Goal: Communication & Community: Answer question/provide support

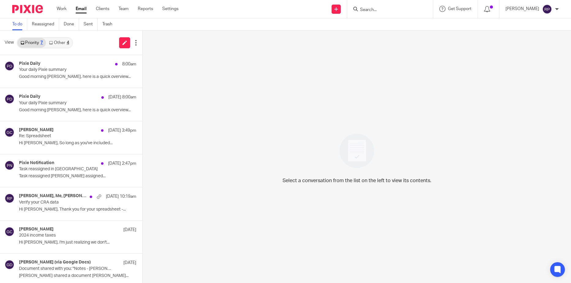
scroll to position [4, 0]
click at [53, 204] on p "Verify your CRA data" at bounding box center [58, 202] width 79 height 5
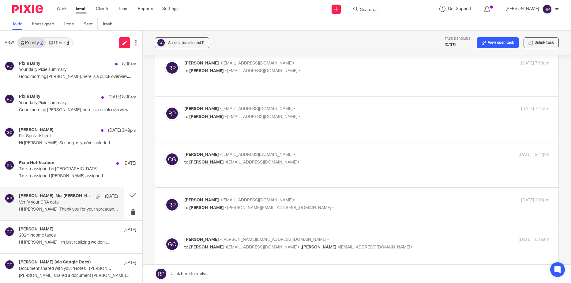
scroll to position [275, 0]
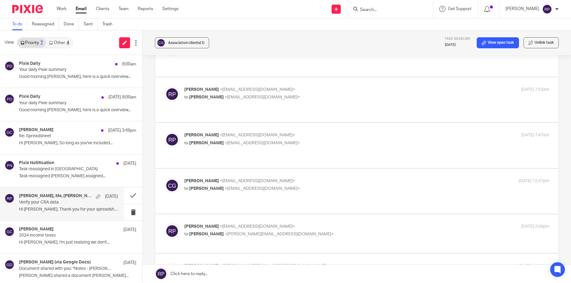
click at [353, 186] on p "to Rebecca Page <tax@letsmakeitcount.ca>" at bounding box center [305, 189] width 243 height 6
checkbox input "true"
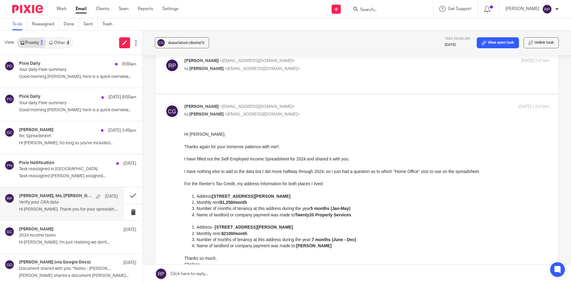
scroll to position [367, 0]
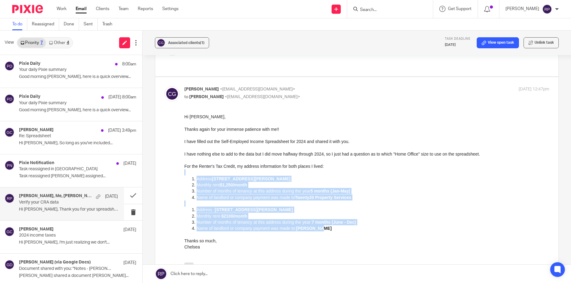
drag, startPoint x: 332, startPoint y: 230, endPoint x: 196, endPoint y: 175, distance: 146.9
click at [196, 175] on div "Hi Rebecca, Thanks again for your immense patience with me!! I have filled out …" at bounding box center [366, 185] width 365 height 143
copy div "Address 956 E King Edward Ave, Vancouver BC Monthly rent $1,250/month Number of…"
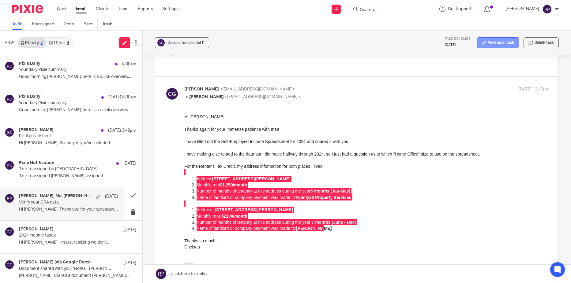
click at [502, 44] on link "View open task" at bounding box center [497, 42] width 42 height 11
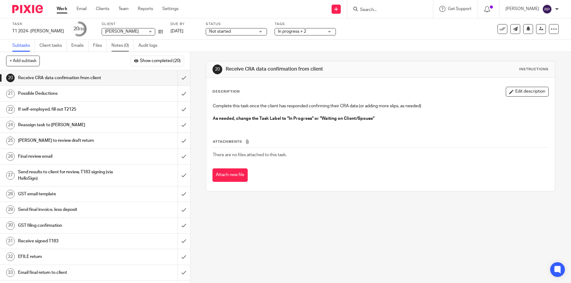
click at [122, 44] on link "Notes (0)" at bounding box center [122, 46] width 22 height 12
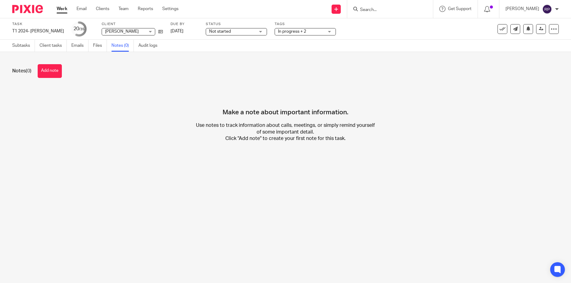
click at [52, 70] on button "Add note" at bounding box center [50, 71] width 24 height 14
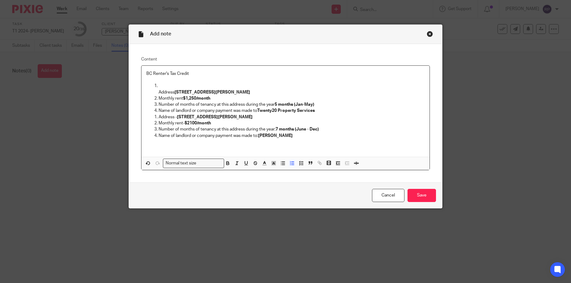
click at [158, 85] on li "Address 956 E King Edward Ave, Vancouver BC" at bounding box center [291, 89] width 266 height 13
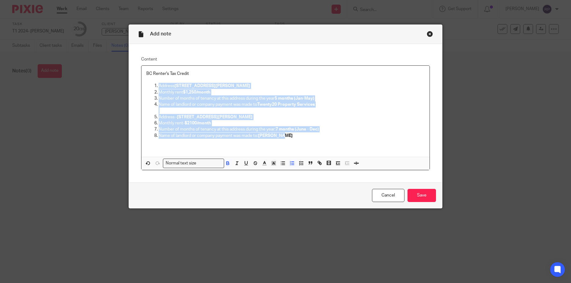
drag, startPoint x: 290, startPoint y: 137, endPoint x: 147, endPoint y: 84, distance: 153.4
click at [147, 84] on ol "Address 956 E King Edward Ave, Vancouver BC Monthly rent $1,250/month Number of…" at bounding box center [285, 111] width 278 height 56
click at [280, 162] on icon "button" at bounding box center [283, 164] width 6 height 6
click at [310, 117] on p "Address - 2201 - 280 Ross Drive, New Westminster BC, V3L 0C2" at bounding box center [291, 117] width 266 height 6
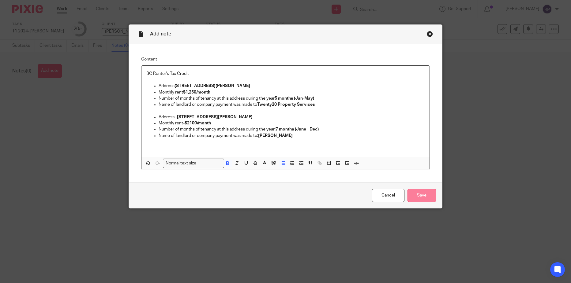
click at [422, 195] on input "Save" at bounding box center [421, 195] width 28 height 13
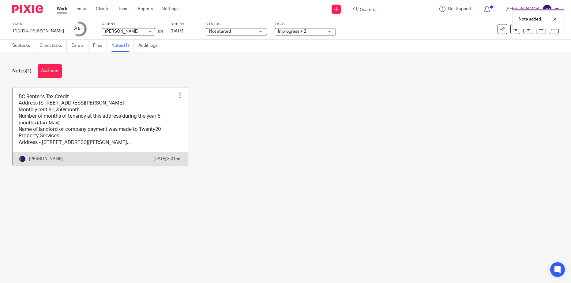
click at [86, 119] on link at bounding box center [100, 127] width 175 height 79
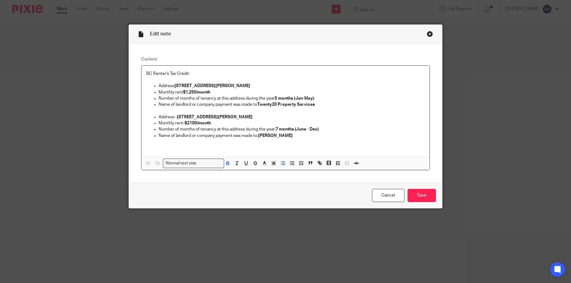
drag, startPoint x: 252, startPoint y: 85, endPoint x: 174, endPoint y: 88, distance: 78.1
click at [174, 88] on p "Address [STREET_ADDRESS][PERSON_NAME]" at bounding box center [291, 86] width 266 height 6
copy strong "[STREET_ADDRESS][PERSON_NAME]"
drag, startPoint x: 315, startPoint y: 103, endPoint x: 257, endPoint y: 104, distance: 57.8
click at [257, 104] on p "Name of landlord or company payment was made to Twenty20 Property Services" at bounding box center [291, 105] width 266 height 6
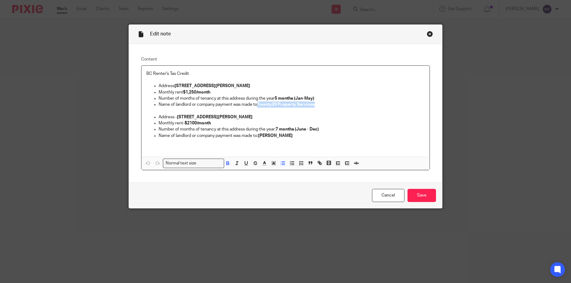
copy strong "Twenty20 Property Services"
drag, startPoint x: 291, startPoint y: 118, endPoint x: 177, endPoint y: 118, distance: 114.1
click at [177, 118] on p "Address - [STREET_ADDRESS][PERSON_NAME]" at bounding box center [291, 117] width 266 height 6
copy strong "[STREET_ADDRESS][PERSON_NAME]"
drag, startPoint x: 287, startPoint y: 137, endPoint x: 258, endPoint y: 136, distance: 28.8
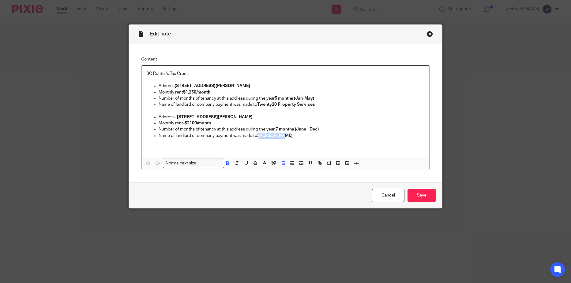
click at [258, 136] on p "Name of landlord or company payment was made to: Judy Myske" at bounding box center [291, 136] width 266 height 6
copy strong "Judy Myske"
click at [426, 196] on input "Save" at bounding box center [421, 195] width 28 height 13
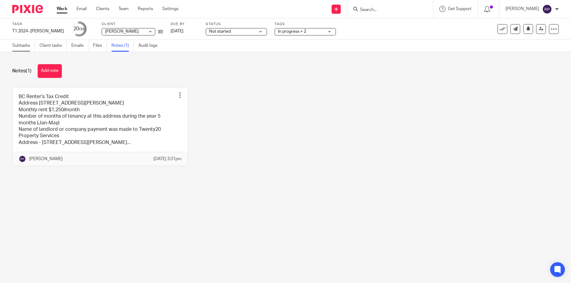
click at [18, 43] on link "Subtasks" at bounding box center [23, 46] width 23 height 12
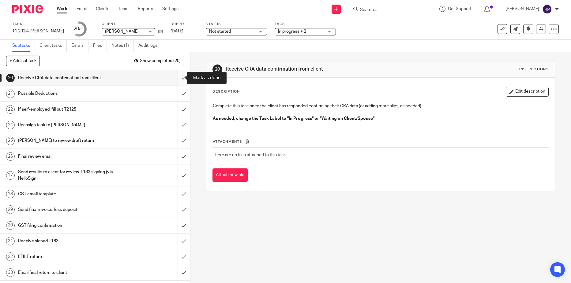
click at [176, 80] on input "submit" at bounding box center [95, 77] width 190 height 15
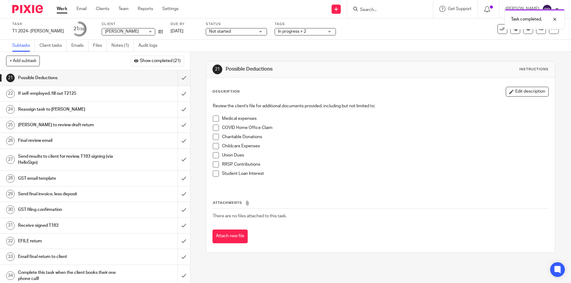
click at [214, 117] on span at bounding box center [216, 119] width 6 height 6
click at [178, 80] on input "submit" at bounding box center [95, 77] width 190 height 15
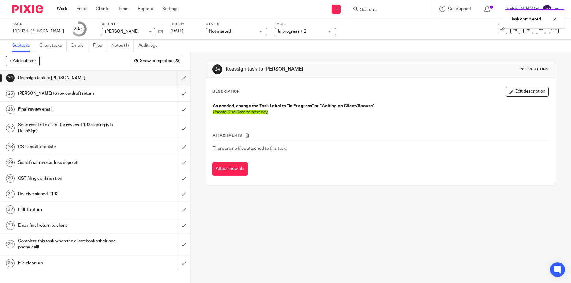
click at [252, 32] on span "Not started" at bounding box center [232, 31] width 46 height 6
click at [225, 53] on span "In progress" at bounding box center [220, 54] width 21 height 4
click at [332, 31] on div "In progress + 2" at bounding box center [304, 31] width 61 height 7
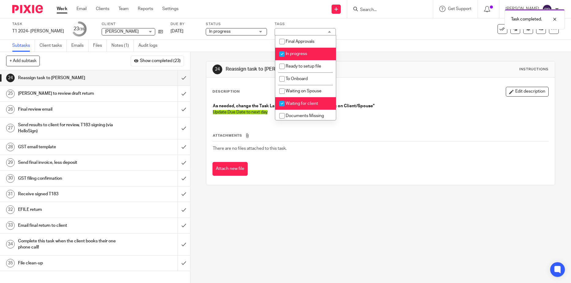
click at [304, 102] on span "Waiting for client" at bounding box center [301, 104] width 32 height 4
checkbox input "false"
click at [188, 29] on link "Sep 18, 2025" at bounding box center [184, 31] width 28 height 6
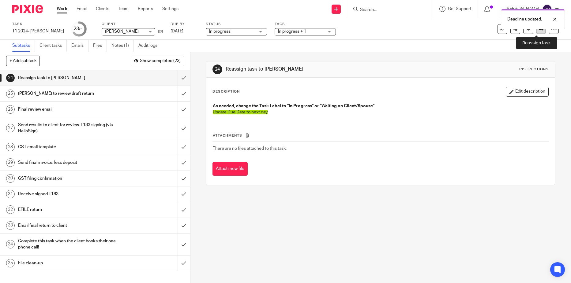
click at [536, 33] on link at bounding box center [541, 29] width 10 height 10
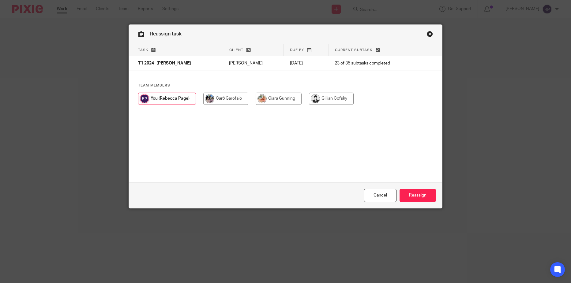
click at [322, 97] on input "radio" at bounding box center [331, 99] width 45 height 12
radio input "true"
click at [427, 195] on input "Reassign" at bounding box center [417, 195] width 36 height 13
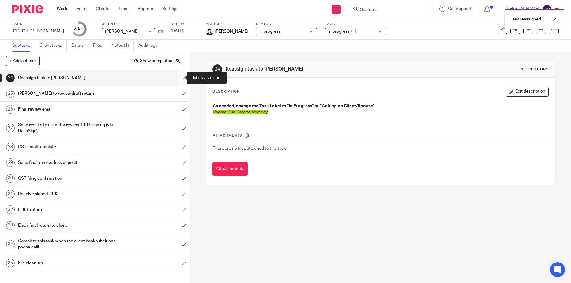
click at [176, 79] on input "submit" at bounding box center [95, 77] width 190 height 15
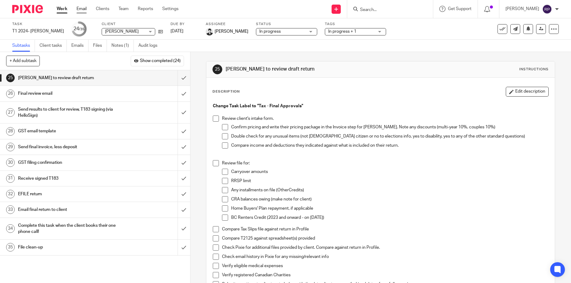
click at [87, 9] on link "Email" at bounding box center [81, 9] width 10 height 6
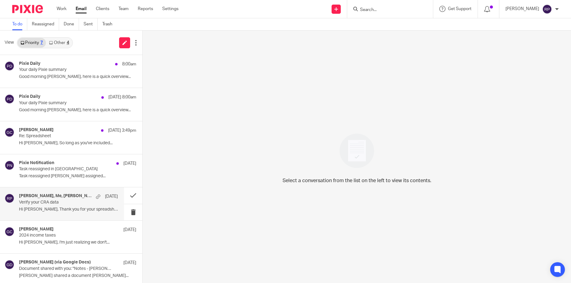
click at [63, 208] on p "Hi [PERSON_NAME], Thank you for your spreadsheet -..." at bounding box center [68, 209] width 99 height 5
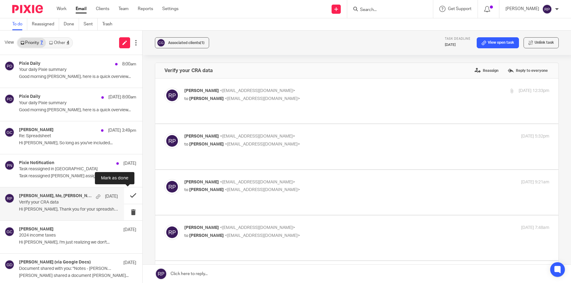
click at [128, 197] on button at bounding box center [133, 196] width 18 height 16
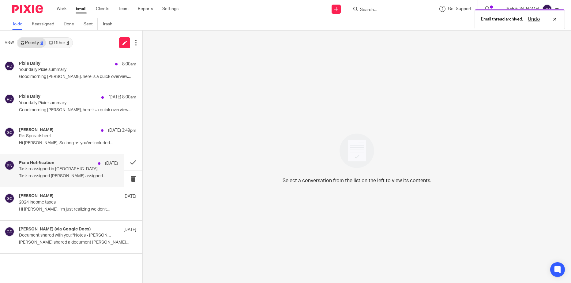
click at [49, 180] on div "Pixie Notification Sep 15 Task reassigned in Pixie Task reassigned Carō Garofal…" at bounding box center [68, 171] width 99 height 20
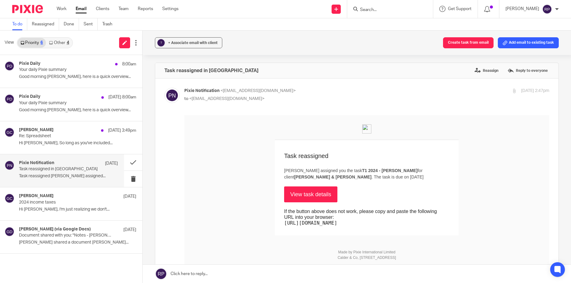
click at [313, 197] on link "View task details" at bounding box center [310, 195] width 53 height 16
click at [58, 44] on link "Other 4" at bounding box center [59, 43] width 26 height 10
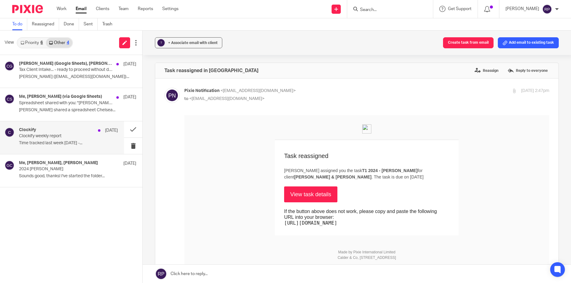
click at [74, 145] on p "Time tracked last week 09/07/2025 -..." at bounding box center [68, 143] width 99 height 5
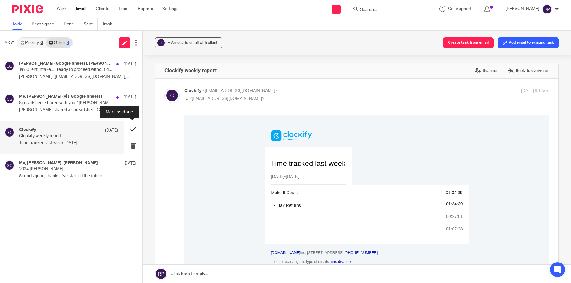
click at [133, 132] on button at bounding box center [133, 129] width 18 height 16
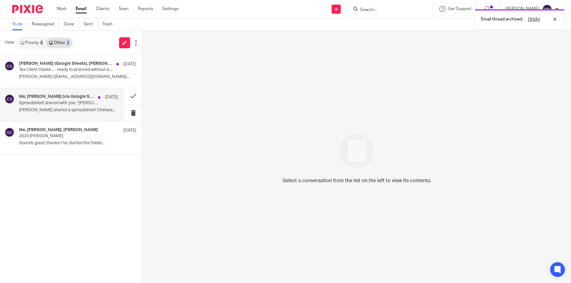
click at [46, 110] on p "Chelsea Goddard shared a spreadsheet Chelsea..." at bounding box center [68, 110] width 99 height 5
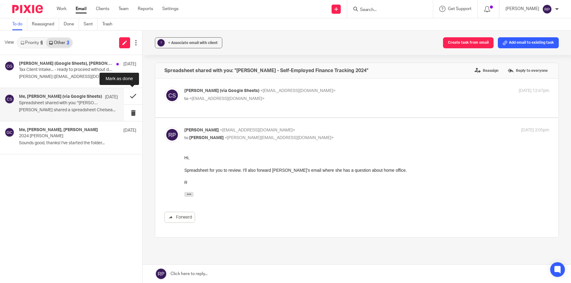
click at [129, 97] on button at bounding box center [133, 96] width 18 height 16
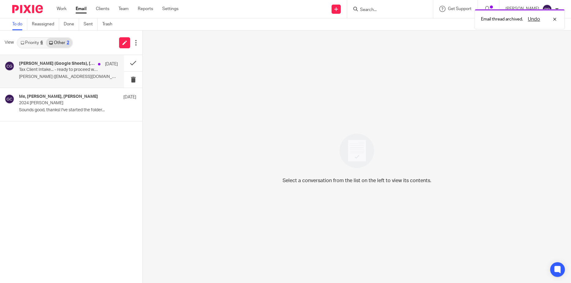
click at [52, 79] on p "Carō Garofalo (admin@letsmakeitcount.ca)..." at bounding box center [68, 76] width 99 height 5
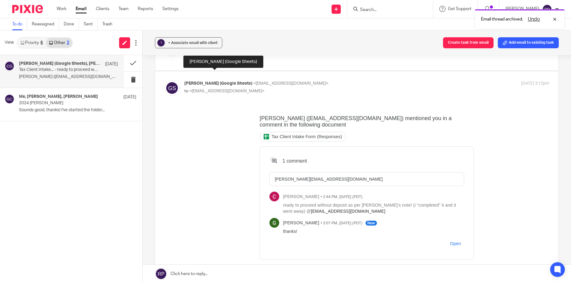
scroll to position [61, 0]
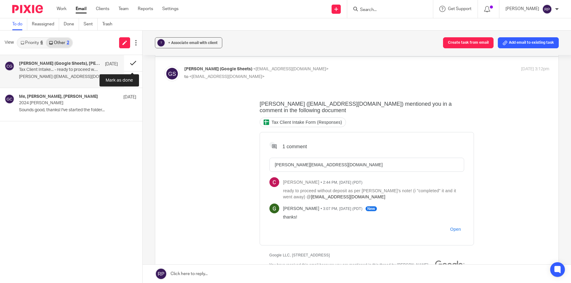
click at [128, 61] on button at bounding box center [133, 63] width 18 height 16
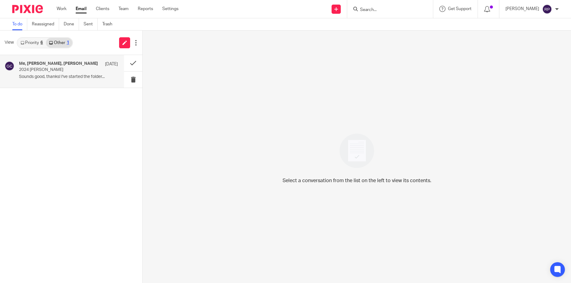
click at [69, 72] on p "2024 Margit Nellemann" at bounding box center [58, 69] width 79 height 5
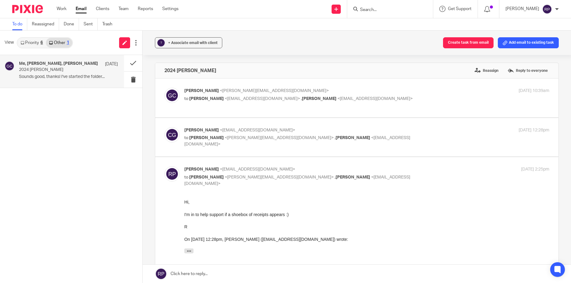
scroll to position [0, 0]
click at [33, 44] on link "Priority 6" at bounding box center [31, 43] width 28 height 10
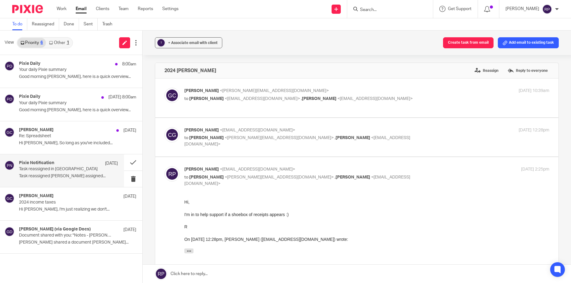
click at [48, 176] on p "Task reassigned Carō Garofalo assigned..." at bounding box center [68, 176] width 99 height 5
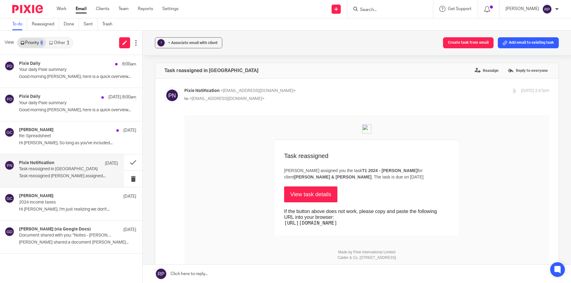
scroll to position [150, 0]
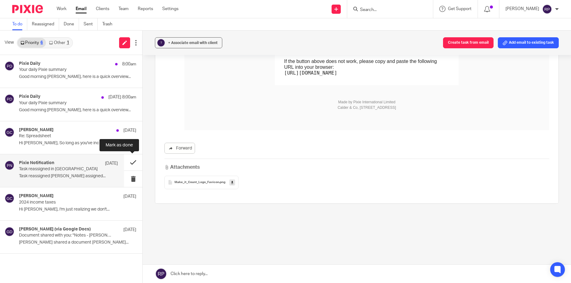
click at [131, 163] on button at bounding box center [133, 163] width 18 height 16
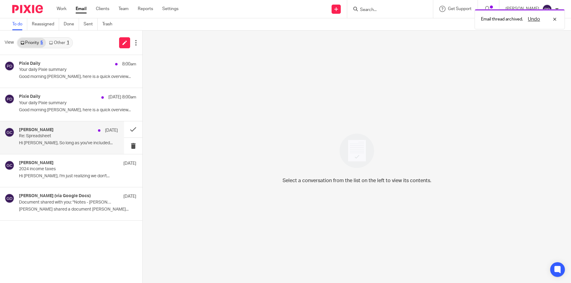
click at [42, 143] on p "Hi Brittney, So long as you've included..." at bounding box center [68, 143] width 99 height 5
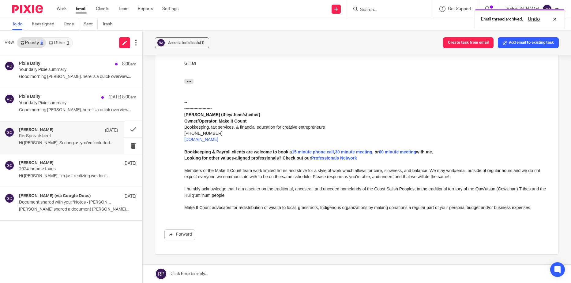
scroll to position [0, 0]
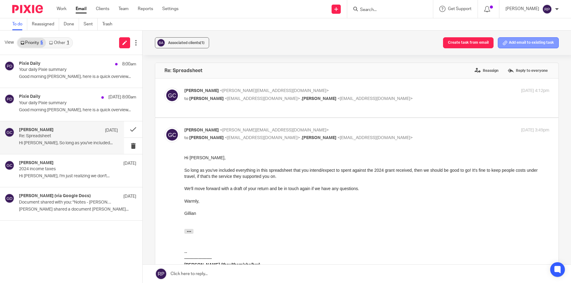
click at [509, 46] on button "Add email to existing task" at bounding box center [527, 42] width 61 height 11
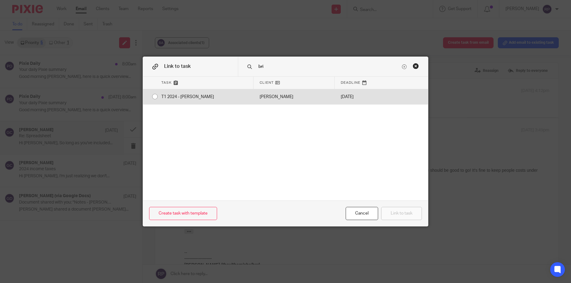
type input "bri"
click at [155, 97] on div "T1 2024 - Brittney Appleby" at bounding box center [204, 96] width 98 height 15
radio input "true"
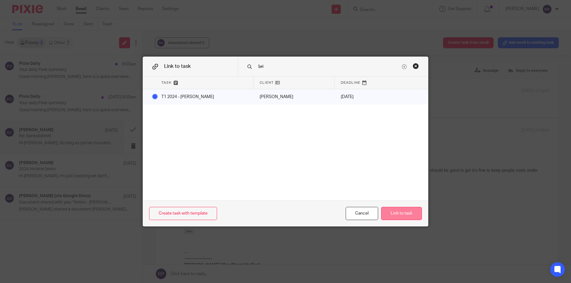
click at [408, 213] on button "Link to task" at bounding box center [401, 213] width 41 height 13
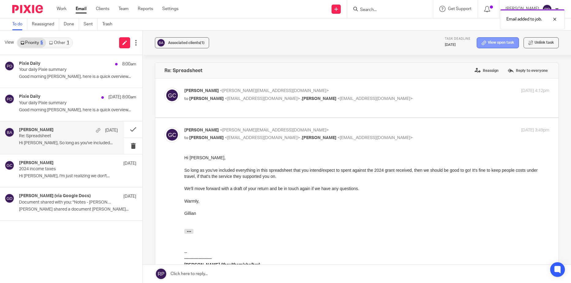
click at [489, 43] on link "View open task" at bounding box center [497, 42] width 42 height 11
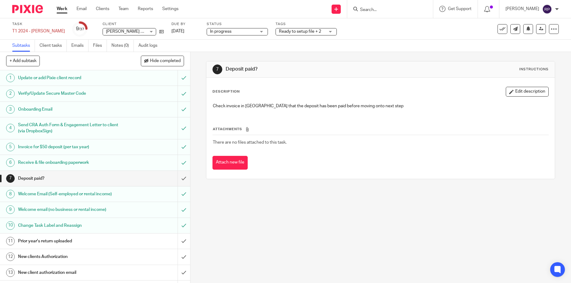
click at [149, 32] on div "Aaron & Vanessa Gustafson Aaron & Vanessa Gustafson" at bounding box center [129, 31] width 54 height 7
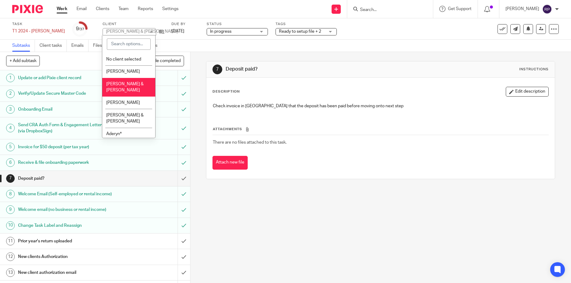
click at [149, 32] on div "[PERSON_NAME] & [PERSON_NAME]" at bounding box center [142, 31] width 72 height 4
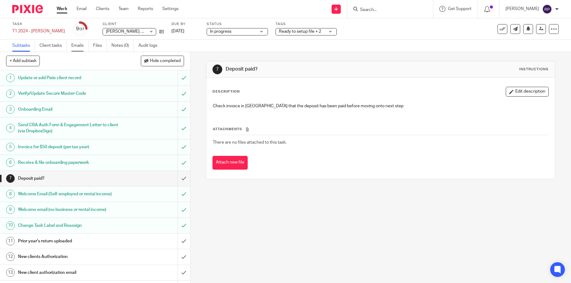
click at [80, 45] on link "Emails" at bounding box center [79, 46] width 17 height 12
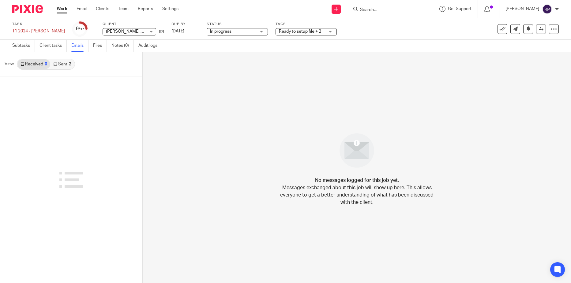
click at [60, 66] on link "Sent 2" at bounding box center [62, 64] width 24 height 10
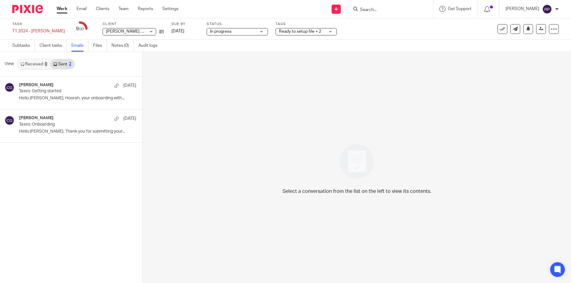
click at [151, 33] on div "[PERSON_NAME] & [PERSON_NAME] [PERSON_NAME] & [PERSON_NAME]" at bounding box center [129, 31] width 54 height 7
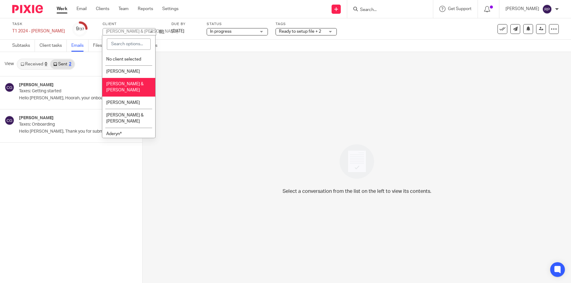
click at [151, 33] on div "[PERSON_NAME] & [PERSON_NAME]" at bounding box center [142, 31] width 72 height 4
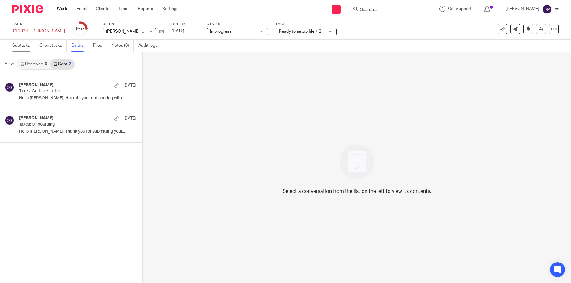
click at [19, 43] on link "Subtasks" at bounding box center [23, 46] width 23 height 12
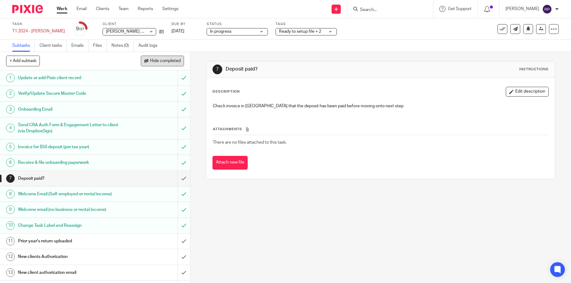
click at [156, 63] on span "Hide completed" at bounding box center [165, 61] width 31 height 5
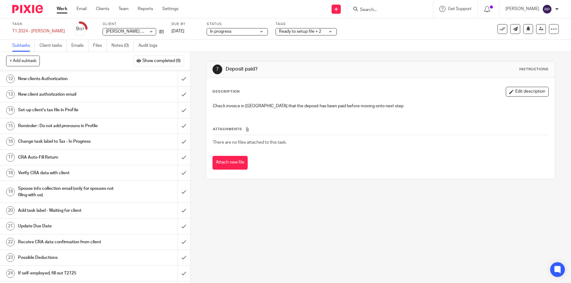
scroll to position [61, 0]
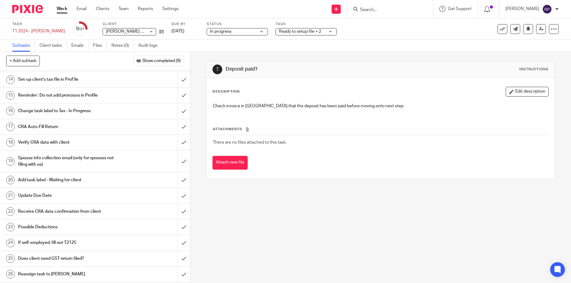
click at [107, 240] on h1 "If self-employed, fill out T2125" at bounding box center [69, 242] width 102 height 9
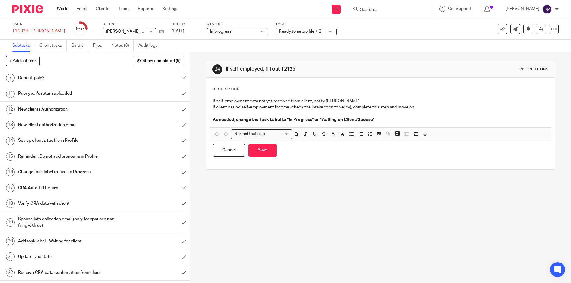
click at [211, 100] on div "If self-employment data not yet received from client, notify Gillian. If client…" at bounding box center [380, 111] width 341 height 32
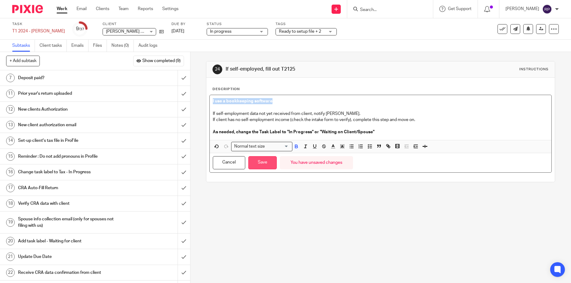
click at [269, 166] on button "Save" at bounding box center [262, 162] width 28 height 13
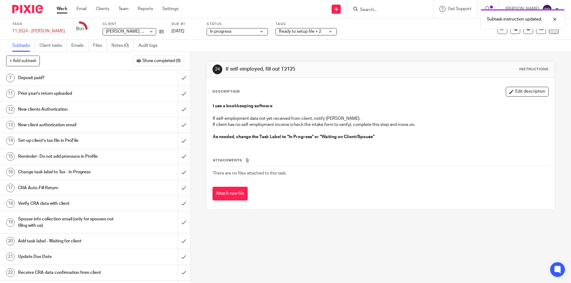
click at [549, 34] on div at bounding box center [554, 29] width 10 height 10
click at [526, 51] on link "Advanced task editor" at bounding box center [530, 53] width 40 height 4
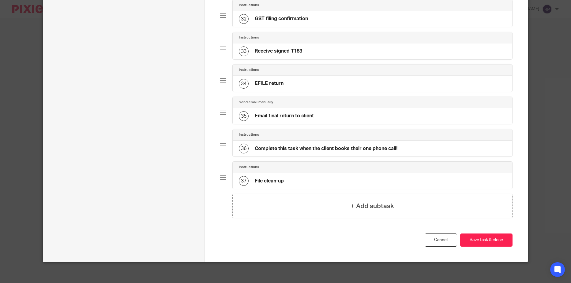
scroll to position [1082, 0]
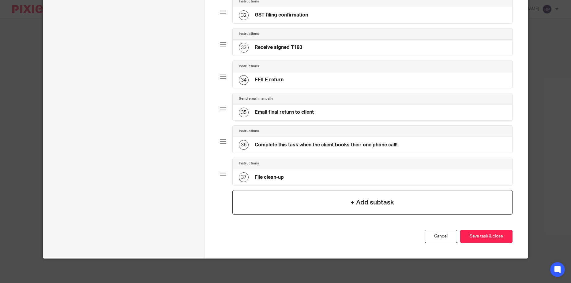
click at [397, 206] on div "+ Add subtask" at bounding box center [372, 202] width 280 height 24
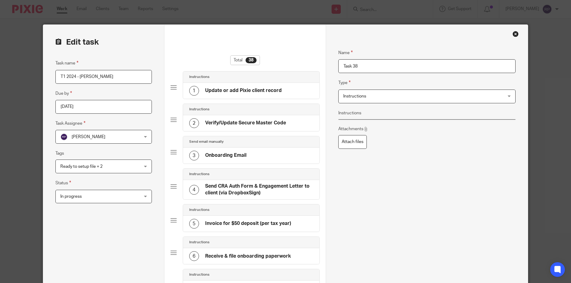
drag, startPoint x: 366, startPoint y: 63, endPoint x: 237, endPoint y: 54, distance: 129.4
type input "File GST Return"
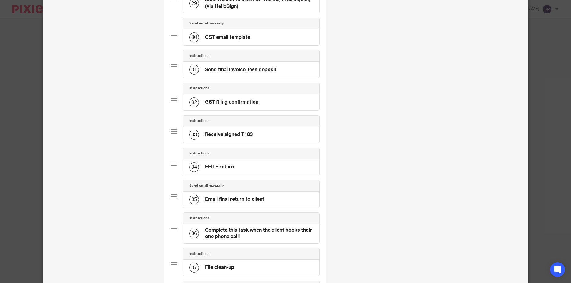
scroll to position [1150, 0]
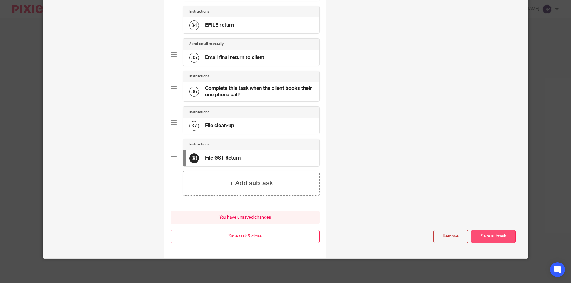
click at [493, 236] on button "Save subtask" at bounding box center [493, 236] width 44 height 13
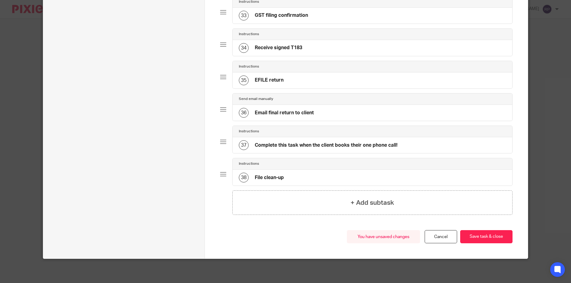
scroll to position [1114, 0]
click at [489, 234] on button "Save task & close" at bounding box center [486, 236] width 52 height 13
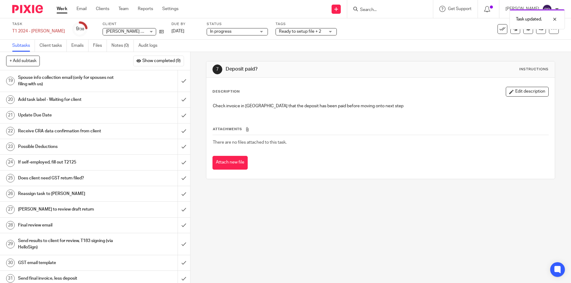
scroll to position [184, 0]
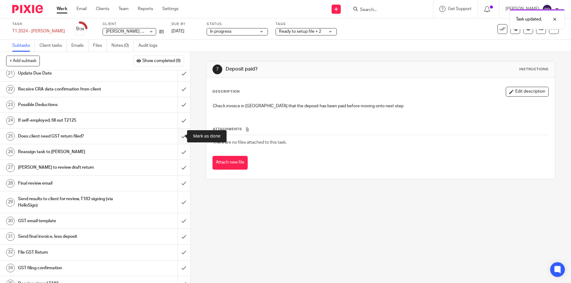
click at [177, 134] on input "submit" at bounding box center [95, 136] width 190 height 15
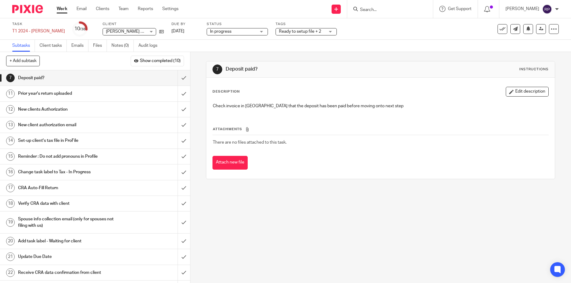
click at [128, 112] on div "New clients Authorization" at bounding box center [94, 109] width 153 height 9
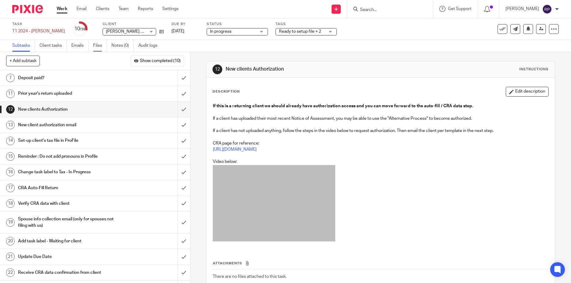
click at [105, 44] on link "Files" at bounding box center [100, 46] width 14 height 12
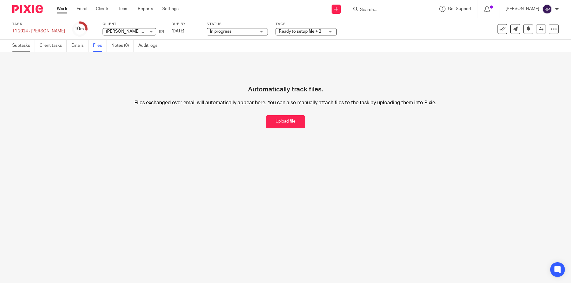
click at [21, 46] on link "Subtasks" at bounding box center [23, 46] width 23 height 12
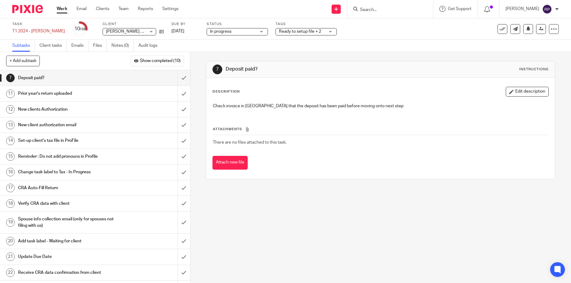
click at [88, 95] on h1 "Prior year's return uploaded" at bounding box center [69, 93] width 102 height 9
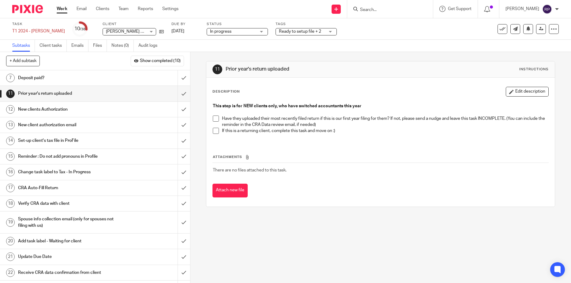
click at [65, 108] on h1 "New clients Authorization" at bounding box center [69, 109] width 102 height 9
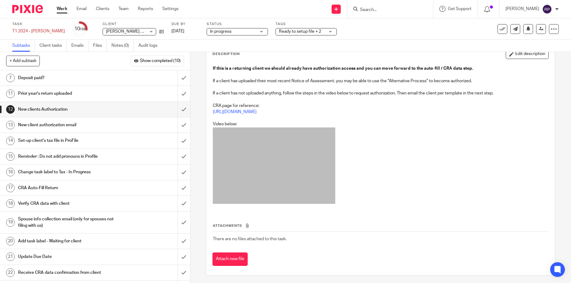
scroll to position [39, 0]
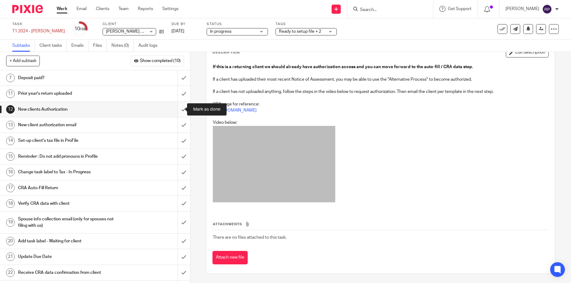
click at [181, 109] on input "submit" at bounding box center [95, 109] width 190 height 15
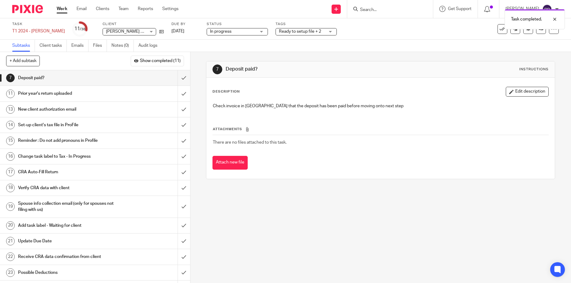
click at [82, 114] on h1 "New client authorization email" at bounding box center [69, 109] width 102 height 9
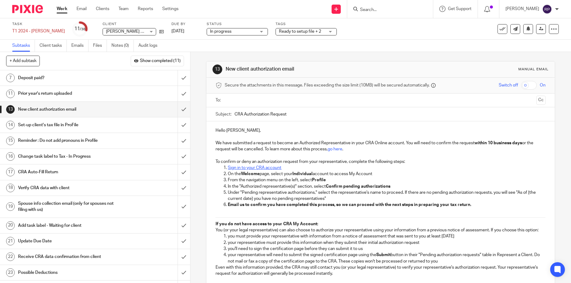
click at [225, 101] on ul at bounding box center [380, 100] width 311 height 10
click at [228, 101] on input "text" at bounding box center [380, 100] width 307 height 7
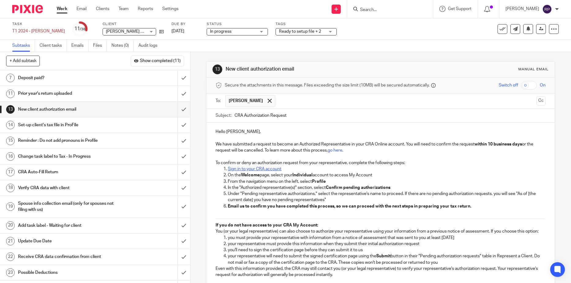
click at [236, 131] on p "Hello Vanessa," at bounding box center [380, 132] width 330 height 6
click at [235, 132] on p "Hello Vanessa," at bounding box center [380, 132] width 330 height 6
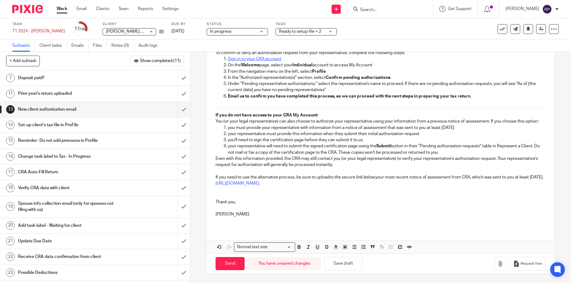
scroll to position [123, 0]
click at [342, 265] on button "Save draft" at bounding box center [343, 263] width 39 height 13
click at [224, 266] on input "Send" at bounding box center [229, 263] width 29 height 13
type input "Sent"
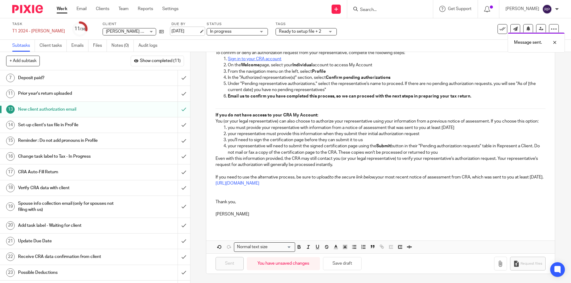
click at [184, 34] on link "Sep 14, 2025" at bounding box center [185, 31] width 28 height 6
click at [315, 32] on span "Ready to setup file + 2" at bounding box center [300, 31] width 42 height 4
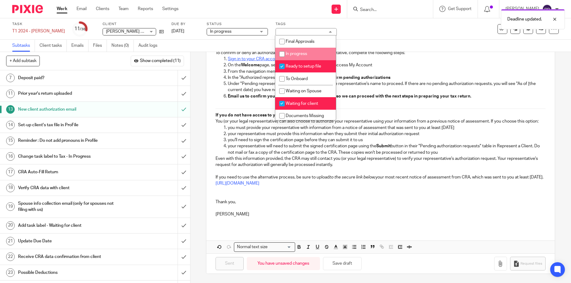
click at [304, 55] on span "In progress" at bounding box center [295, 54] width 21 height 4
checkbox input "true"
click at [307, 66] on span "Ready to setup file" at bounding box center [302, 66] width 35 height 4
checkbox input "false"
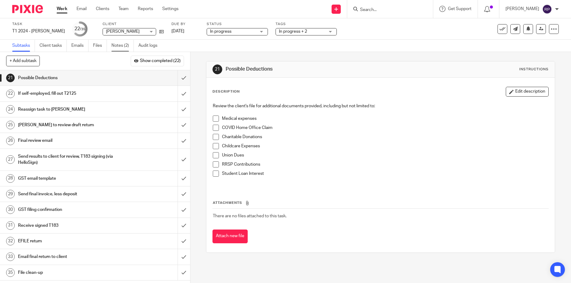
click at [117, 47] on link "Notes (2)" at bounding box center [122, 46] width 22 height 12
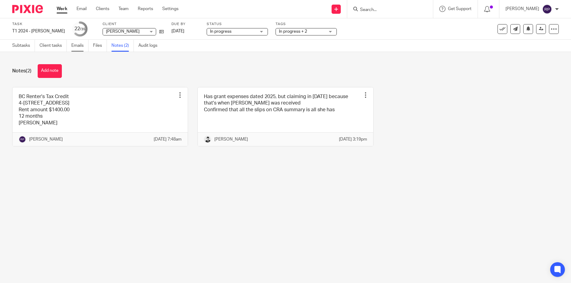
click at [81, 43] on link "Emails" at bounding box center [79, 46] width 17 height 12
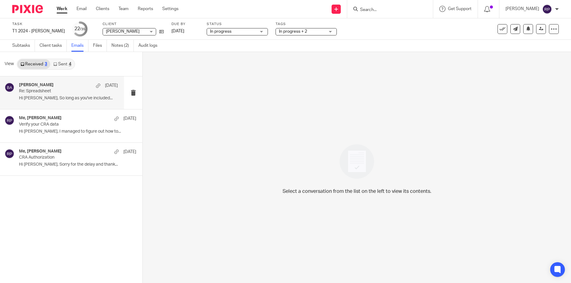
click at [51, 99] on p "Hi Brittney, So long as you've included..." at bounding box center [68, 98] width 99 height 5
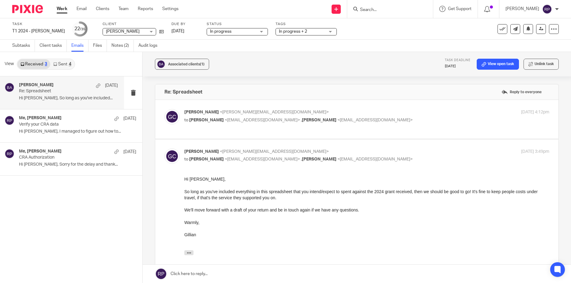
click at [408, 112] on p "Gillian Cofsky <gillian@letsmakeitcount.ca>" at bounding box center [305, 112] width 243 height 6
checkbox input "true"
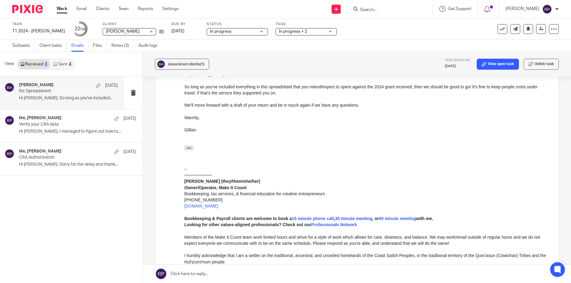
scroll to position [336, 0]
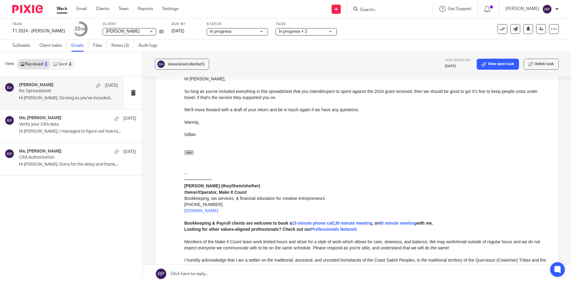
click at [188, 154] on icon "button" at bounding box center [189, 152] width 5 height 5
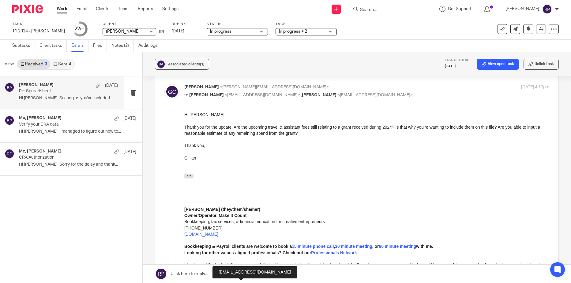
scroll to position [0, 0]
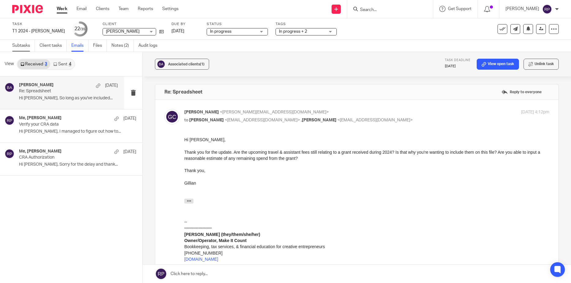
click at [19, 47] on link "Subtasks" at bounding box center [23, 46] width 23 height 12
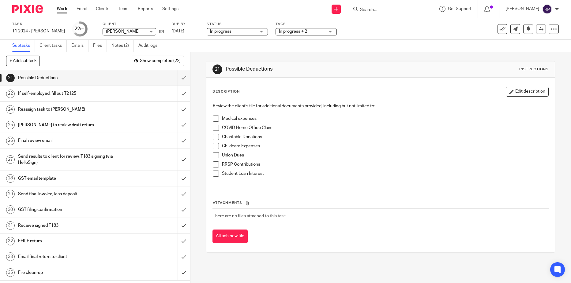
click at [216, 120] on span at bounding box center [216, 119] width 6 height 6
click at [178, 79] on input "submit" at bounding box center [95, 77] width 190 height 15
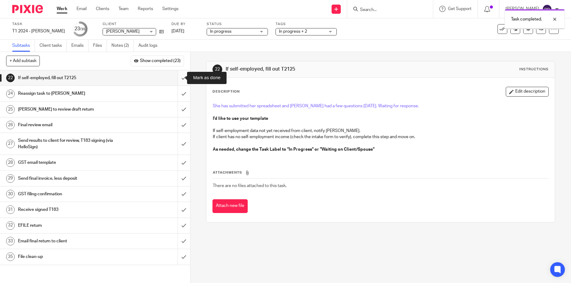
drag, startPoint x: 0, startPoint y: 0, endPoint x: 178, endPoint y: 79, distance: 195.2
click at [178, 79] on input "submit" at bounding box center [95, 77] width 190 height 15
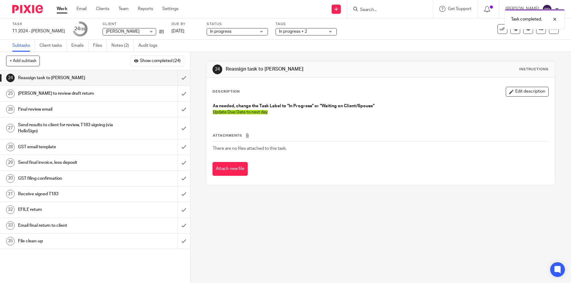
click at [187, 34] on link "[DATE]" at bounding box center [185, 31] width 28 height 6
click at [306, 29] on div "Task completed." at bounding box center [424, 17] width 279 height 23
click at [306, 33] on div "Task completed. Deadline updated." at bounding box center [424, 29] width 279 height 47
click at [331, 32] on body "Work Email Clients Team Reports Settings Work Email Clients Team Reports Settin…" at bounding box center [285, 141] width 571 height 283
click at [328, 31] on div "In progress + 2" at bounding box center [305, 31] width 61 height 7
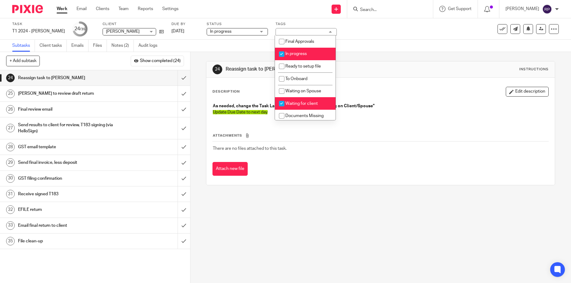
click at [294, 105] on span "Waiting for client" at bounding box center [301, 104] width 32 height 4
checkbox input "false"
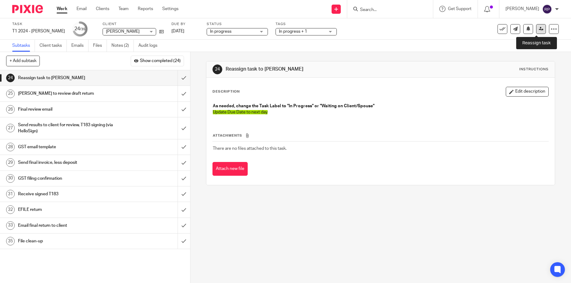
click at [538, 32] on link at bounding box center [541, 29] width 10 height 10
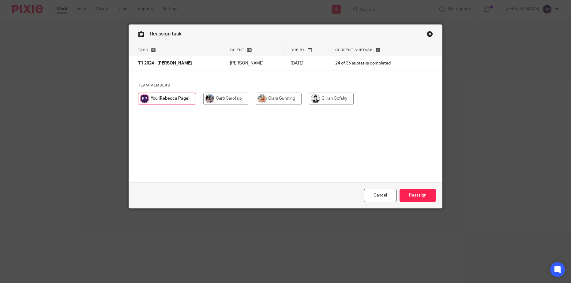
click at [327, 100] on input "radio" at bounding box center [331, 99] width 45 height 12
radio input "true"
click at [416, 194] on input "Reassign" at bounding box center [417, 195] width 36 height 13
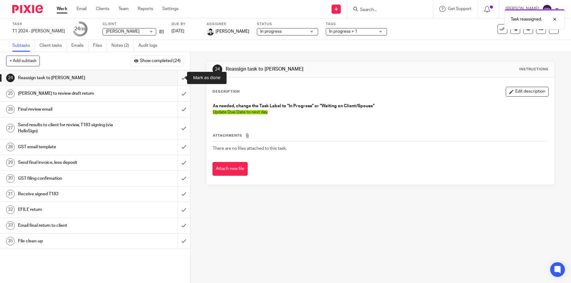
click at [180, 80] on input "submit" at bounding box center [95, 77] width 190 height 15
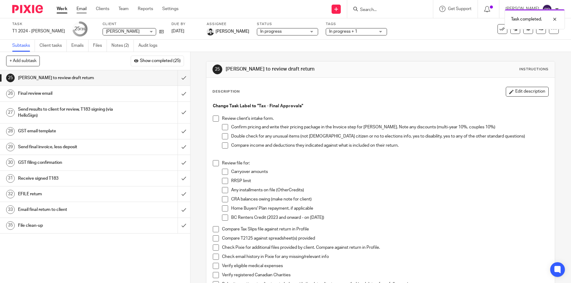
click at [80, 9] on link "Email" at bounding box center [81, 9] width 10 height 6
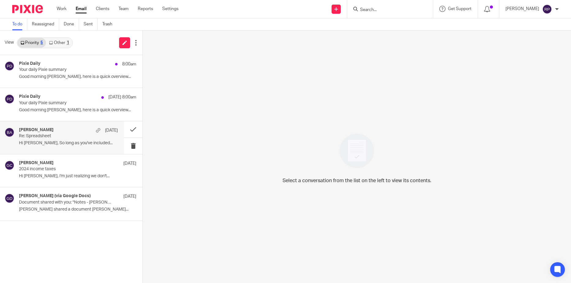
click at [62, 146] on div "[PERSON_NAME] [DATE] Re: Spreadsheet Hi [PERSON_NAME], So long as you've includ…" at bounding box center [68, 138] width 99 height 20
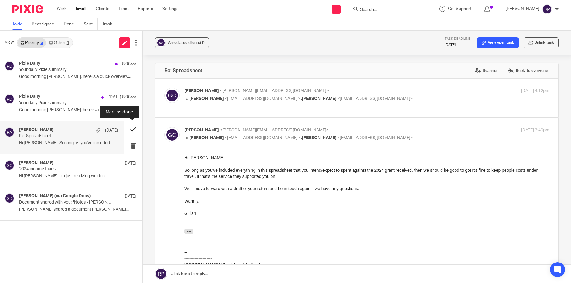
click at [136, 131] on button at bounding box center [133, 129] width 18 height 16
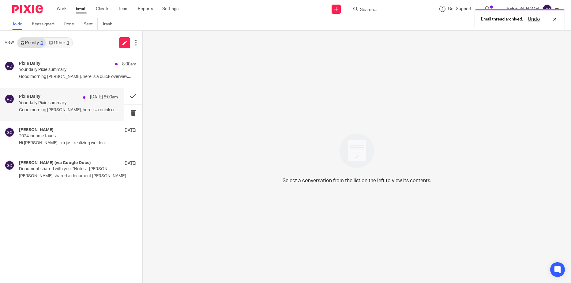
click at [60, 112] on p "Good morning Rebecca, here is a quick overview..." at bounding box center [68, 110] width 99 height 5
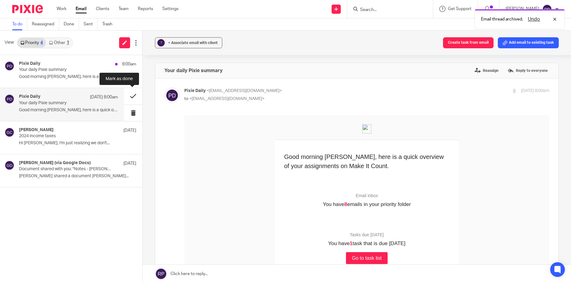
click at [135, 97] on button at bounding box center [133, 96] width 18 height 16
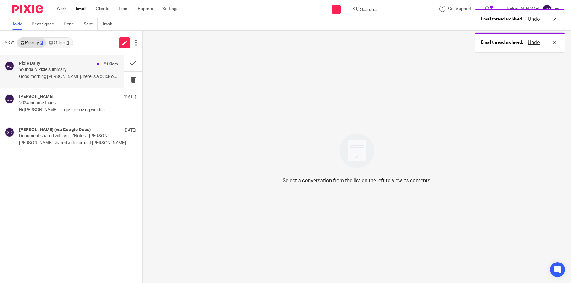
click at [71, 77] on p "Good morning Rebecca, here is a quick overview..." at bounding box center [68, 76] width 99 height 5
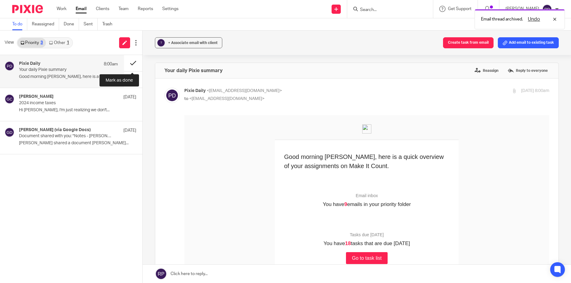
click at [129, 62] on button at bounding box center [133, 63] width 18 height 16
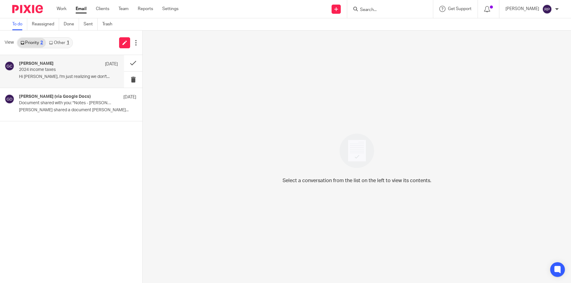
click at [66, 70] on p "2024 income taxes" at bounding box center [58, 69] width 79 height 5
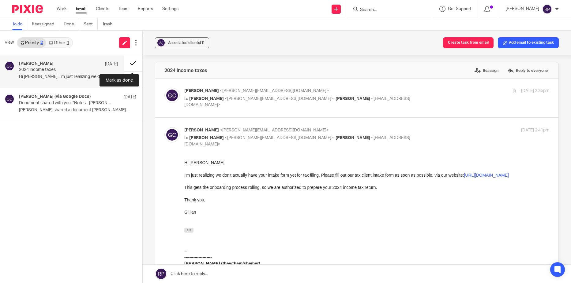
click at [133, 64] on button at bounding box center [133, 63] width 18 height 16
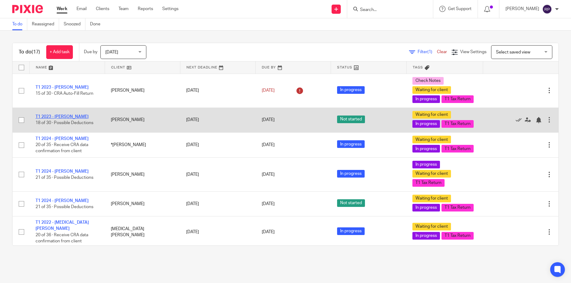
click at [70, 119] on link "T1 2023 - [PERSON_NAME]" at bounding box center [61, 117] width 53 height 4
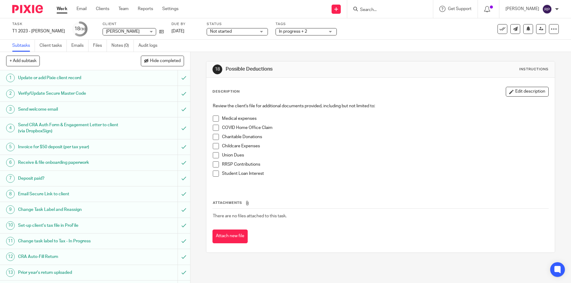
click at [233, 32] on span "Not started" at bounding box center [233, 31] width 46 height 6
click at [226, 56] on li "In progress" at bounding box center [228, 54] width 61 height 13
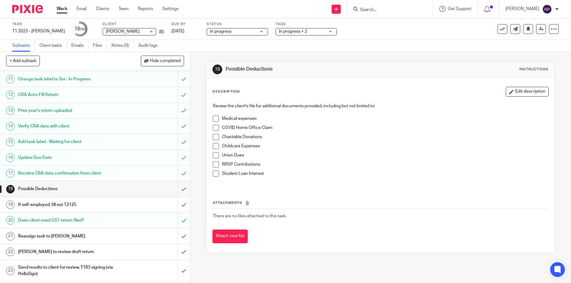
scroll to position [214, 0]
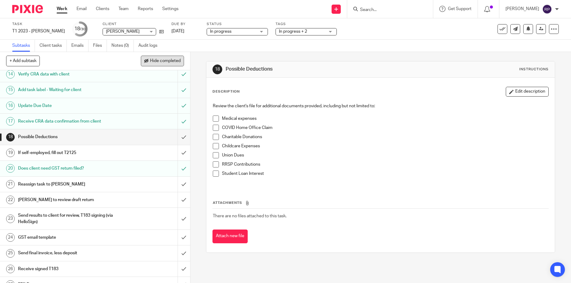
click at [152, 61] on span "Hide completed" at bounding box center [165, 61] width 31 height 5
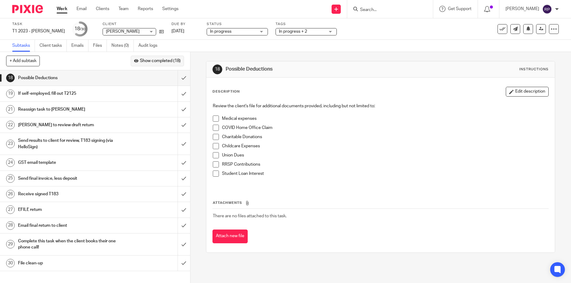
scroll to position [0, 0]
click at [121, 98] on div "If self-employed, fill out T2125" at bounding box center [94, 93] width 153 height 9
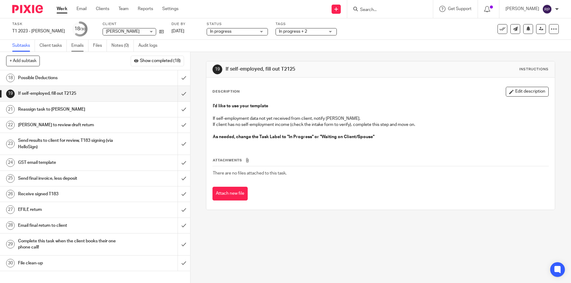
click at [77, 46] on link "Emails" at bounding box center [79, 46] width 17 height 12
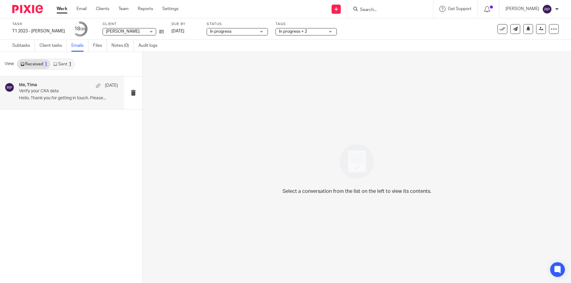
click at [68, 99] on p "Hello, Thank you for getting in touch. Please..." at bounding box center [68, 98] width 99 height 5
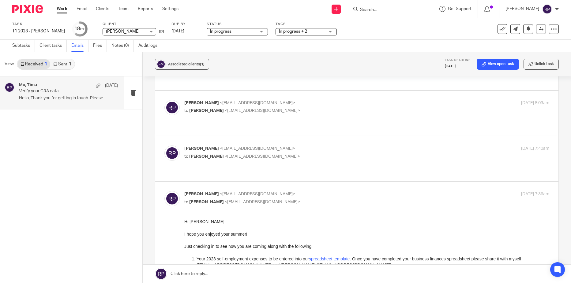
scroll to position [664, 0]
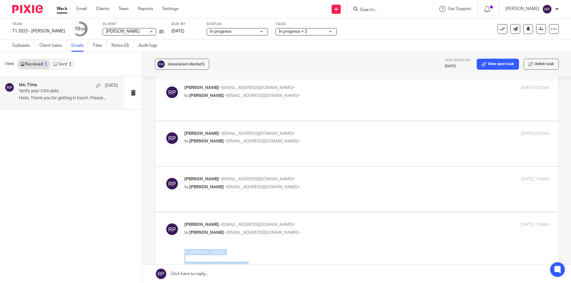
drag, startPoint x: 202, startPoint y: 358, endPoint x: 182, endPoint y: 250, distance: 110.1
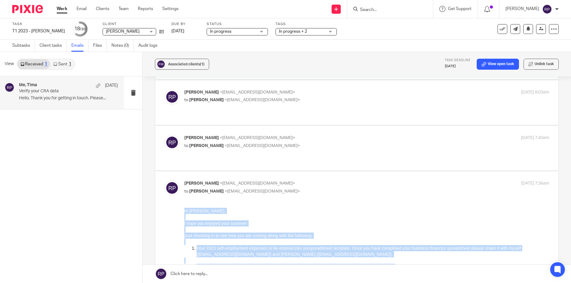
scroll to position [695, 0]
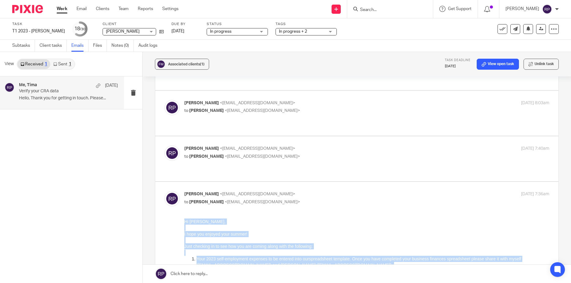
copy div "Hi Tima, I hope you enjoyed your summer! Just checking in to see how you are co…"
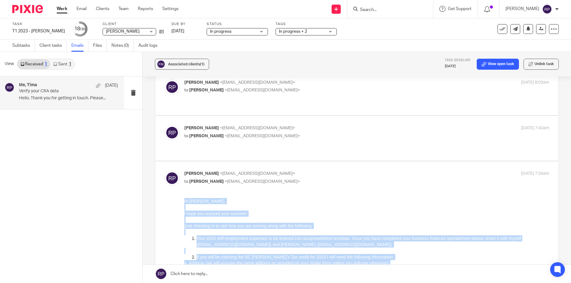
scroll to position [725, 0]
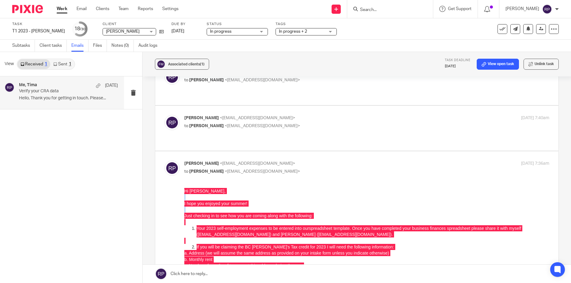
click at [200, 275] on link at bounding box center [357, 274] width 428 height 18
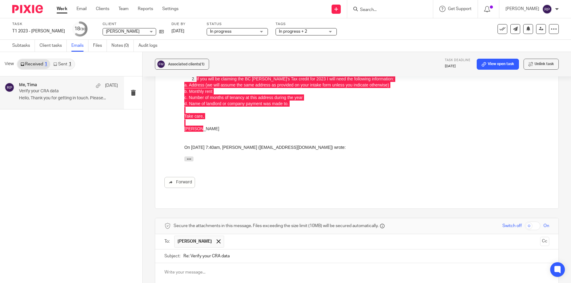
scroll to position [0, 0]
drag, startPoint x: 163, startPoint y: 172, endPoint x: 233, endPoint y: 177, distance: 70.8
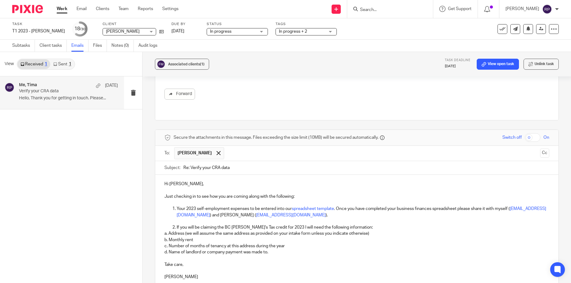
scroll to position [1009, 0]
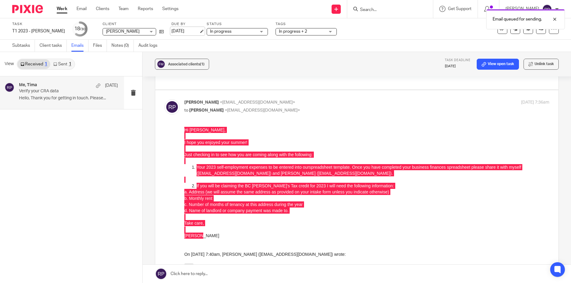
click at [173, 29] on link "[DATE]" at bounding box center [185, 31] width 28 height 6
click at [63, 7] on link "Work" at bounding box center [62, 9] width 11 height 6
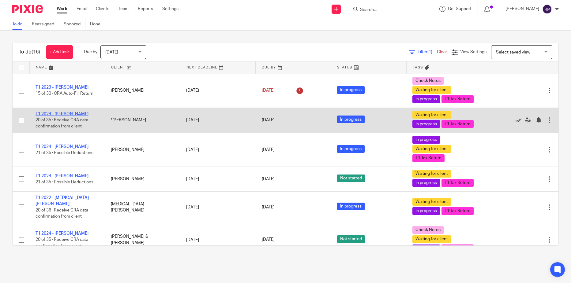
click at [61, 116] on link "T1 2024 - [PERSON_NAME]" at bounding box center [61, 114] width 53 height 4
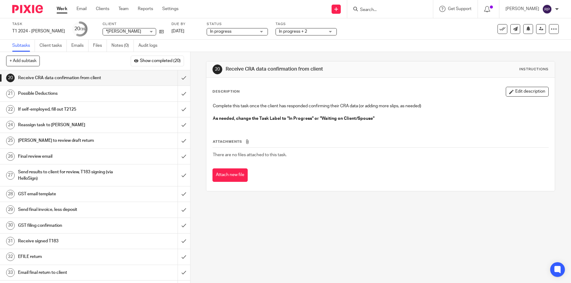
click at [82, 107] on h1 "If self-employed, fill out T2125" at bounding box center [69, 109] width 102 height 9
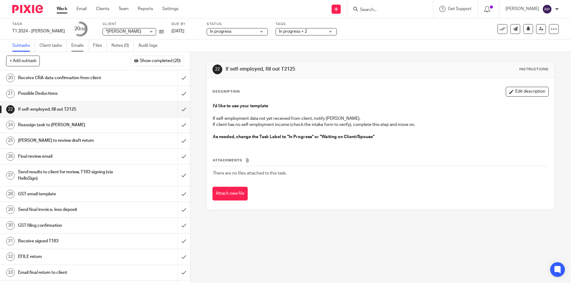
click at [81, 47] on link "Emails" at bounding box center [79, 46] width 17 height 12
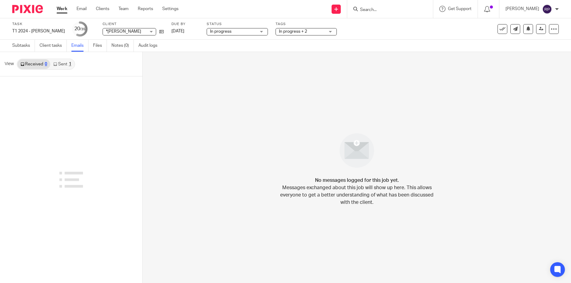
click at [60, 67] on link "Sent 1" at bounding box center [62, 64] width 24 height 10
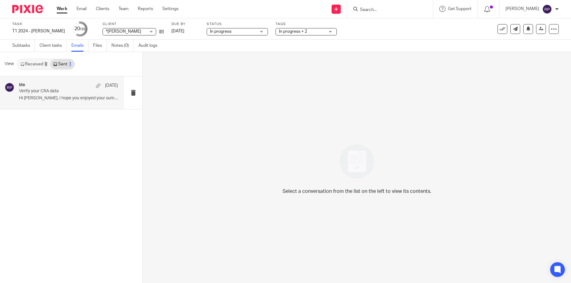
click at [56, 88] on div "Me [DATE]" at bounding box center [68, 86] width 99 height 6
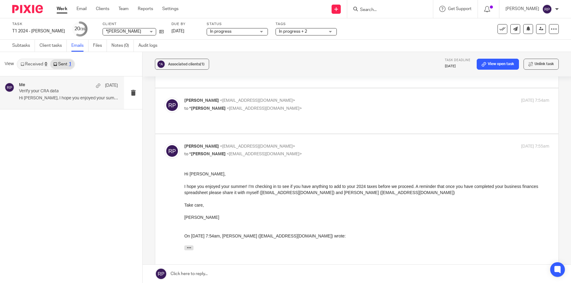
scroll to position [165, 0]
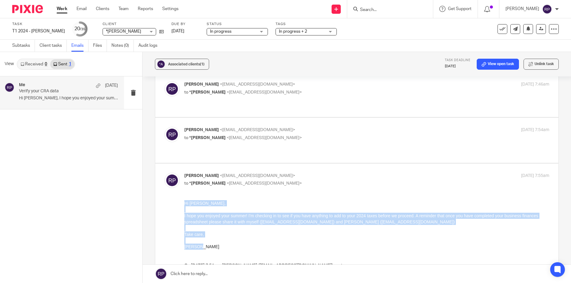
drag, startPoint x: 209, startPoint y: 247, endPoint x: 172, endPoint y: 204, distance: 56.9
click at [184, 204] on html "Hi [PERSON_NAME], I hope you enjoyed your summer! I'm checking in to see if you…" at bounding box center [366, 241] width 365 height 83
copy div "Hi [PERSON_NAME], I hope you enjoyed your summer! I'm checking in to see if you…"
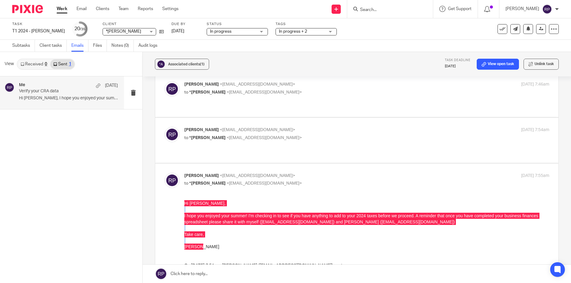
click at [251, 272] on link at bounding box center [357, 274] width 428 height 18
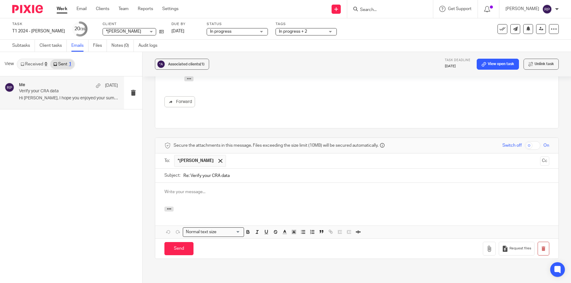
scroll to position [0, 0]
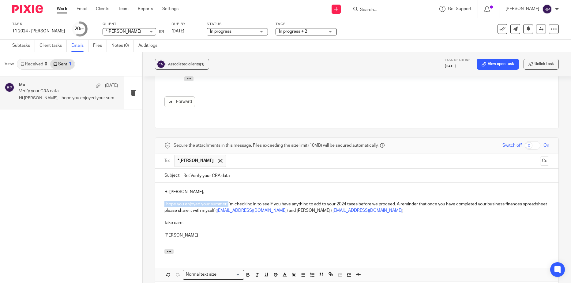
drag, startPoint x: 228, startPoint y: 172, endPoint x: 161, endPoint y: 171, distance: 67.0
click at [161, 183] on div "Hi Saba, I hope you enjoyed your summer! I'm checking in to see if you have any…" at bounding box center [356, 216] width 403 height 66
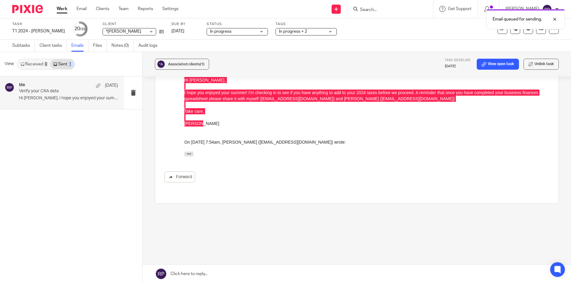
scroll to position [257, 0]
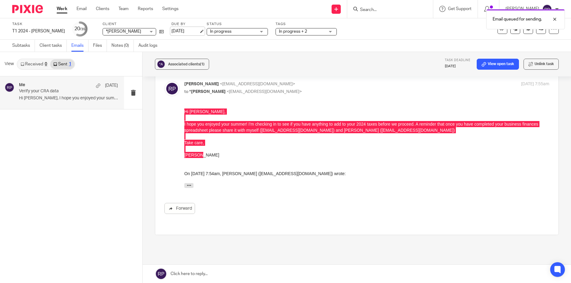
click at [175, 32] on link "[DATE]" at bounding box center [185, 31] width 28 height 6
click at [62, 9] on link "Work" at bounding box center [62, 9] width 11 height 6
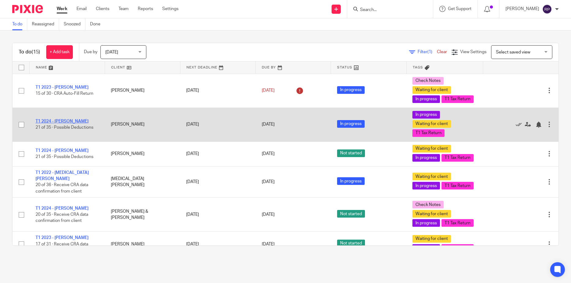
click at [74, 124] on link "T1 2024 - [PERSON_NAME]" at bounding box center [61, 121] width 53 height 4
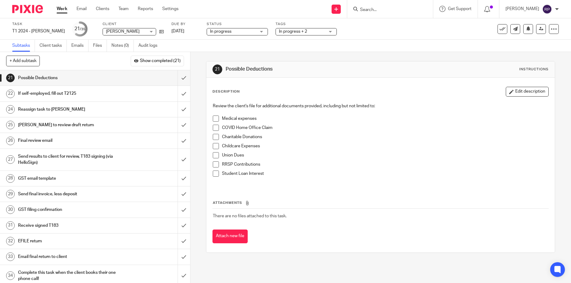
click at [80, 96] on h1 "If self-employed, fill out T2125" at bounding box center [69, 93] width 102 height 9
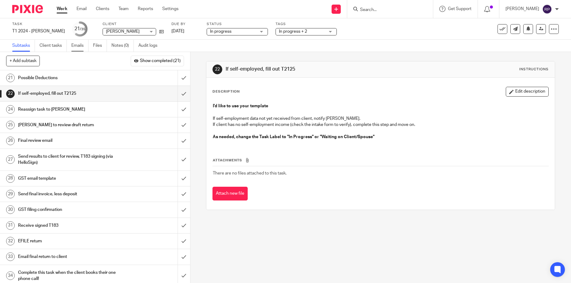
click at [77, 43] on link "Emails" at bounding box center [79, 46] width 17 height 12
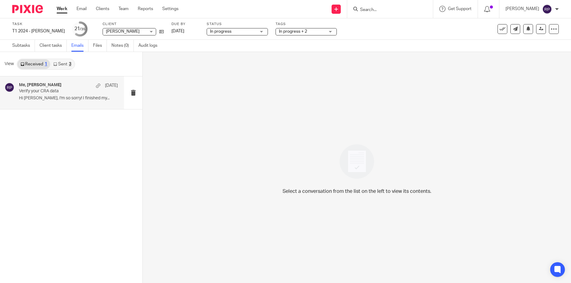
click at [58, 99] on p "Hi [PERSON_NAME], I'm so sorry! I finished my..." at bounding box center [68, 98] width 99 height 5
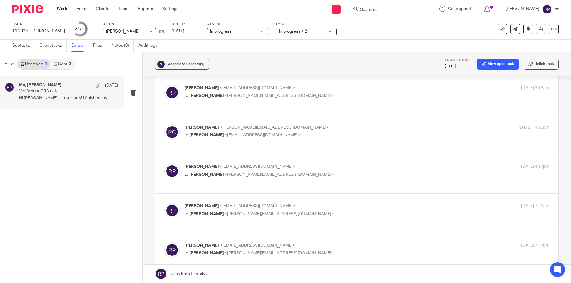
scroll to position [337, 0]
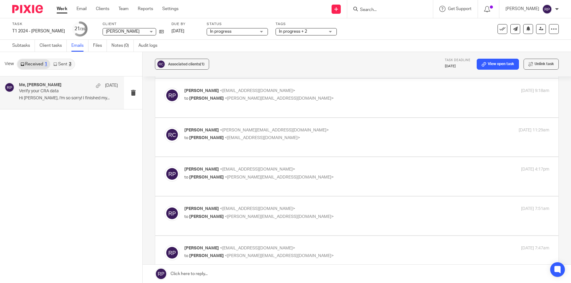
click at [344, 135] on p "to [PERSON_NAME] <[EMAIL_ADDRESS][DOMAIN_NAME]>" at bounding box center [305, 138] width 243 height 6
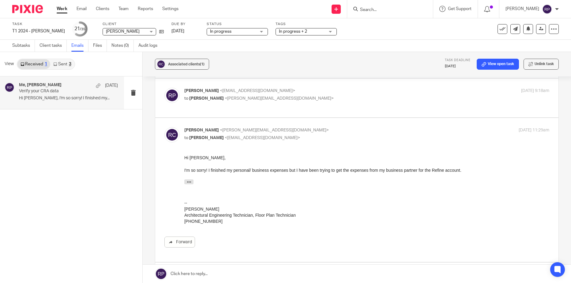
scroll to position [0, 0]
click at [344, 135] on p "to [PERSON_NAME] <[EMAIL_ADDRESS][DOMAIN_NAME]>" at bounding box center [305, 138] width 243 height 6
checkbox input "false"
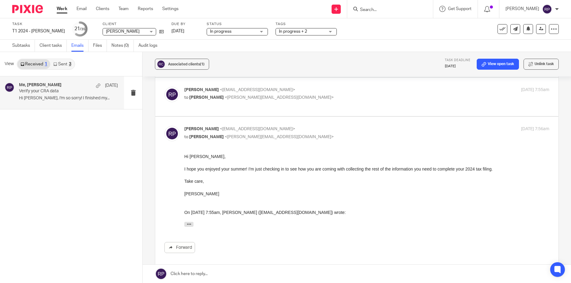
scroll to position [551, 0]
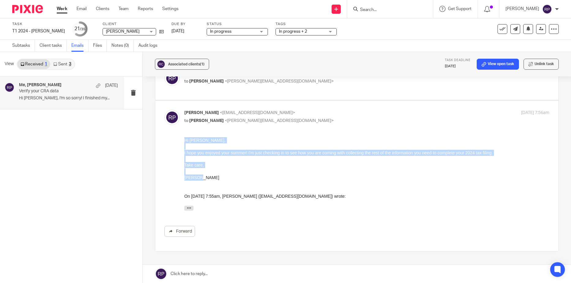
drag, startPoint x: 208, startPoint y: 180, endPoint x: 173, endPoint y: 142, distance: 51.3
click at [184, 142] on html "Hi [PERSON_NAME], I hope you enjoyed your summer! I'm just checking in to see h…" at bounding box center [366, 175] width 365 height 76
copy div "Hi [PERSON_NAME], I hope you enjoyed your summer! I'm just checking in to see h…"
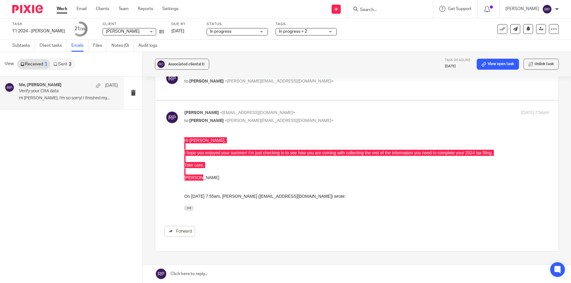
click at [225, 272] on link at bounding box center [357, 274] width 428 height 18
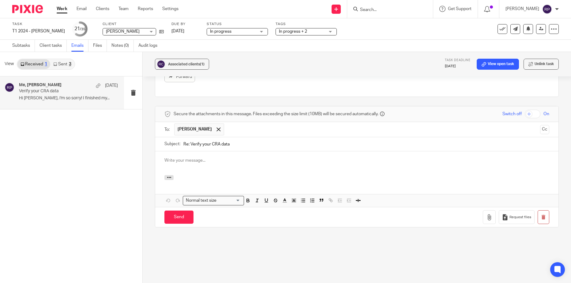
scroll to position [0, 0]
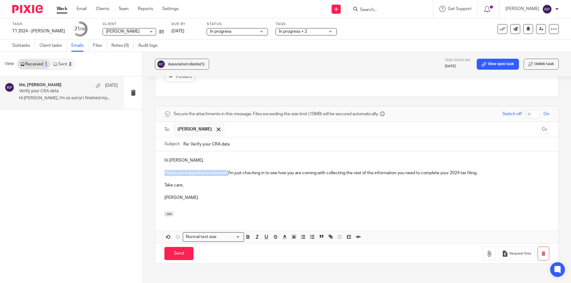
drag, startPoint x: 162, startPoint y: 173, endPoint x: 228, endPoint y: 172, distance: 65.5
click at [228, 172] on div "Hi [PERSON_NAME], I hope you enjoyed your summer! I'm just checking in to see h…" at bounding box center [356, 181] width 403 height 60
click at [178, 255] on input "Send" at bounding box center [178, 253] width 29 height 13
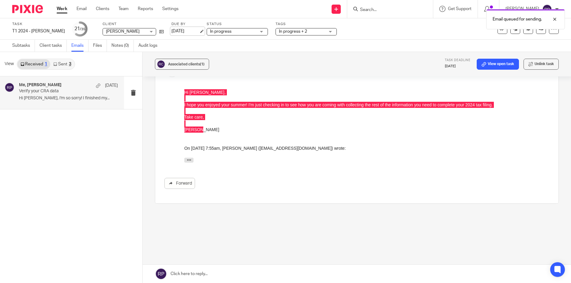
click at [190, 32] on link "[DATE]" at bounding box center [185, 31] width 28 height 6
click at [63, 11] on link "Work" at bounding box center [62, 9] width 11 height 6
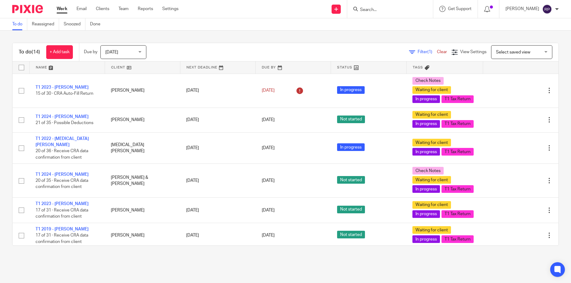
click at [61, 119] on link "T1 2024 - Siobhan Barker" at bounding box center [61, 117] width 53 height 4
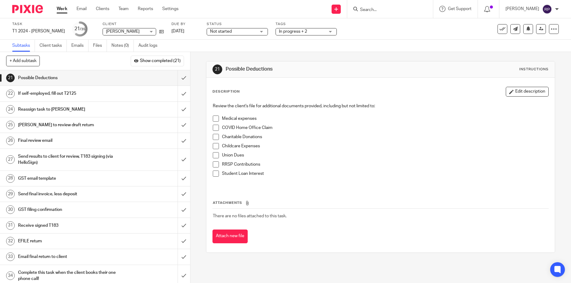
click at [82, 99] on link "22 If self-employed, fill out T2125" at bounding box center [88, 93] width 177 height 15
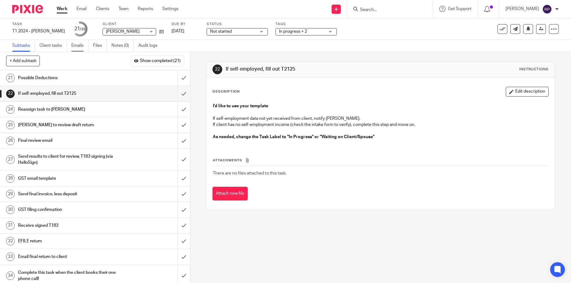
click at [81, 47] on link "Emails" at bounding box center [79, 46] width 17 height 12
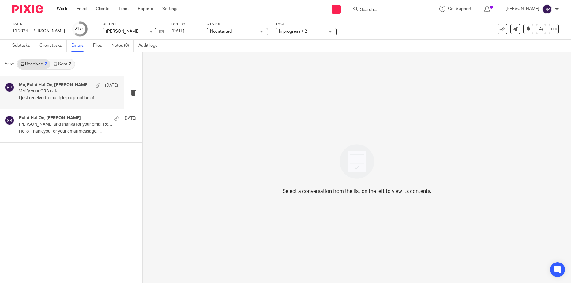
click at [60, 95] on div "Me, Put A Hat On, [PERSON_NAME], [PERSON_NAME], [PERSON_NAME] [DATE] Verify you…" at bounding box center [68, 93] width 99 height 20
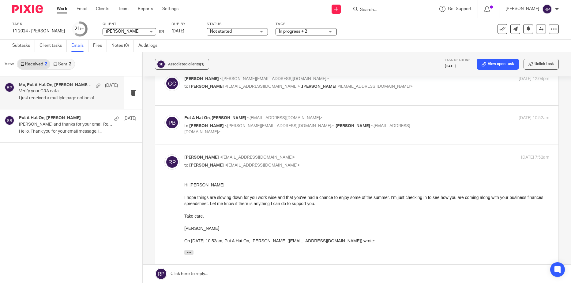
scroll to position [490, 0]
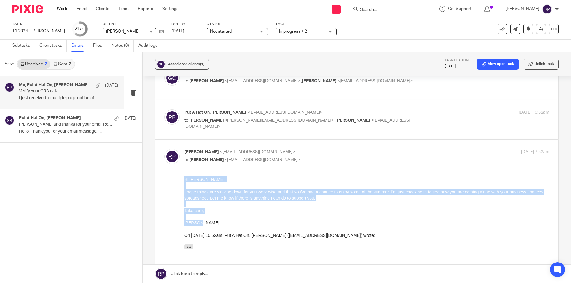
drag, startPoint x: 212, startPoint y: 225, endPoint x: 173, endPoint y: 179, distance: 60.3
click at [184, 179] on html "Hi [PERSON_NAME], I hope things are slowing down for you work wise and that you…" at bounding box center [366, 215] width 365 height 76
copy div "Hi [PERSON_NAME], I hope things are slowing down for you work wise and that you…"
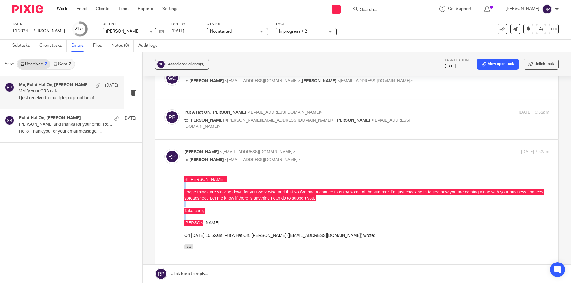
click at [299, 272] on link at bounding box center [357, 274] width 428 height 18
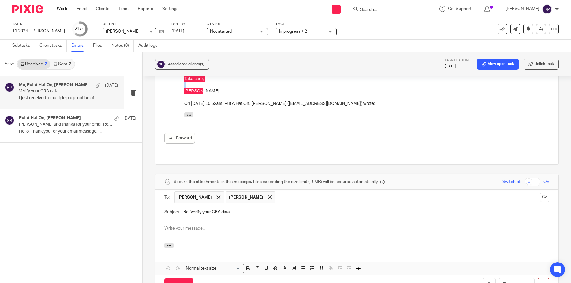
scroll to position [0, 0]
click at [268, 196] on span at bounding box center [270, 198] width 4 height 4
click at [189, 225] on p at bounding box center [356, 228] width 385 height 6
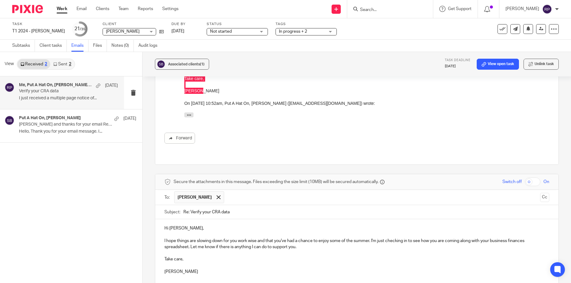
drag, startPoint x: 184, startPoint y: 260, endPoint x: 337, endPoint y: 204, distance: 162.6
click at [337, 204] on form "Secure the attachments in this message. Files exceeding the size limit (10MB) w…" at bounding box center [356, 256] width 403 height 164
drag, startPoint x: 371, startPoint y: 172, endPoint x: 160, endPoint y: 171, distance: 210.8
click at [160, 219] on div "Hi Siobhan, I hope things are slowing down for you work wise and that you've ha…" at bounding box center [356, 252] width 403 height 66
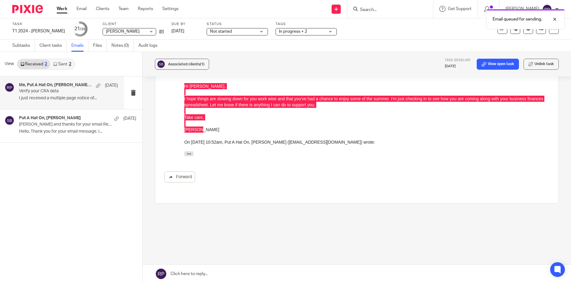
scroll to position [515, 0]
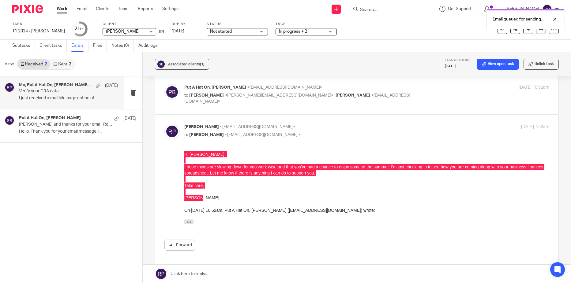
click at [246, 32] on span "Not started" at bounding box center [233, 31] width 46 height 6
click at [237, 53] on li "In progress" at bounding box center [233, 54] width 61 height 13
click at [189, 33] on link "[DATE]" at bounding box center [185, 31] width 28 height 6
click at [63, 9] on link "Work" at bounding box center [62, 9] width 11 height 6
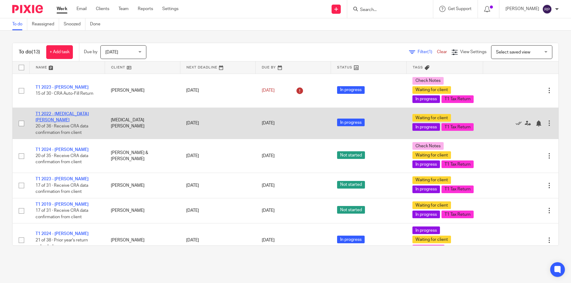
click at [66, 122] on link "T1 2022 - Kyra Wittkopf" at bounding box center [61, 117] width 53 height 10
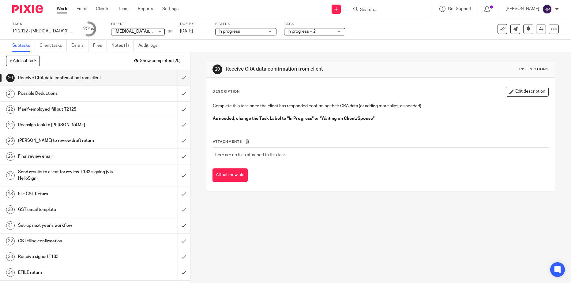
click at [73, 112] on h1 "If self-employed, fill out T2125" at bounding box center [69, 109] width 102 height 9
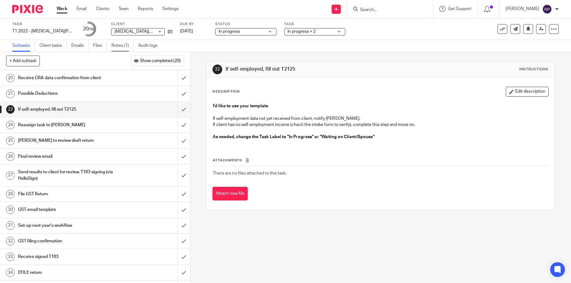
click at [112, 44] on ul "Subtasks Client tasks Emails Files Notes (1) Audit logs" at bounding box center [89, 46] width 154 height 12
click at [113, 45] on link "Notes (1)" at bounding box center [122, 46] width 22 height 12
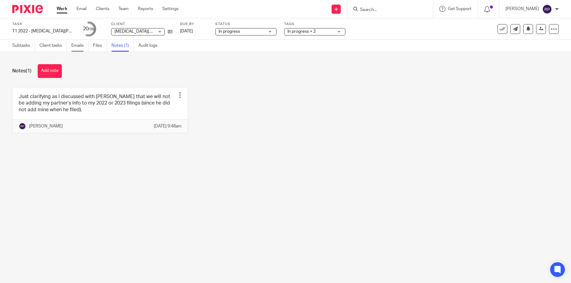
click at [75, 47] on link "Emails" at bounding box center [79, 46] width 17 height 12
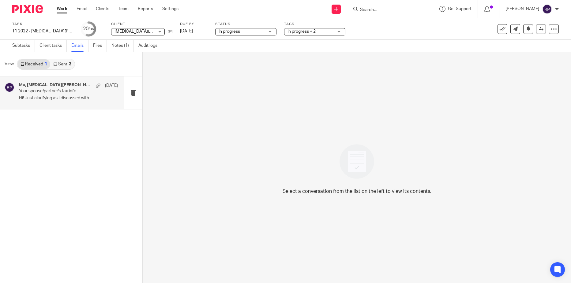
click at [47, 95] on div "Me, Kyra Wittkopf Jul 25 Your spouse/partner's tax info Hi! Just clarifying as …" at bounding box center [68, 93] width 99 height 20
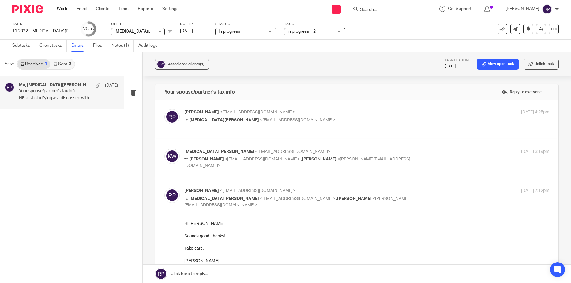
click at [341, 142] on label at bounding box center [356, 159] width 403 height 39
click at [164, 148] on input "checkbox" at bounding box center [164, 148] width 0 height 0
checkbox input "true"
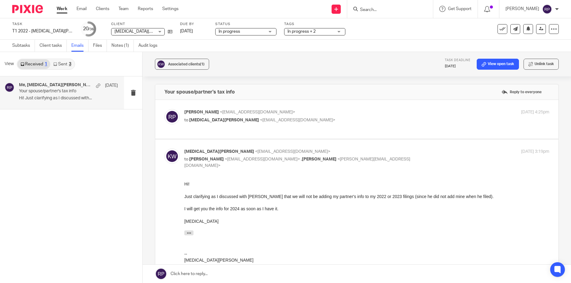
click at [322, 112] on p "Rebecca Page <tax@letsmakeitcount.ca>" at bounding box center [305, 112] width 243 height 6
checkbox input "true"
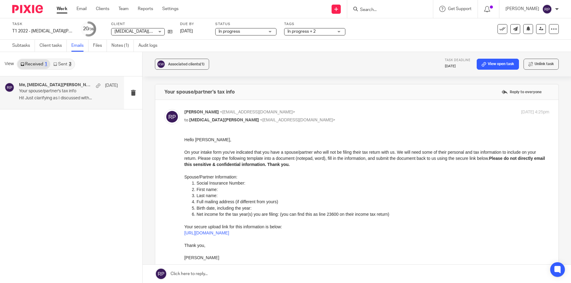
click at [64, 62] on link "Sent 3" at bounding box center [62, 64] width 24 height 10
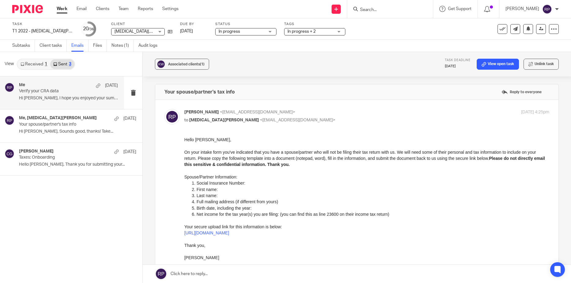
click at [58, 92] on p "Verify your CRA data" at bounding box center [58, 91] width 79 height 5
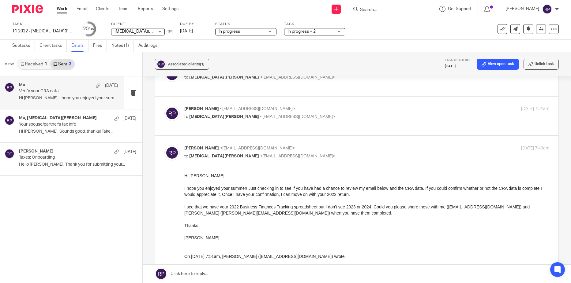
scroll to position [92, 0]
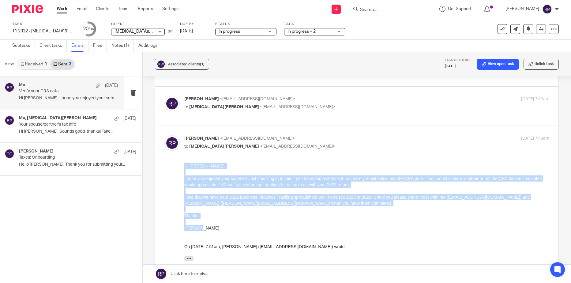
drag, startPoint x: 206, startPoint y: 230, endPoint x: 174, endPoint y: 162, distance: 75.0
click at [184, 163] on html "Hi Kyra, I hope you enjoyed your summer! Just checking in to see if you have ha…" at bounding box center [366, 213] width 365 height 101
copy div "Hi Kyra, I hope you enjoyed your summer! Just checking in to see if you have ha…"
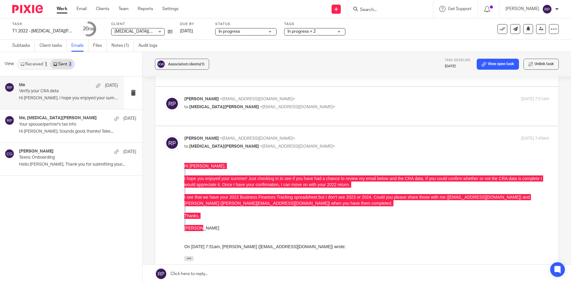
click at [207, 274] on link at bounding box center [357, 274] width 428 height 18
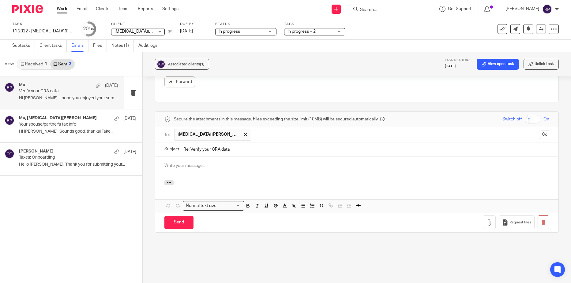
scroll to position [0, 0]
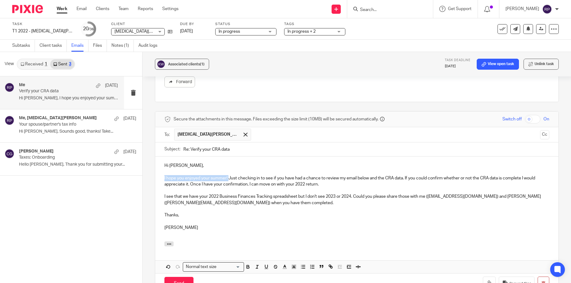
drag, startPoint x: 228, startPoint y: 172, endPoint x: 162, endPoint y: 175, distance: 66.1
click at [162, 175] on div "Hi Kyra, I hope you enjoyed your summer! Just checking in to see if you have ha…" at bounding box center [356, 199] width 403 height 85
click at [184, 277] on input "Send" at bounding box center [178, 283] width 29 height 13
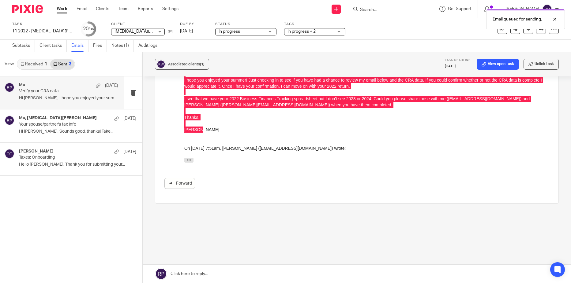
scroll to position [185, 0]
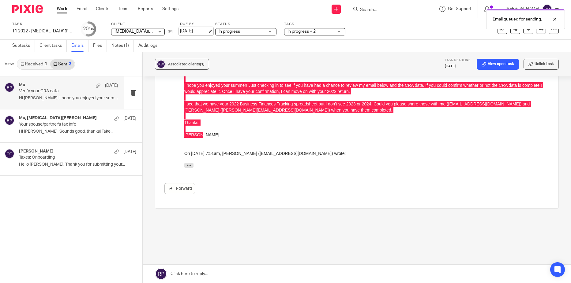
click at [180, 33] on link "[DATE]" at bounding box center [194, 31] width 28 height 6
click at [61, 7] on link "Work" at bounding box center [62, 9] width 11 height 6
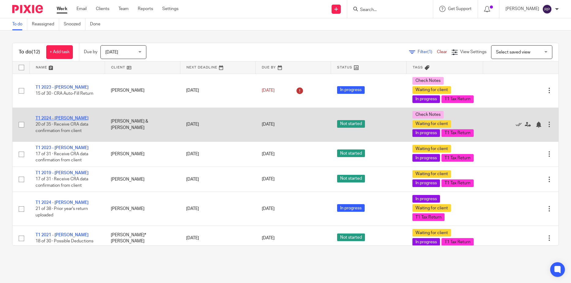
click at [78, 121] on link "T1 2024 - Stefane Dimopoulos" at bounding box center [61, 118] width 53 height 4
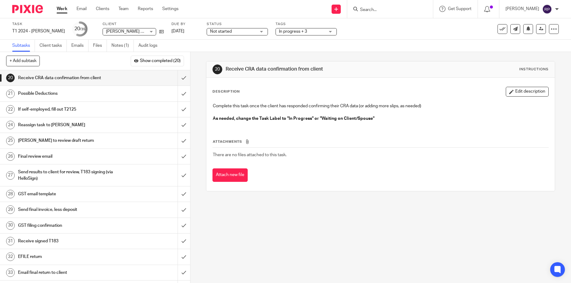
click at [245, 32] on span "Not started" at bounding box center [233, 31] width 46 height 6
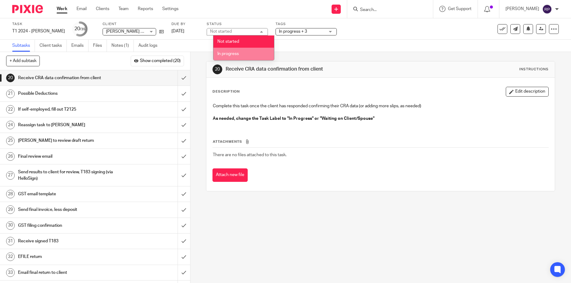
click at [237, 55] on span "In progress" at bounding box center [227, 54] width 21 height 4
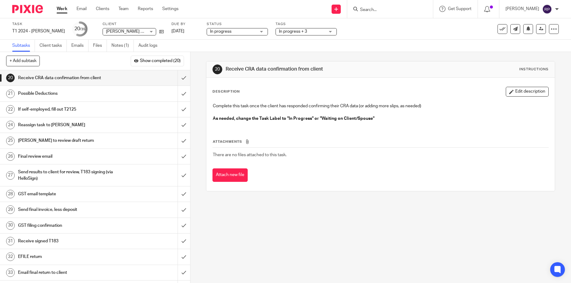
click at [100, 110] on h1 "If self-employed, fill out T2125" at bounding box center [69, 109] width 102 height 9
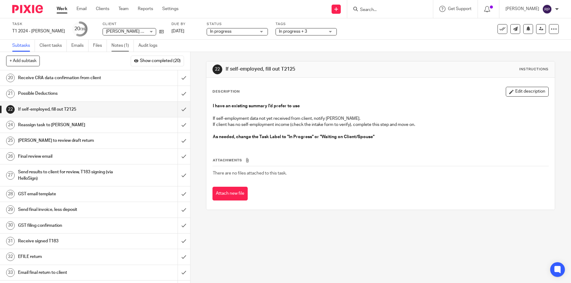
click at [117, 44] on link "Notes (1)" at bounding box center [122, 46] width 22 height 12
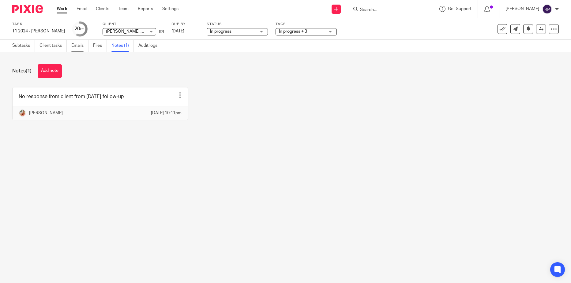
click at [76, 46] on link "Emails" at bounding box center [79, 46] width 17 height 12
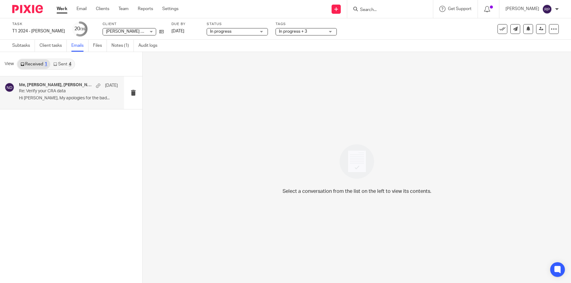
click at [57, 94] on div "Me, Stéfane Dimopoulos, Nikole Texidor Jun 30 Re: Verify your CRA data Hi Rebec…" at bounding box center [68, 93] width 99 height 20
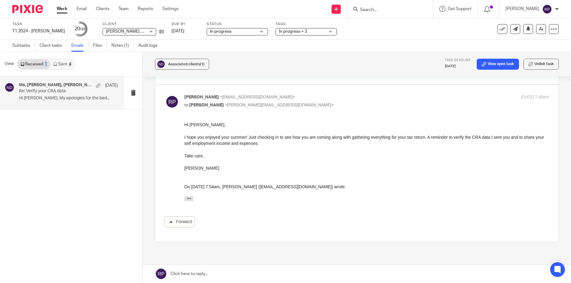
scroll to position [581, 0]
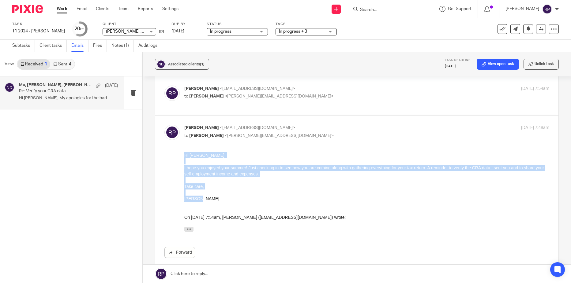
drag, startPoint x: 213, startPoint y: 198, endPoint x: 168, endPoint y: 155, distance: 62.1
click at [184, 155] on html "Hi Stefane, I hope you enjoyed your summer! Just checking in to see how you are…" at bounding box center [366, 193] width 365 height 83
copy div "Hi Stefane, I hope you enjoyed your summer! Just checking in to see how you are…"
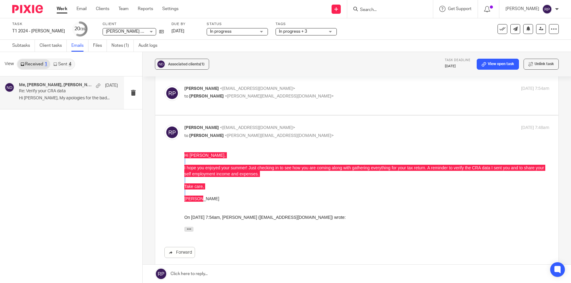
click at [230, 274] on link at bounding box center [357, 274] width 428 height 18
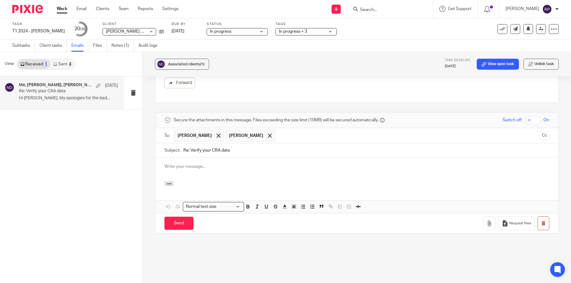
scroll to position [0, 0]
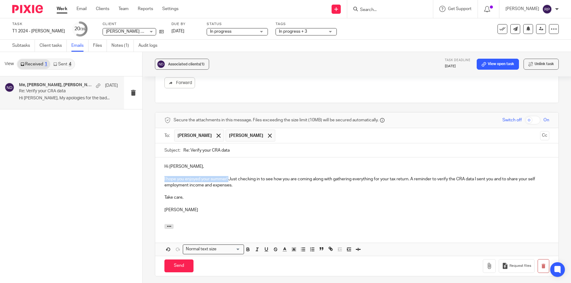
drag, startPoint x: 228, startPoint y: 173, endPoint x: 163, endPoint y: 173, distance: 64.9
click at [164, 176] on p "I hope you enjoyed your summer! Just checking in to see how you are coming alon…" at bounding box center [356, 182] width 385 height 13
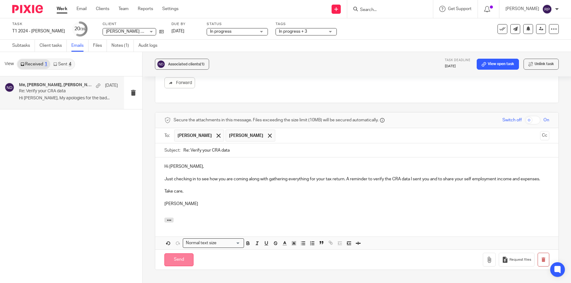
click at [181, 260] on input "Send" at bounding box center [178, 260] width 29 height 13
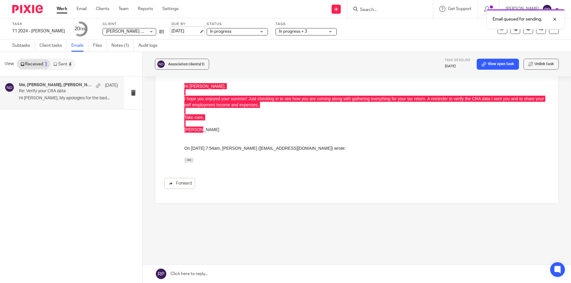
scroll to position [644, 0]
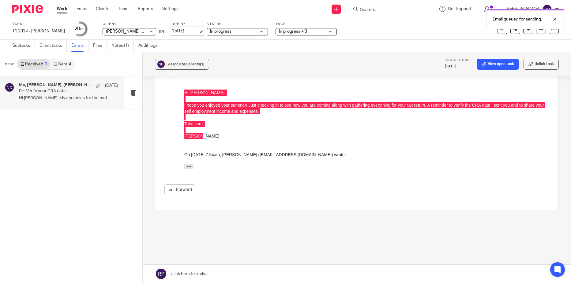
click at [189, 29] on link "[DATE]" at bounding box center [185, 31] width 28 height 6
click at [59, 9] on link "Work" at bounding box center [62, 9] width 11 height 6
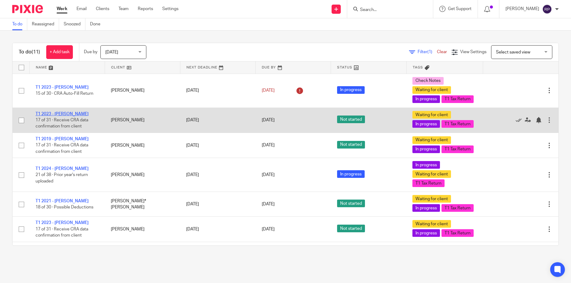
click at [73, 116] on link "T1 2023 - [PERSON_NAME]" at bounding box center [61, 114] width 53 height 4
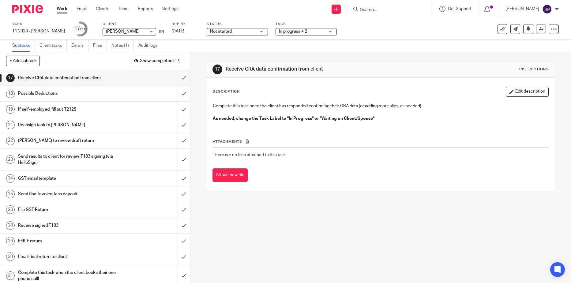
click at [84, 109] on h1 "If self-employed, fill out T2125" at bounding box center [69, 109] width 102 height 9
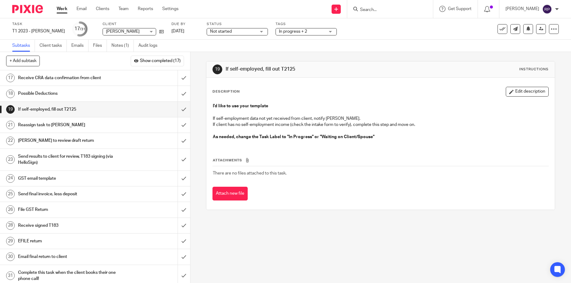
click at [236, 35] on div "Not started Not started" at bounding box center [237, 31] width 61 height 7
click at [229, 55] on li "In progress" at bounding box center [228, 54] width 61 height 13
click at [95, 47] on link "Files" at bounding box center [100, 46] width 14 height 12
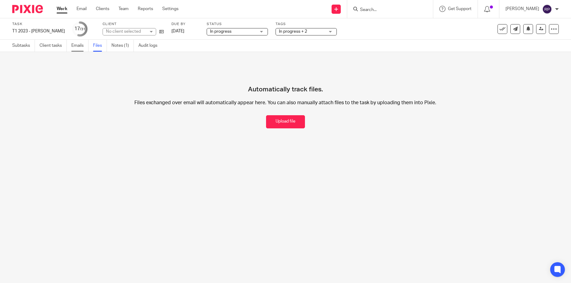
drag, startPoint x: 0, startPoint y: 0, endPoint x: 82, endPoint y: 46, distance: 93.6
click at [82, 46] on link "Emails" at bounding box center [79, 46] width 17 height 12
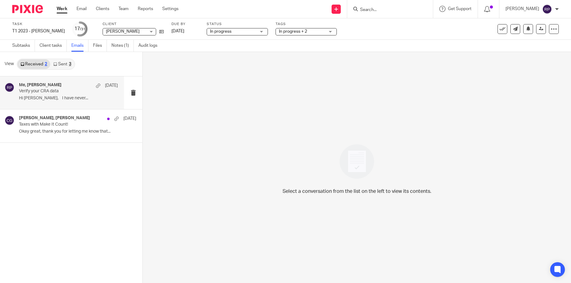
click at [69, 92] on p "Verify your CRA data" at bounding box center [58, 91] width 79 height 5
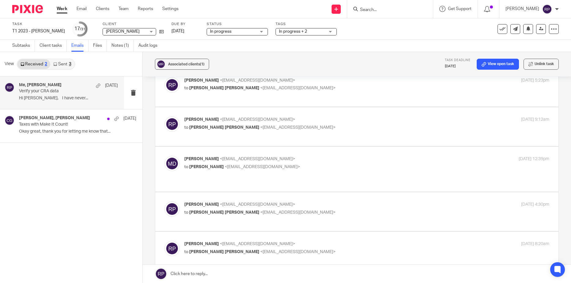
scroll to position [581, 0]
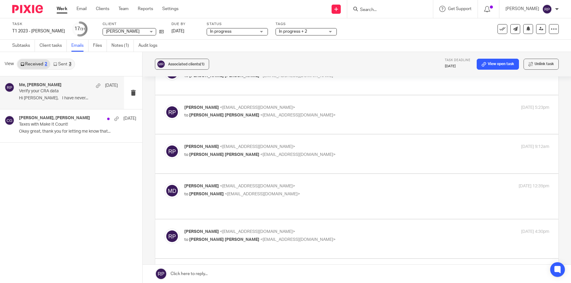
click at [420, 183] on div "Malina Dawn <m_rehm@hotmail.com> to Rebecca Page <tax@letsmakeitcount.ca>" at bounding box center [305, 190] width 243 height 14
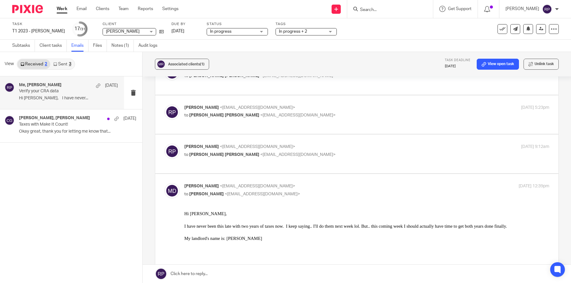
scroll to position [0, 0]
click at [420, 183] on div "Malina Dawn <m_rehm@hotmail.com> to Rebecca Page <tax@letsmakeitcount.ca>" at bounding box center [305, 190] width 243 height 14
checkbox input "false"
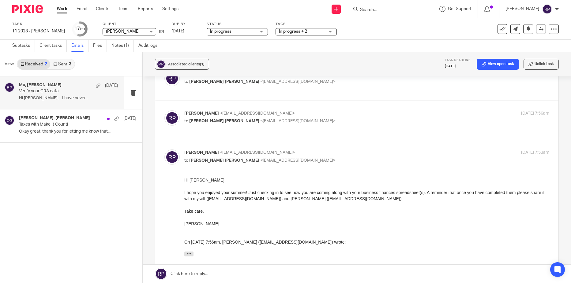
scroll to position [826, 0]
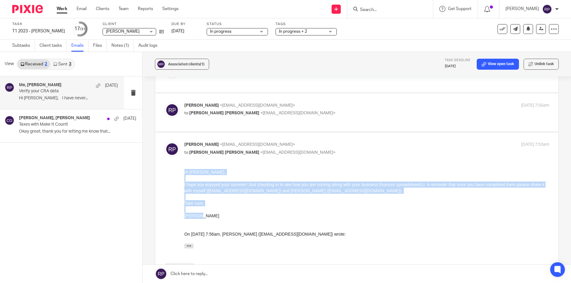
drag, startPoint x: 205, startPoint y: 216, endPoint x: 177, endPoint y: 175, distance: 49.1
click at [184, 175] on html "Hi Malina, I hope you enjoyed your summer! Just checking in to see how you are …" at bounding box center [366, 210] width 365 height 83
copy div "Hi Malina, I hope you enjoyed your summer! Just checking in to see how you are …"
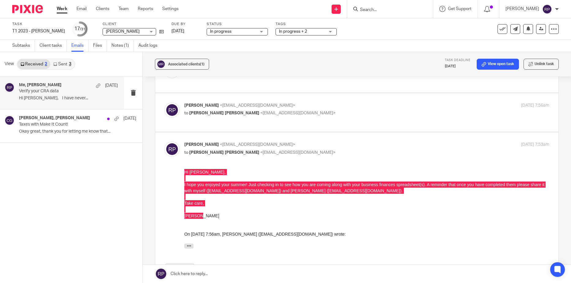
click at [251, 273] on link at bounding box center [357, 274] width 428 height 18
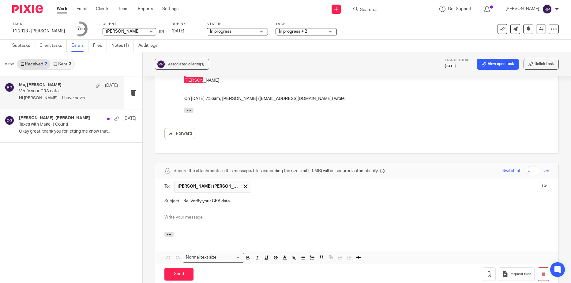
scroll to position [0, 0]
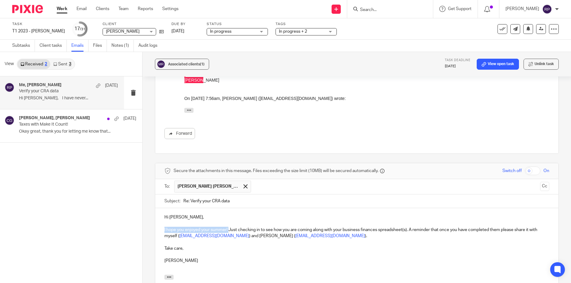
drag, startPoint x: 228, startPoint y: 172, endPoint x: 163, endPoint y: 171, distance: 64.9
click at [164, 227] on p "I hope you enjoyed your summer! Just checking in to see how you are coming alon…" at bounding box center [356, 233] width 385 height 13
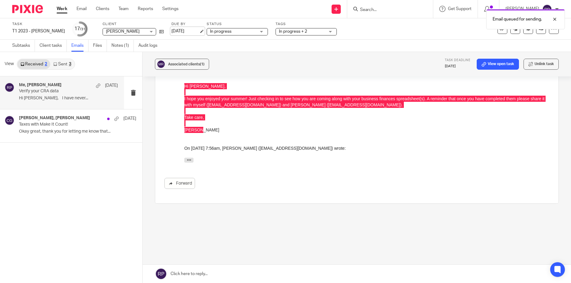
scroll to position [855, 0]
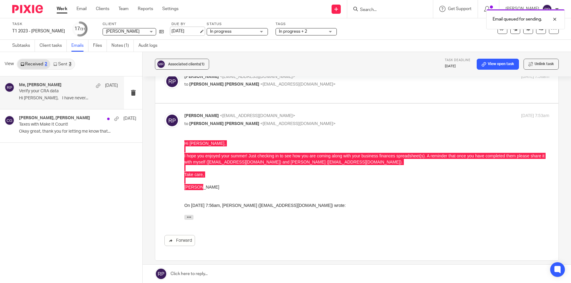
click at [177, 32] on link "[DATE]" at bounding box center [185, 31] width 28 height 6
click at [63, 11] on link "Work" at bounding box center [62, 9] width 11 height 6
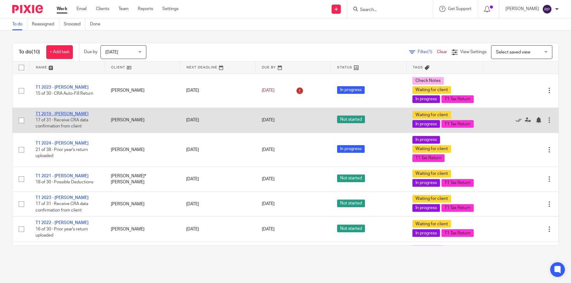
click at [69, 116] on link "T1 2019 - [PERSON_NAME]" at bounding box center [61, 114] width 53 height 4
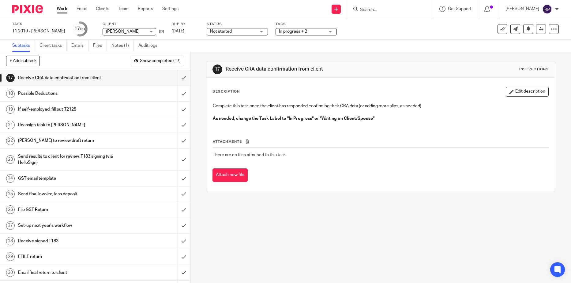
click at [225, 33] on span "Not started" at bounding box center [233, 31] width 46 height 6
click at [227, 54] on li "In progress" at bounding box center [229, 54] width 61 height 13
click at [118, 111] on div "If self-employed, fill out T2125" at bounding box center [94, 109] width 153 height 9
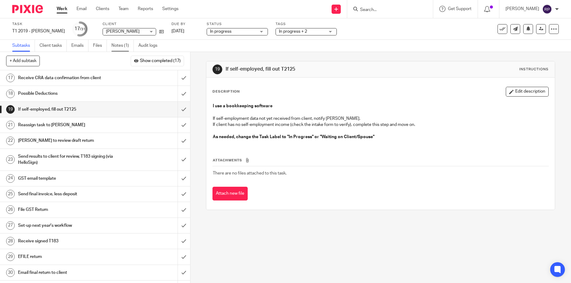
click at [117, 48] on link "Notes (1)" at bounding box center [122, 46] width 22 height 12
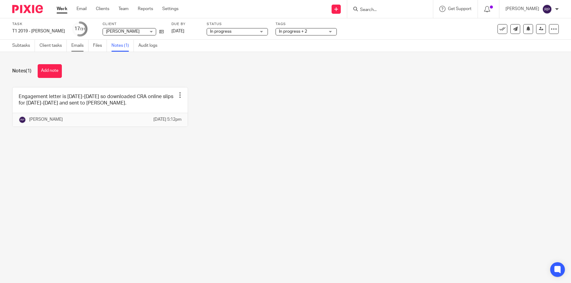
click at [80, 46] on link "Emails" at bounding box center [79, 46] width 17 height 12
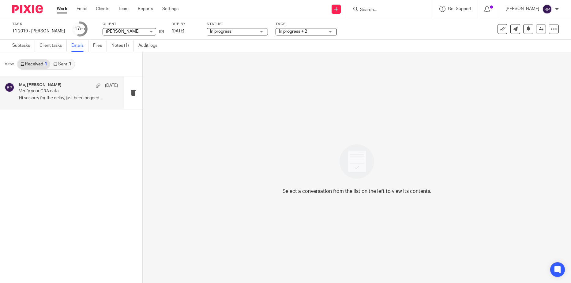
click at [61, 99] on p "Hi so sorry for the delay, just been bogged..." at bounding box center [68, 98] width 99 height 5
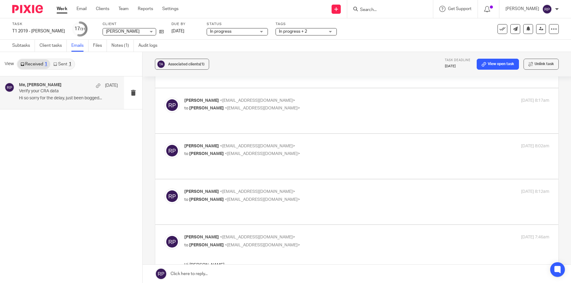
scroll to position [1101, 0]
drag, startPoint x: 210, startPoint y: 427, endPoint x: 177, endPoint y: 358, distance: 77.3
copy div "Hi Tiffany, I hope you enjoyed your summer! Just checking in again to see how y…"
click at [276, 275] on link at bounding box center [357, 274] width 428 height 18
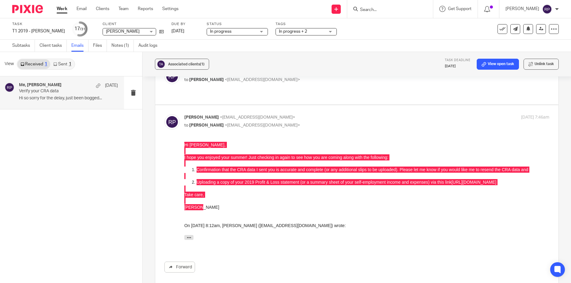
scroll to position [0, 0]
drag, startPoint x: 229, startPoint y: 174, endPoint x: 161, endPoint y: 173, distance: 67.9
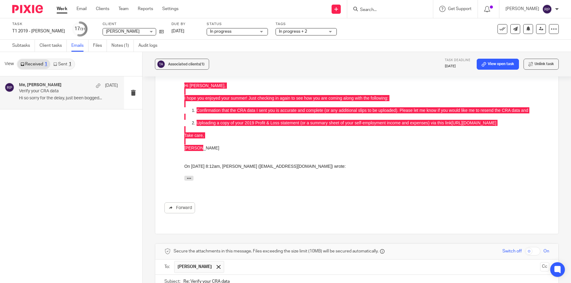
scroll to position [1374, 0]
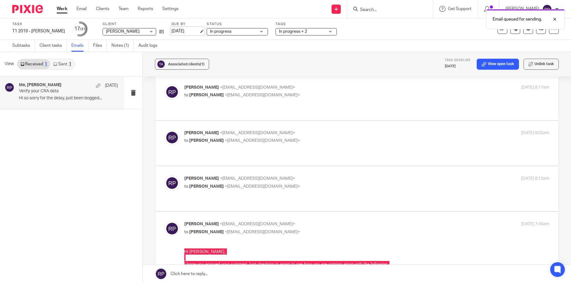
click at [188, 32] on link "[DATE]" at bounding box center [185, 31] width 28 height 6
click at [61, 10] on link "Work" at bounding box center [62, 9] width 11 height 6
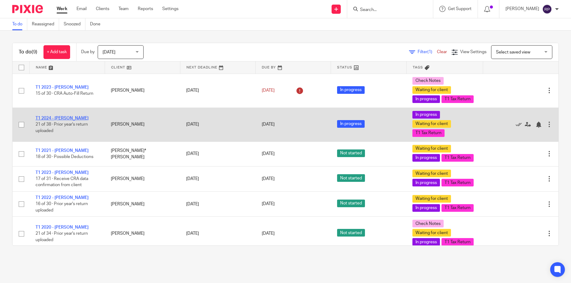
click at [64, 121] on link "T1 2024 - [PERSON_NAME]" at bounding box center [61, 118] width 53 height 4
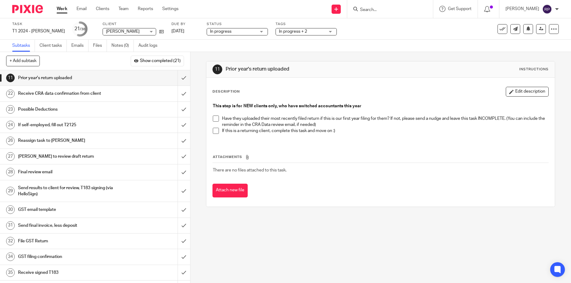
click at [70, 124] on h1 "If self-employed, fill out T2125" at bounding box center [69, 125] width 102 height 9
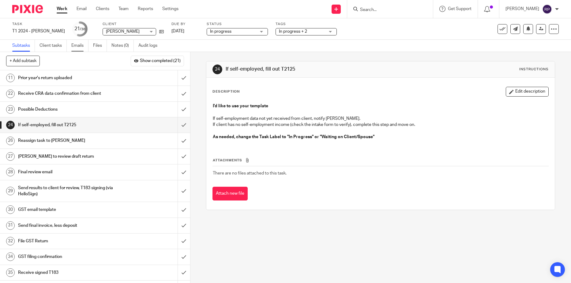
click at [75, 47] on link "Emails" at bounding box center [79, 46] width 17 height 12
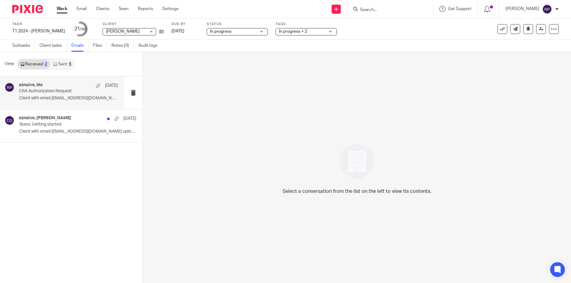
click at [64, 98] on p "Client with email [EMAIL_ADDRESS][DOMAIN_NAME] uploaded..." at bounding box center [68, 98] width 99 height 5
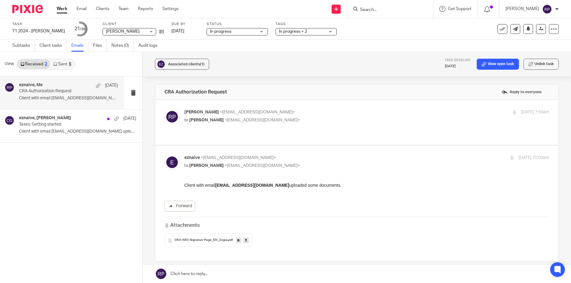
click at [60, 65] on link "Sent 5" at bounding box center [62, 64] width 24 height 10
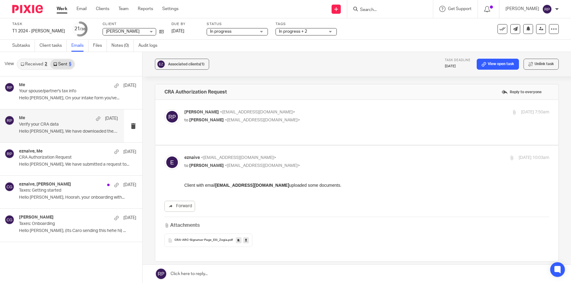
click at [62, 126] on p "Verify your CRA data" at bounding box center [58, 124] width 79 height 5
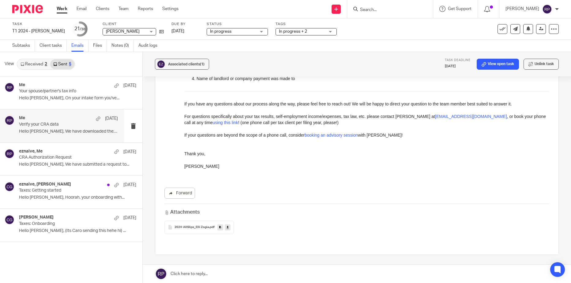
scroll to position [214, 0]
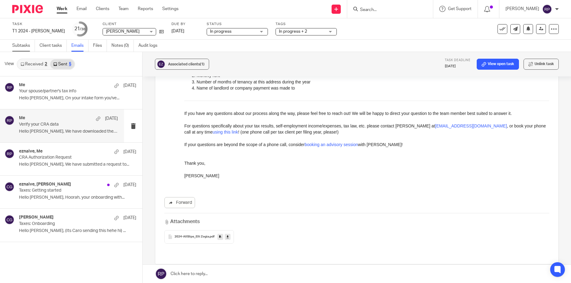
click at [21, 47] on link "Subtasks" at bounding box center [23, 46] width 23 height 12
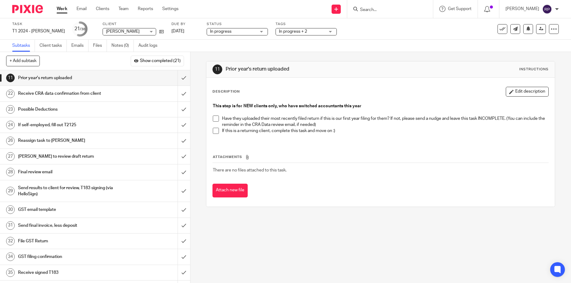
click at [64, 130] on h1 "If self-employed, fill out T2125" at bounding box center [69, 125] width 102 height 9
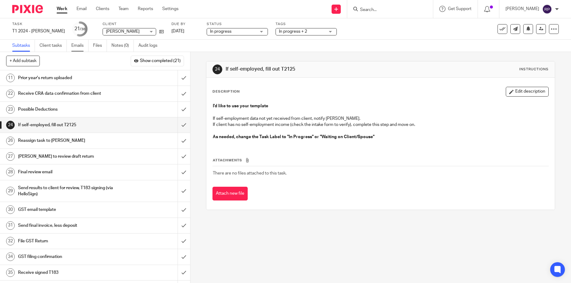
click at [76, 49] on link "Emails" at bounding box center [79, 46] width 17 height 12
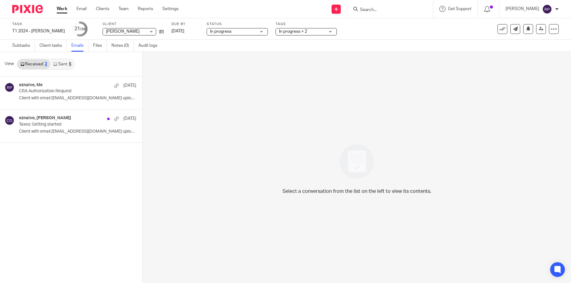
click at [63, 64] on link "Sent 5" at bounding box center [62, 64] width 24 height 10
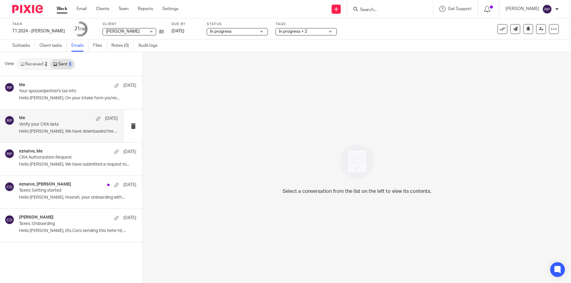
click at [48, 125] on p "Verify your CRA data" at bounding box center [58, 124] width 79 height 5
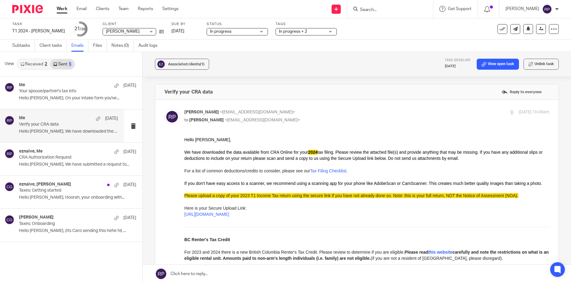
click at [236, 274] on link at bounding box center [357, 274] width 428 height 18
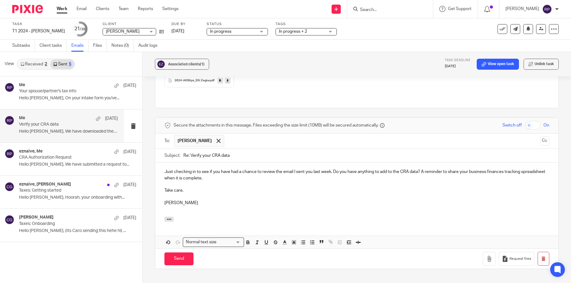
click at [164, 169] on p "Just checking in to see if you have had a chance to review the email I sent you…" at bounding box center [356, 175] width 385 height 13
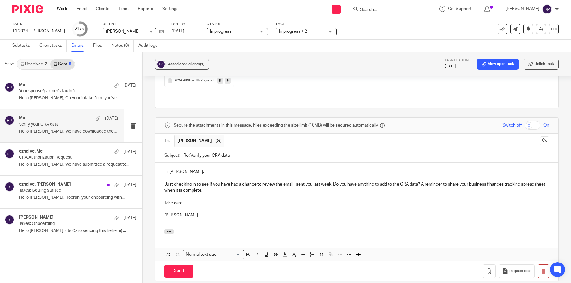
click at [225, 181] on p "Just checking in to see if you have had a chance to review the email I sent you…" at bounding box center [356, 187] width 385 height 13
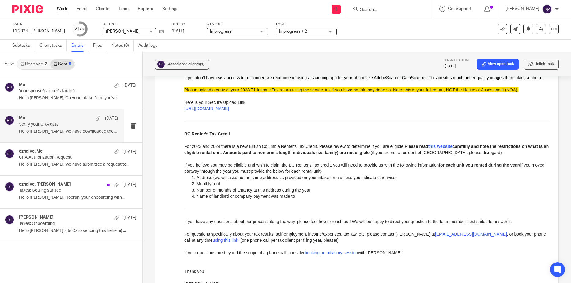
scroll to position [95, 0]
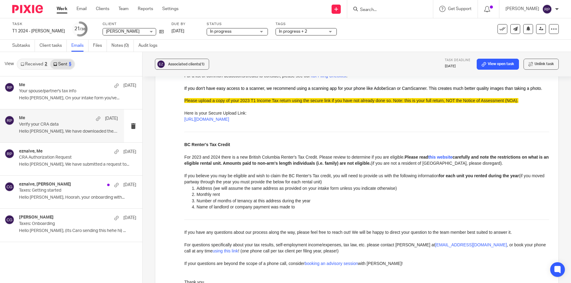
drag, startPoint x: 334, startPoint y: 121, endPoint x: 179, endPoint y: 115, distance: 154.9
click at [184, 115] on html "Hello Elli , We have downloaded the data available from CRA Online for your 202…" at bounding box center [366, 173] width 365 height 263
copy div "Here is your Secure Upload Link: https://make-it-count.usepixie.net/u/3b4342825…"
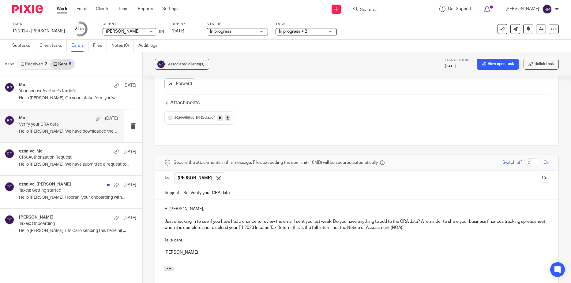
scroll to position [401, 0]
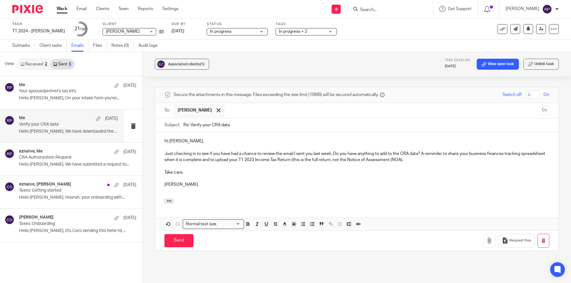
click at [439, 151] on p "Just checking in to see if you have had a chance to review the email I sent you…" at bounding box center [356, 157] width 385 height 13
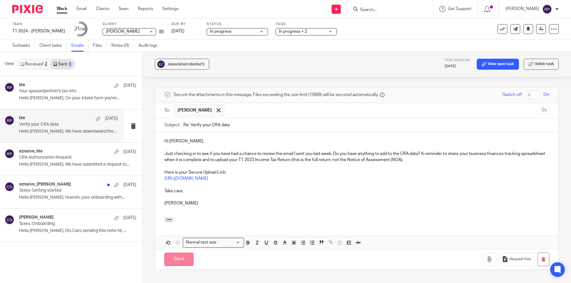
click at [177, 253] on input "Send" at bounding box center [178, 259] width 29 height 13
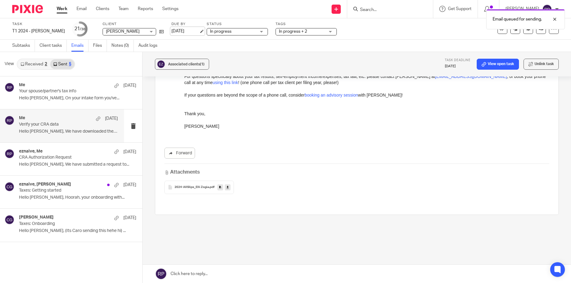
click at [177, 30] on link "[DATE]" at bounding box center [185, 31] width 28 height 6
click at [61, 9] on link "Work" at bounding box center [62, 9] width 11 height 6
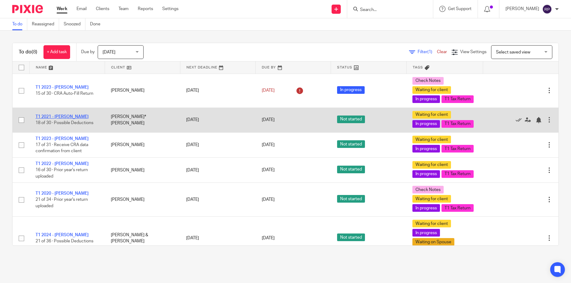
click at [64, 119] on link "T1 2021 - [PERSON_NAME]" at bounding box center [61, 117] width 53 height 4
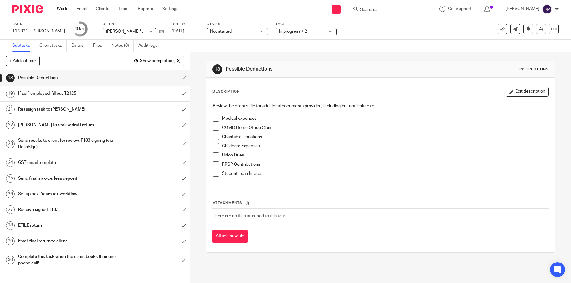
click at [232, 31] on span "Not started" at bounding box center [233, 31] width 46 height 6
click at [237, 51] on li "In progress" at bounding box center [231, 54] width 61 height 13
click at [124, 96] on div "If self-employed, fill out T2125" at bounding box center [94, 93] width 153 height 9
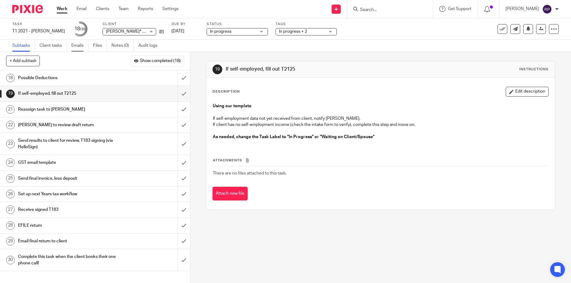
click at [76, 45] on link "Emails" at bounding box center [79, 46] width 17 height 12
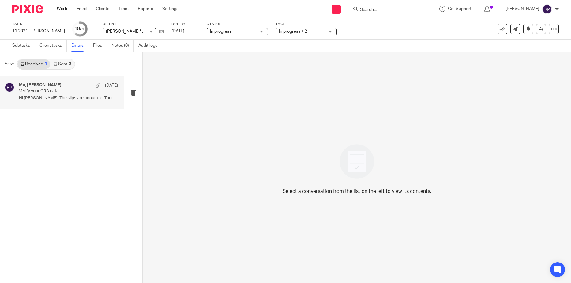
click at [61, 91] on p "Verify your CRA data" at bounding box center [58, 91] width 79 height 5
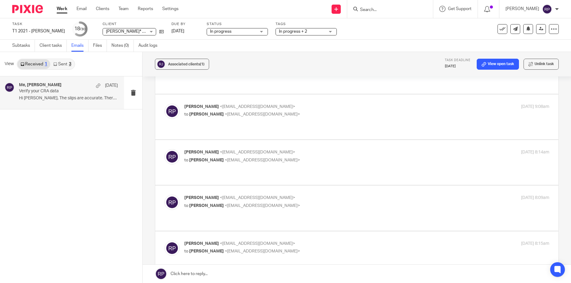
scroll to position [1391, 0]
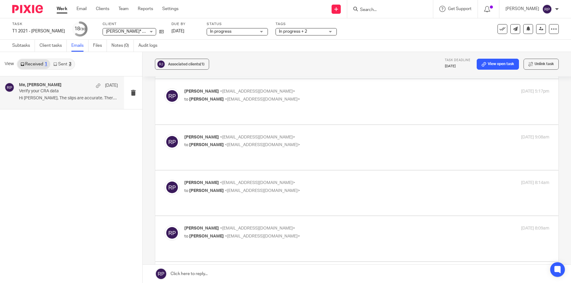
drag, startPoint x: 207, startPoint y: 390, endPoint x: 160, endPoint y: 346, distance: 64.5
copy div "Hi [PERSON_NAME], I hope you enjoyed your summer! Just checking in to see how y…"
click at [228, 275] on link at bounding box center [357, 274] width 428 height 18
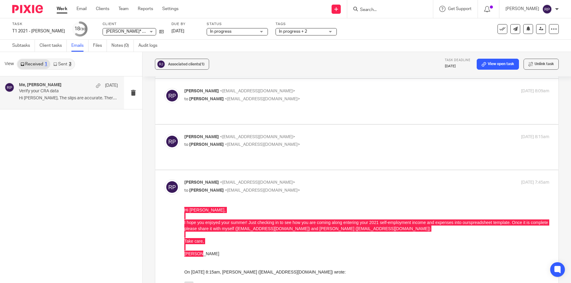
scroll to position [0, 0]
drag, startPoint x: 227, startPoint y: 173, endPoint x: 163, endPoint y: 171, distance: 64.3
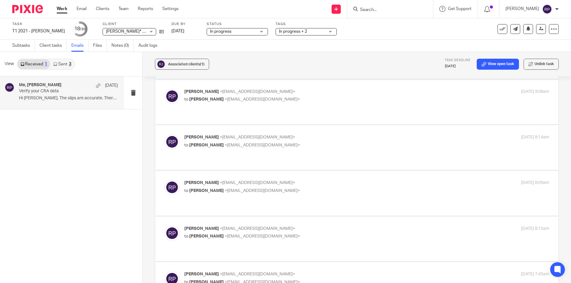
scroll to position [1590, 0]
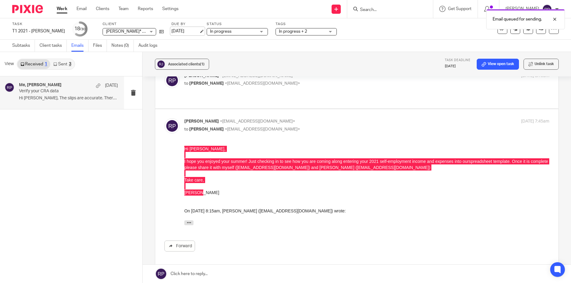
scroll to position [1422, 0]
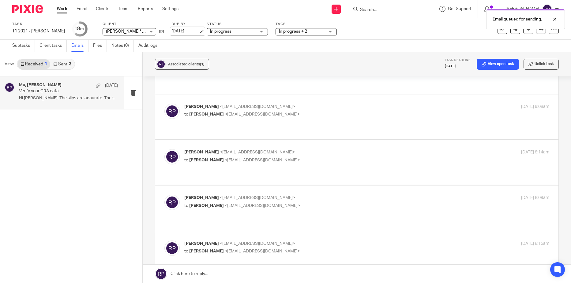
click at [183, 30] on link "[DATE]" at bounding box center [185, 31] width 28 height 6
click at [58, 10] on link "Work" at bounding box center [62, 9] width 11 height 6
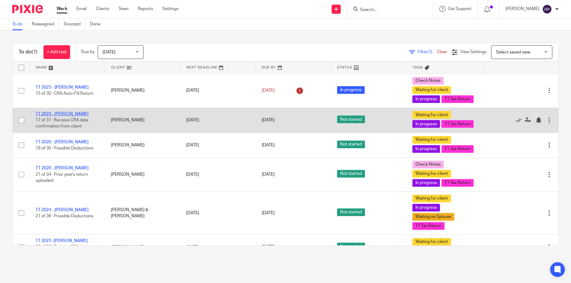
click at [71, 116] on link "T1 2023 - [PERSON_NAME]" at bounding box center [61, 114] width 53 height 4
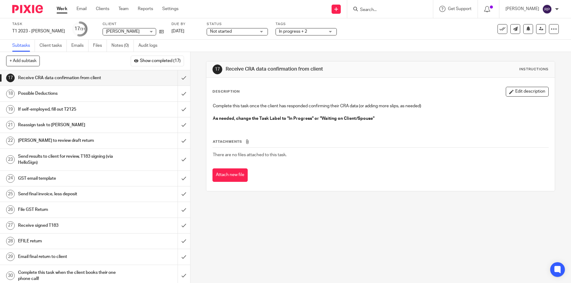
click at [80, 110] on h1 "If self-employed, fill out T2125" at bounding box center [69, 109] width 102 height 9
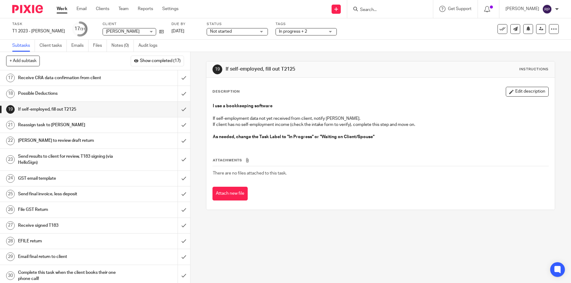
click at [79, 43] on link "Emails" at bounding box center [79, 46] width 17 height 12
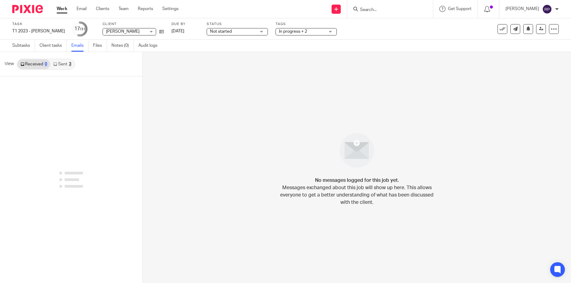
click at [62, 66] on link "Sent 3" at bounding box center [62, 64] width 24 height 10
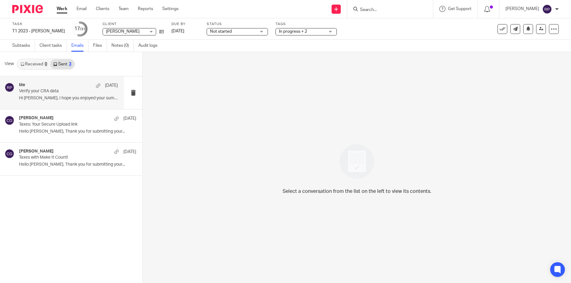
click at [66, 100] on p "Hi [PERSON_NAME], I hope you enjoyed your summer!..." at bounding box center [68, 98] width 99 height 5
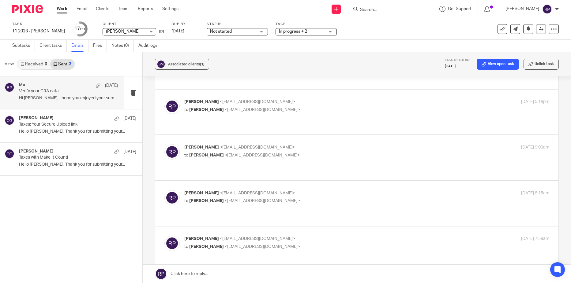
scroll to position [1346, 0]
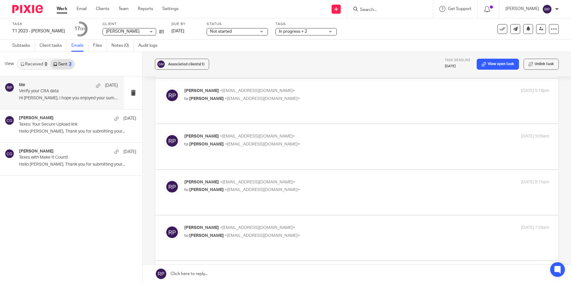
drag, startPoint x: 213, startPoint y: 390, endPoint x: 181, endPoint y: 346, distance: 54.2
copy div "Hi [PERSON_NAME], I hope you enjoyed your summer! Just checking in to see if yo…"
click at [233, 276] on link at bounding box center [357, 274] width 428 height 18
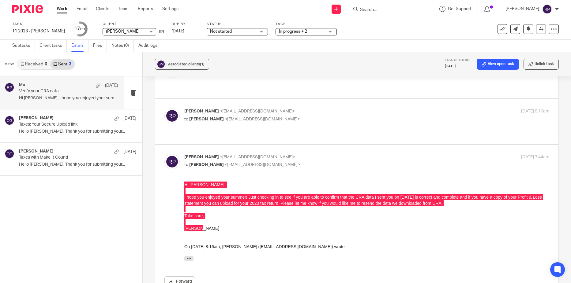
scroll to position [0, 0]
drag, startPoint x: 229, startPoint y: 172, endPoint x: 160, endPoint y: 172, distance: 68.5
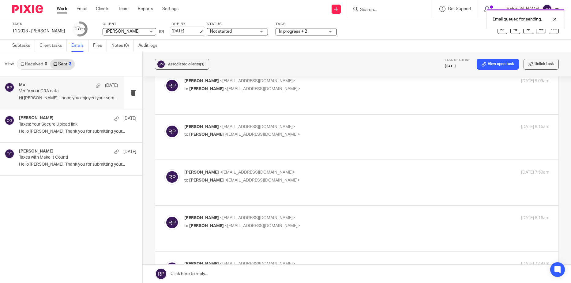
click at [181, 32] on link "[DATE]" at bounding box center [185, 31] width 28 height 6
click at [65, 9] on link "Work" at bounding box center [62, 9] width 11 height 6
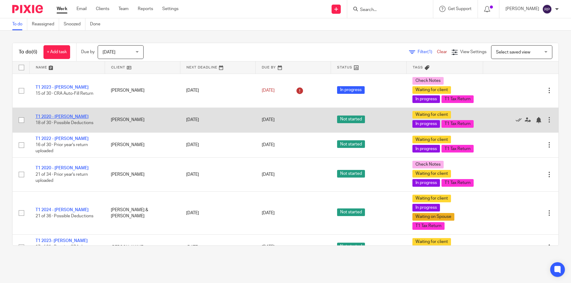
click at [69, 119] on link "T1 2020 - [PERSON_NAME]" at bounding box center [61, 117] width 53 height 4
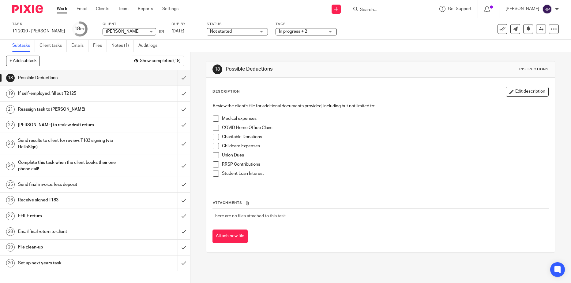
click at [236, 32] on span "Not started" at bounding box center [233, 31] width 46 height 6
click at [233, 54] on li "In progress" at bounding box center [237, 54] width 61 height 13
click at [92, 94] on h1 "If self-employed, fill out T2125" at bounding box center [69, 93] width 102 height 9
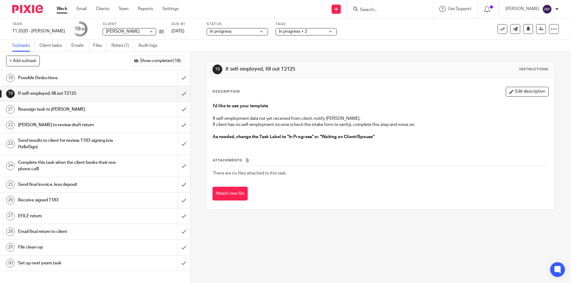
click at [119, 44] on link "Notes (1)" at bounding box center [122, 46] width 22 height 12
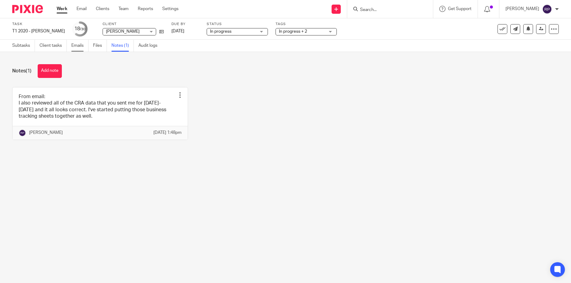
click at [76, 46] on link "Emails" at bounding box center [79, 46] width 17 height 12
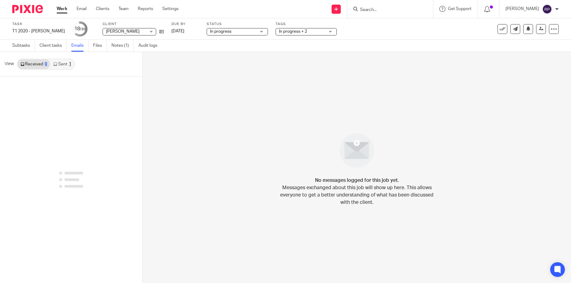
click at [66, 66] on link "Sent 1" at bounding box center [62, 64] width 24 height 10
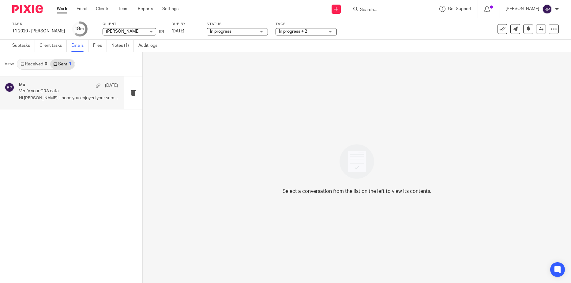
click at [57, 92] on p "Verify your CRA data" at bounding box center [58, 91] width 79 height 5
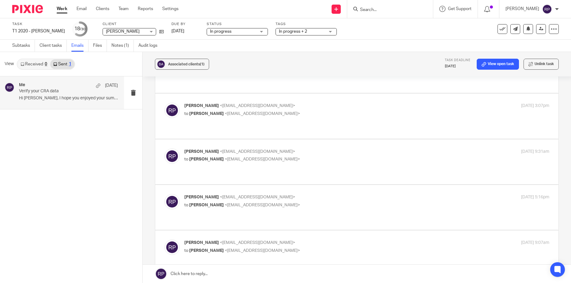
scroll to position [1511, 0]
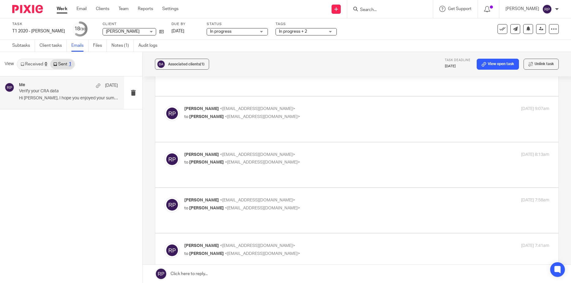
drag, startPoint x: 211, startPoint y: 362, endPoint x: 175, endPoint y: 321, distance: 54.6
copy div "Hi Braeden, I hope you enjoyed your summer! Just checking in to see how you are…"
click at [250, 276] on link at bounding box center [357, 274] width 428 height 18
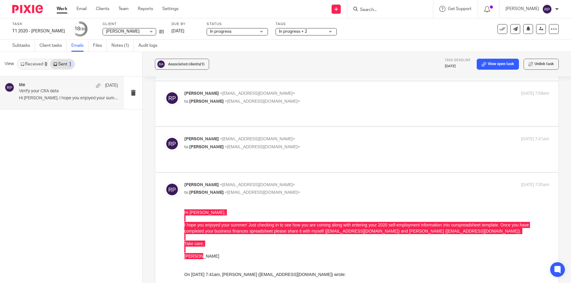
scroll to position [0, 0]
drag, startPoint x: 227, startPoint y: 173, endPoint x: 162, endPoint y: 175, distance: 64.6
click at [182, 28] on link "[DATE]" at bounding box center [185, 31] width 28 height 6
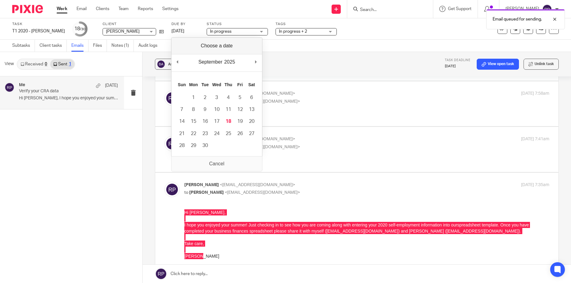
scroll to position [1511, 0]
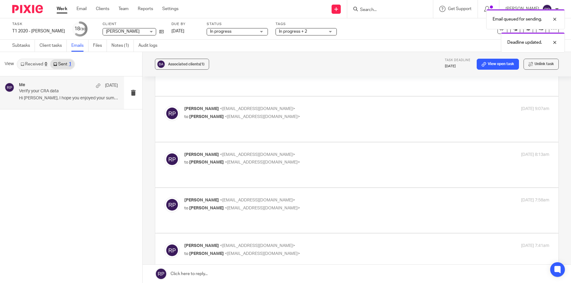
click at [64, 9] on link "Work" at bounding box center [62, 9] width 11 height 6
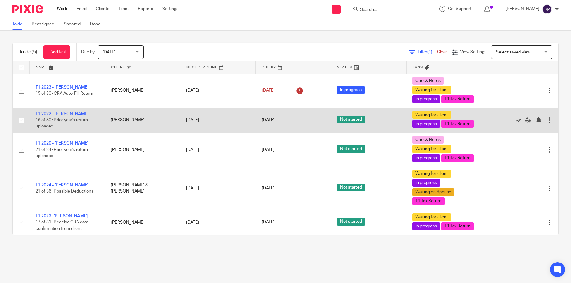
click at [60, 113] on link "T1 2022 - [PERSON_NAME]" at bounding box center [61, 114] width 53 height 4
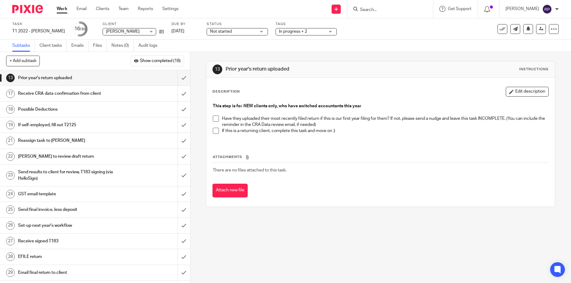
click at [224, 32] on span "Not started" at bounding box center [221, 31] width 22 height 4
click at [229, 55] on li "In progress" at bounding box center [233, 54] width 61 height 13
click at [84, 123] on h1 "If self-employed, fill out T2125" at bounding box center [69, 125] width 102 height 9
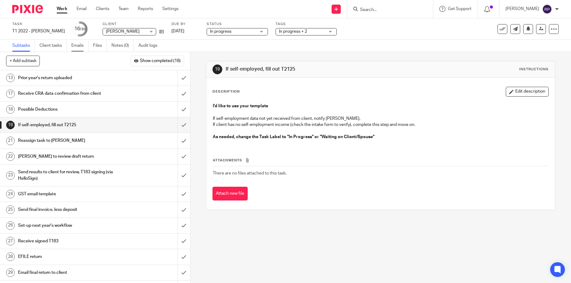
click at [78, 47] on link "Emails" at bounding box center [79, 46] width 17 height 12
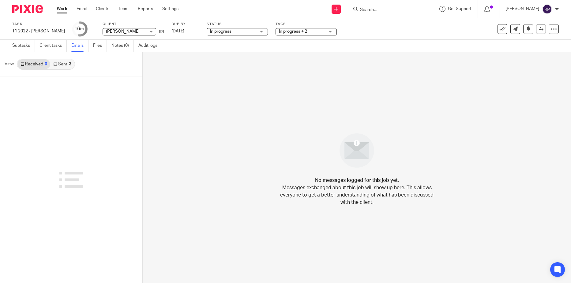
click at [66, 63] on link "Sent 3" at bounding box center [62, 64] width 24 height 10
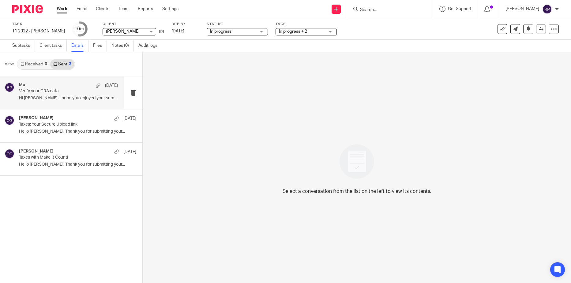
click at [60, 92] on p "Verify your CRA data" at bounding box center [58, 91] width 79 height 5
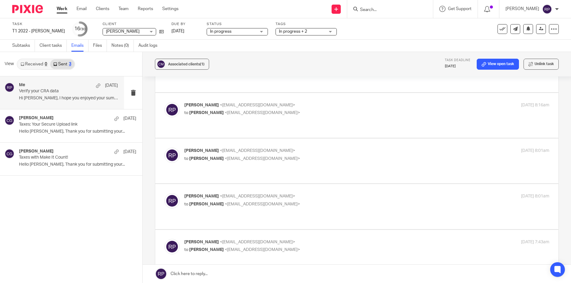
scroll to position [1140, 0]
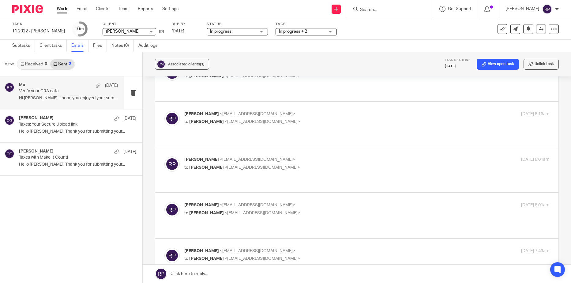
drag, startPoint x: 206, startPoint y: 348, endPoint x: 171, endPoint y: 280, distance: 76.9
copy div "Hi Carmen, I hope you enjoyed your summer! Just checking in to see how you are …"
click at [227, 274] on link at bounding box center [357, 274] width 428 height 18
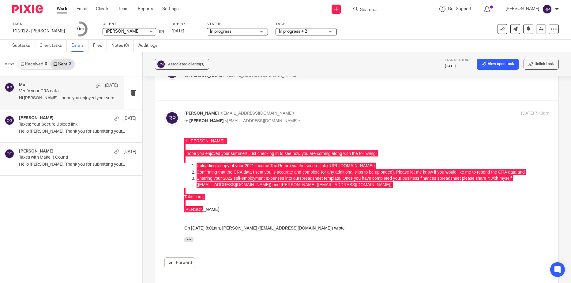
scroll to position [0, 0]
drag, startPoint x: 228, startPoint y: 173, endPoint x: 162, endPoint y: 173, distance: 65.8
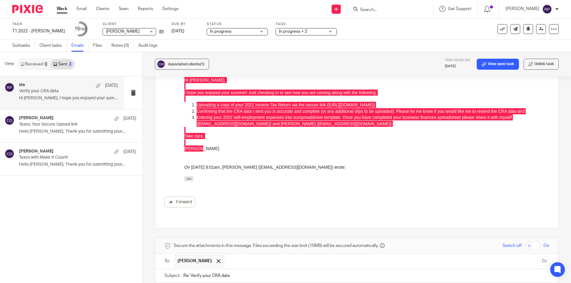
scroll to position [1339, 0]
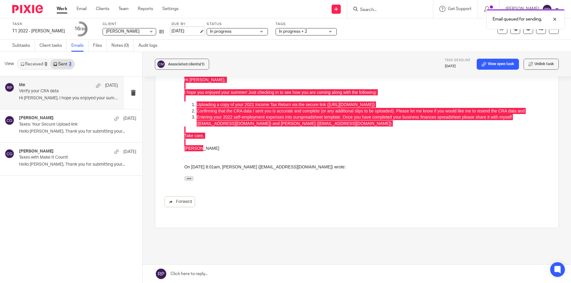
scroll to position [1171, 0]
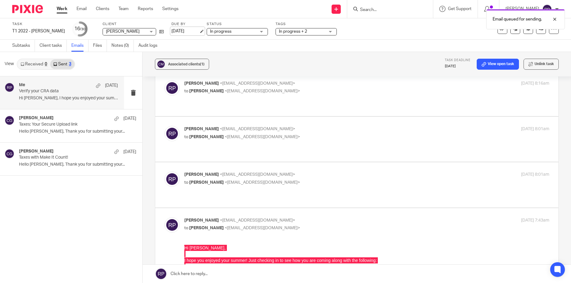
click at [193, 32] on link "[DATE]" at bounding box center [185, 31] width 28 height 6
click at [60, 10] on link "Work" at bounding box center [62, 9] width 11 height 6
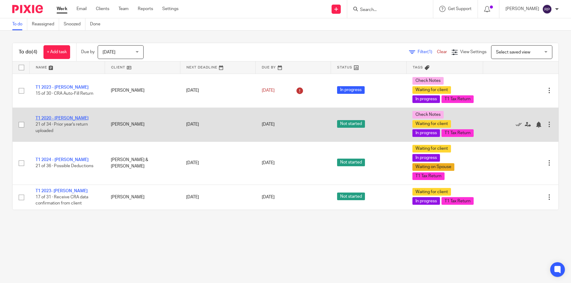
click at [53, 117] on link "T1 2020 - [PERSON_NAME]" at bounding box center [61, 118] width 53 height 4
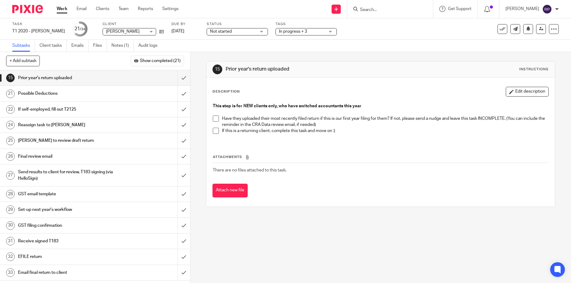
click at [214, 31] on span "Not started" at bounding box center [221, 31] width 22 height 4
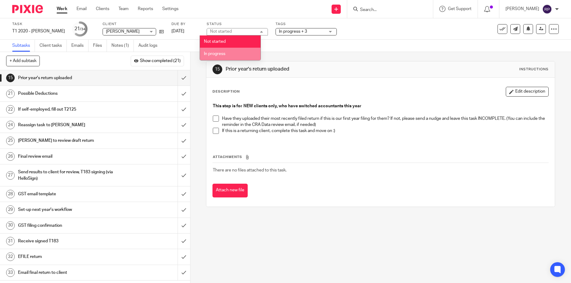
click at [216, 56] on span "In progress" at bounding box center [214, 54] width 21 height 4
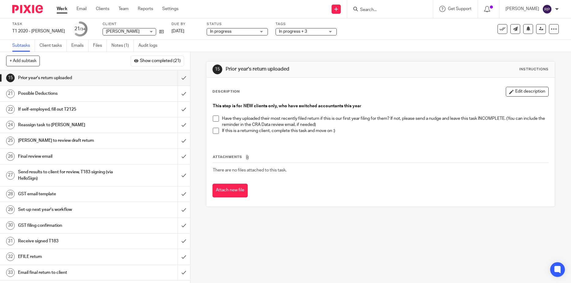
click at [111, 110] on h1 "If self-employed, fill out T2125" at bounding box center [69, 109] width 102 height 9
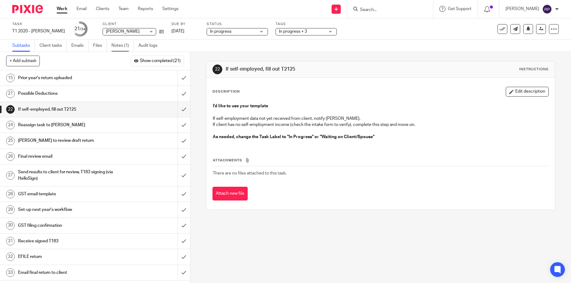
click at [121, 45] on link "Notes (1)" at bounding box center [122, 46] width 22 height 12
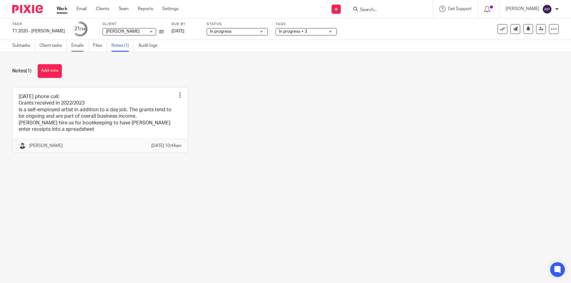
click at [74, 44] on link "Emails" at bounding box center [79, 46] width 17 height 12
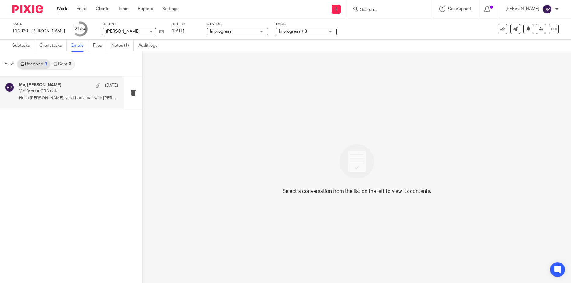
click at [48, 95] on div "Me, [PERSON_NAME] [DATE] Verify your CRA data Hello [PERSON_NAME], yes I had a …" at bounding box center [68, 93] width 99 height 20
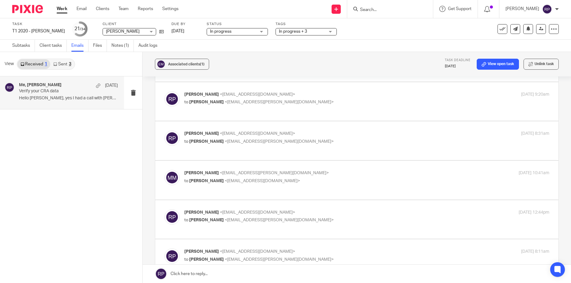
scroll to position [214, 0]
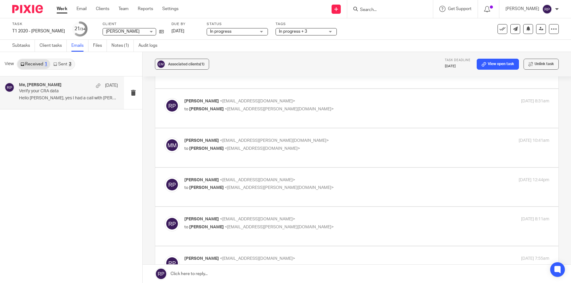
click at [370, 146] on p "to Rebecca Page <tax@letsmakeitcount.ca>" at bounding box center [305, 149] width 243 height 6
checkbox input "true"
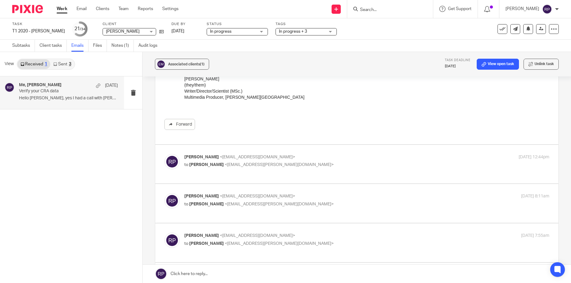
scroll to position [398, 0]
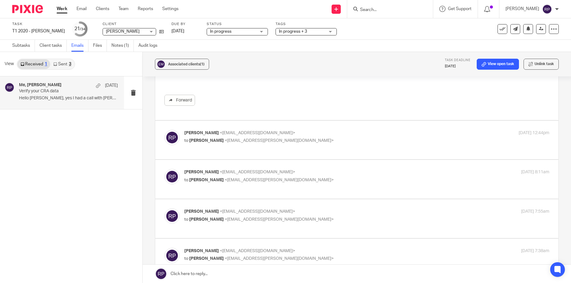
click at [371, 138] on p "to Mily Mumford <mily.joyce.mumford@gmail.com>" at bounding box center [305, 141] width 243 height 6
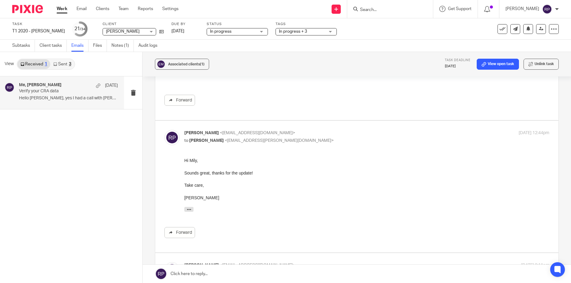
scroll to position [0, 0]
click at [371, 138] on p "to Mily Mumford <mily.joyce.mumford@gmail.com>" at bounding box center [305, 141] width 243 height 6
checkbox input "false"
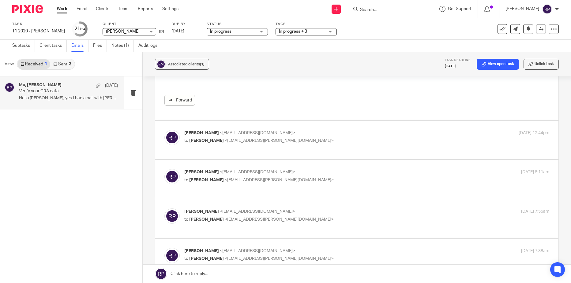
click at [368, 169] on p "Rebecca Page <tax@letsmakeitcount.ca>" at bounding box center [305, 172] width 243 height 6
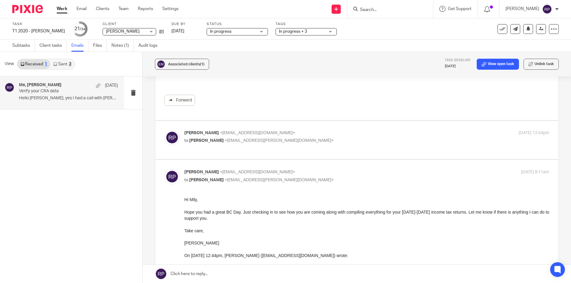
click at [368, 169] on p "Rebecca Page <tax@letsmakeitcount.ca>" at bounding box center [305, 172] width 243 height 6
checkbox input "false"
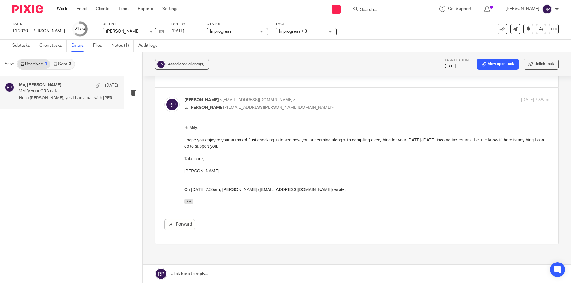
scroll to position [551, 0]
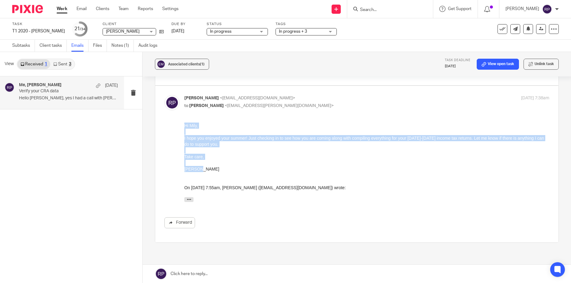
drag, startPoint x: 213, startPoint y: 169, endPoint x: 170, endPoint y: 125, distance: 61.4
click at [184, 125] on html "Hi Mily, I hope you enjoyed your summer! Just checking in to see how you are co…" at bounding box center [366, 163] width 365 height 83
copy div "Hi Mily, I hope you enjoyed your summer! Just checking in to see how you are co…"
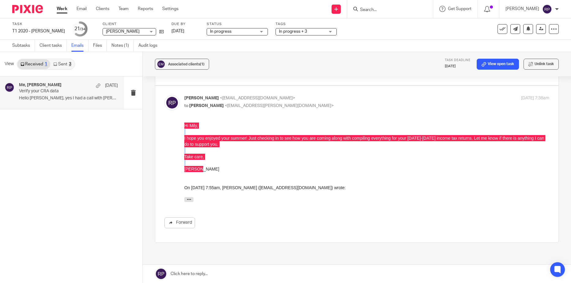
click at [227, 272] on link at bounding box center [357, 274] width 428 height 18
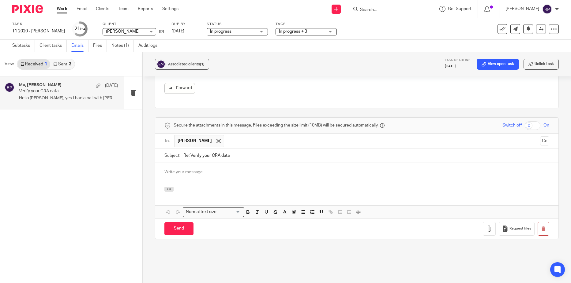
scroll to position [0, 0]
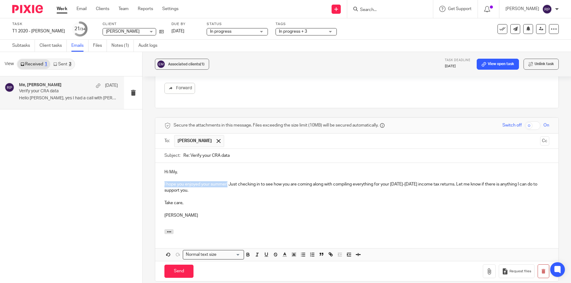
drag, startPoint x: 227, startPoint y: 173, endPoint x: 162, endPoint y: 173, distance: 65.2
click at [162, 173] on div "Hi Mily, I hope you enjoyed your summer! Just checking in to see how you are co…" at bounding box center [356, 196] width 403 height 66
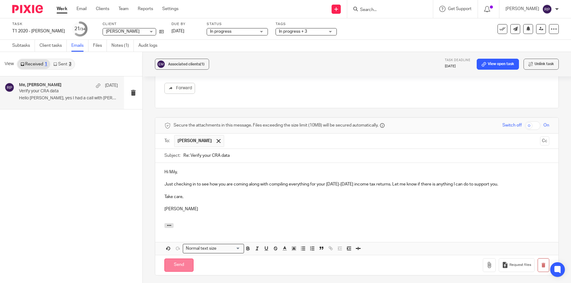
click at [180, 259] on input "Send" at bounding box center [178, 265] width 29 height 13
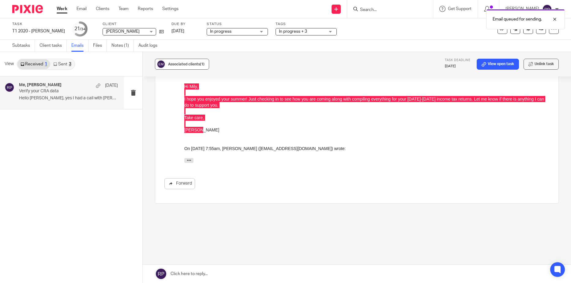
scroll to position [579, 0]
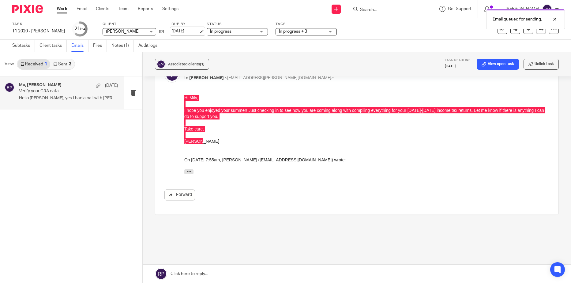
click at [181, 31] on link "[DATE]" at bounding box center [185, 31] width 28 height 6
click at [61, 9] on link "Work" at bounding box center [62, 9] width 11 height 6
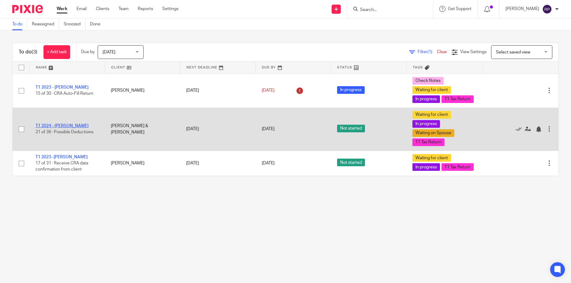
click at [60, 128] on link "T1 2024 - [PERSON_NAME]" at bounding box center [61, 126] width 53 height 4
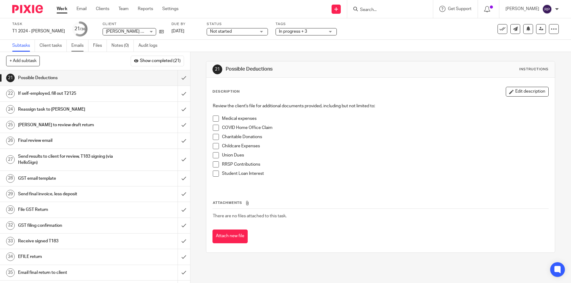
click at [76, 46] on link "Emails" at bounding box center [79, 46] width 17 height 12
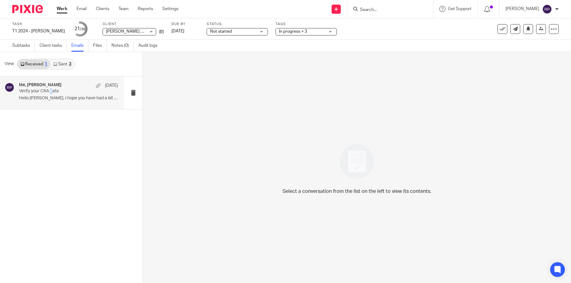
click at [52, 89] on p "Verify your CRA data" at bounding box center [58, 91] width 79 height 5
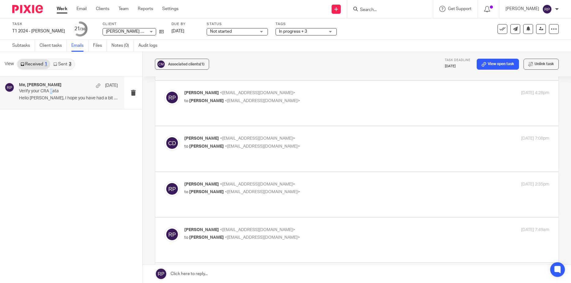
scroll to position [918, 0]
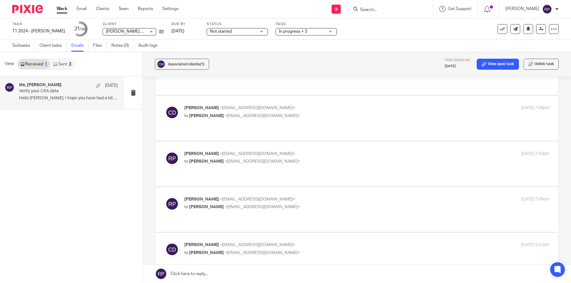
click at [296, 250] on p "to [PERSON_NAME] <[EMAIL_ADDRESS][DOMAIN_NAME]>" at bounding box center [305, 253] width 243 height 6
checkbox input "false"
drag, startPoint x: 212, startPoint y: 372, endPoint x: 169, endPoint y: 310, distance: 75.1
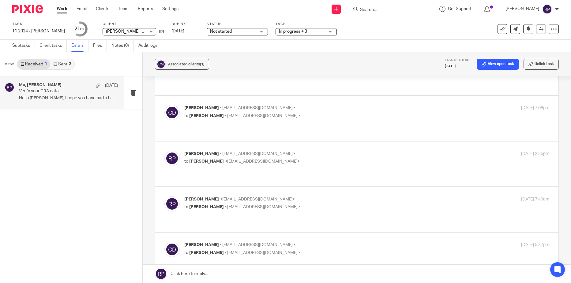
copy div "Hi Crystal, I'm sad to see summer go, at least we've got another spell of good …"
click at [234, 274] on link at bounding box center [357, 274] width 428 height 18
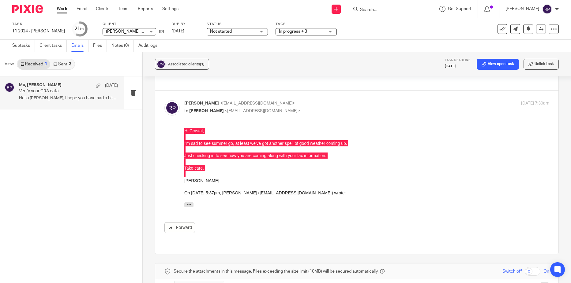
scroll to position [1052, 0]
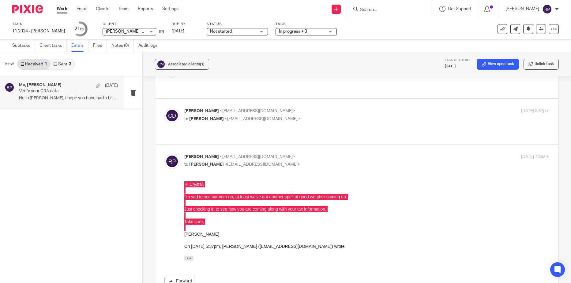
drag, startPoint x: 331, startPoint y: 228, endPoint x: 162, endPoint y: 226, distance: 169.2
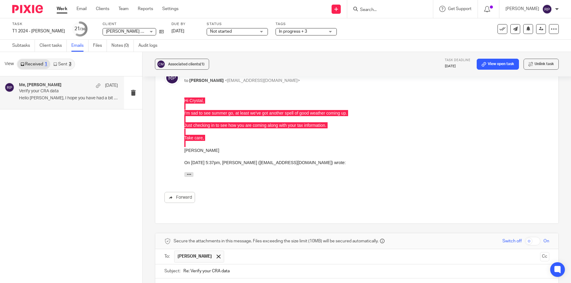
scroll to position [1144, 0]
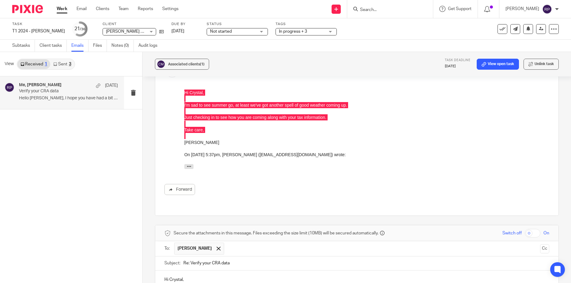
click at [230, 32] on span "Not started" at bounding box center [233, 31] width 46 height 6
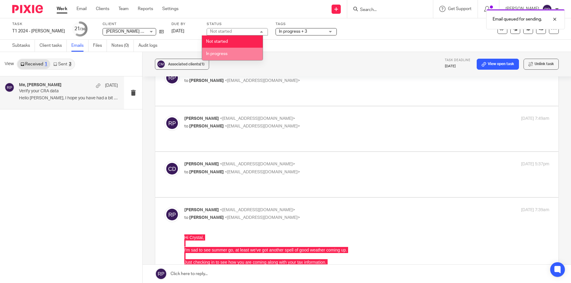
click at [230, 54] on li "In progress" at bounding box center [232, 54] width 61 height 13
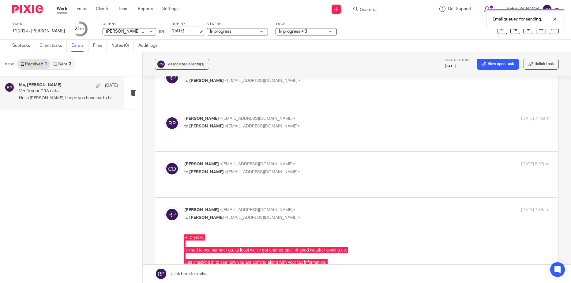
click at [186, 33] on link "[DATE]" at bounding box center [185, 31] width 28 height 6
click at [64, 9] on link "Work" at bounding box center [62, 9] width 11 height 6
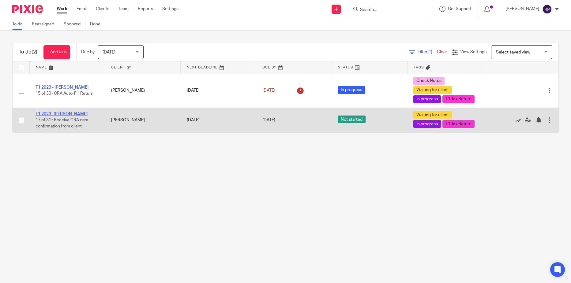
click at [73, 116] on link "T1 2023- [PERSON_NAME]" at bounding box center [61, 114] width 52 height 4
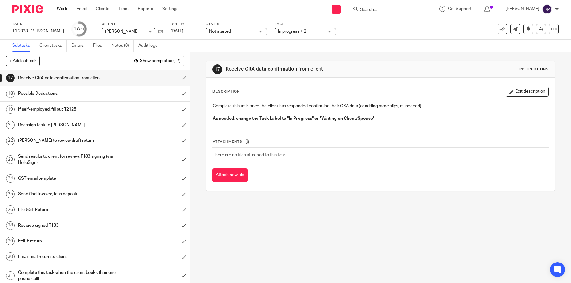
click at [223, 30] on span "Not started" at bounding box center [220, 31] width 22 height 4
click at [225, 54] on span "In progress" at bounding box center [217, 54] width 21 height 4
click at [121, 116] on link "19 If self-employed, fill out T2125" at bounding box center [88, 109] width 177 height 15
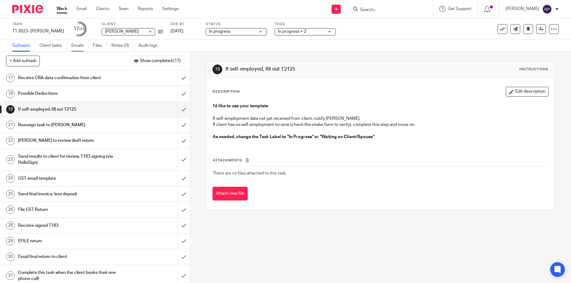
click at [79, 45] on link "Emails" at bounding box center [79, 46] width 17 height 12
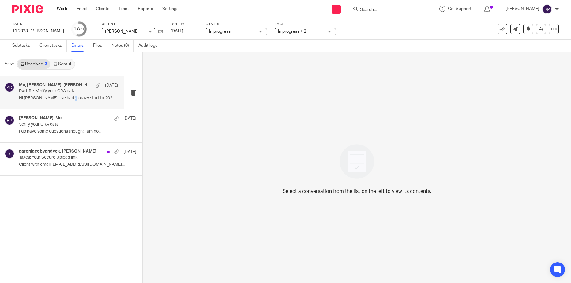
click at [71, 102] on div "Me, [PERSON_NAME], [PERSON_NAME] [DATE] Fwd: Re: Verify your CRA data Hi [PERSO…" at bounding box center [68, 93] width 99 height 20
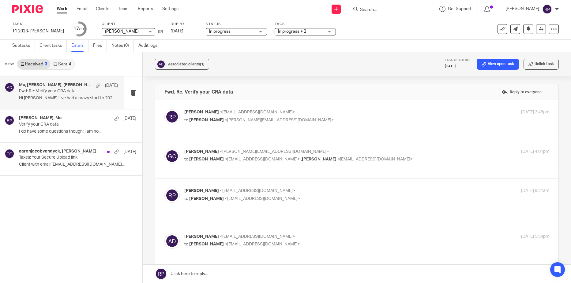
drag, startPoint x: 71, startPoint y: 102, endPoint x: 65, endPoint y: 94, distance: 10.2
click at [65, 94] on p "Fwd: Re: Verify your CRA data" at bounding box center [58, 91] width 79 height 5
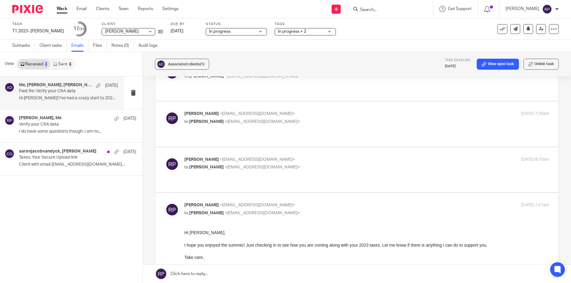
scroll to position [245, 0]
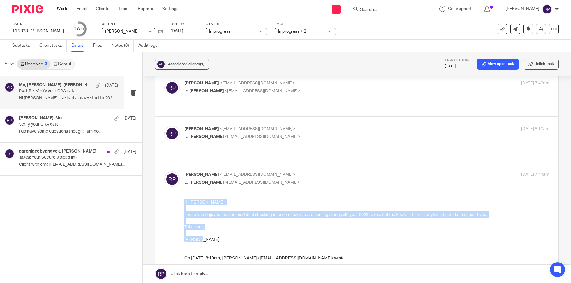
drag, startPoint x: 211, startPoint y: 240, endPoint x: 166, endPoint y: 202, distance: 59.3
click at [184, 202] on html "Hi [PERSON_NAME], I hope you enjoyed the summer! Just checking in to see how yo…" at bounding box center [366, 237] width 365 height 76
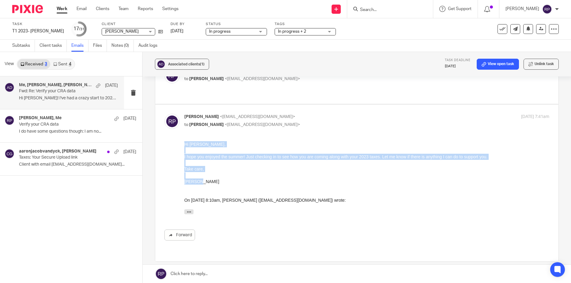
scroll to position [306, 0]
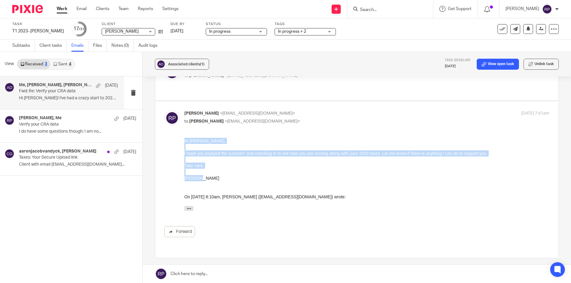
copy div "Hi [PERSON_NAME], I hope you enjoyed the summer! Just checking in to see how yo…"
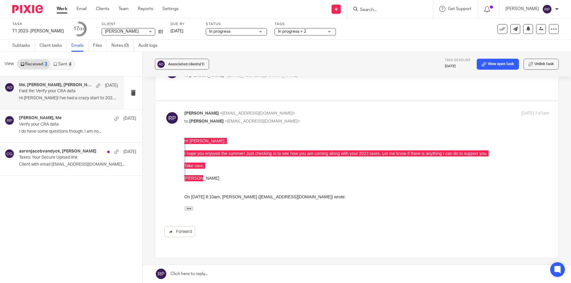
click at [237, 270] on link at bounding box center [357, 274] width 428 height 18
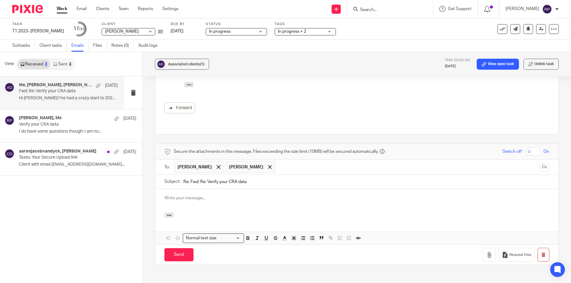
scroll to position [0, 0]
click at [216, 165] on span at bounding box center [218, 167] width 4 height 4
click at [165, 195] on p at bounding box center [356, 198] width 385 height 6
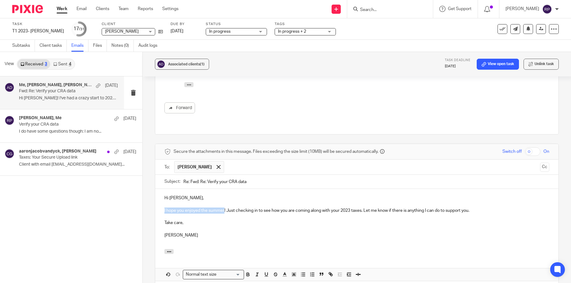
drag, startPoint x: 224, startPoint y: 171, endPoint x: 162, endPoint y: 172, distance: 61.5
click at [162, 189] on div "Hi [PERSON_NAME], I hope you enjoyed the summer! Just checking in to see how yo…" at bounding box center [356, 219] width 403 height 60
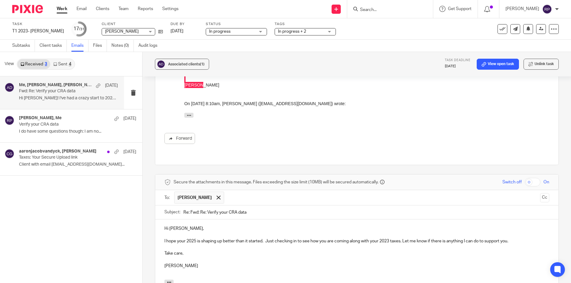
scroll to position [490, 0]
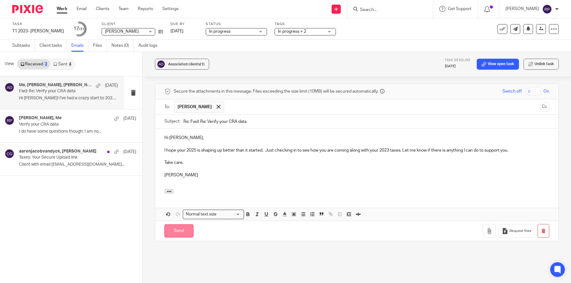
click at [176, 225] on input "Send" at bounding box center [178, 231] width 29 height 13
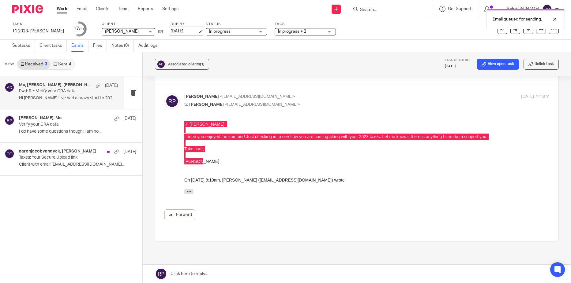
click at [185, 33] on link "[DATE]" at bounding box center [184, 31] width 28 height 6
click at [63, 9] on link "Work" at bounding box center [62, 9] width 11 height 6
